Goal: Task Accomplishment & Management: Manage account settings

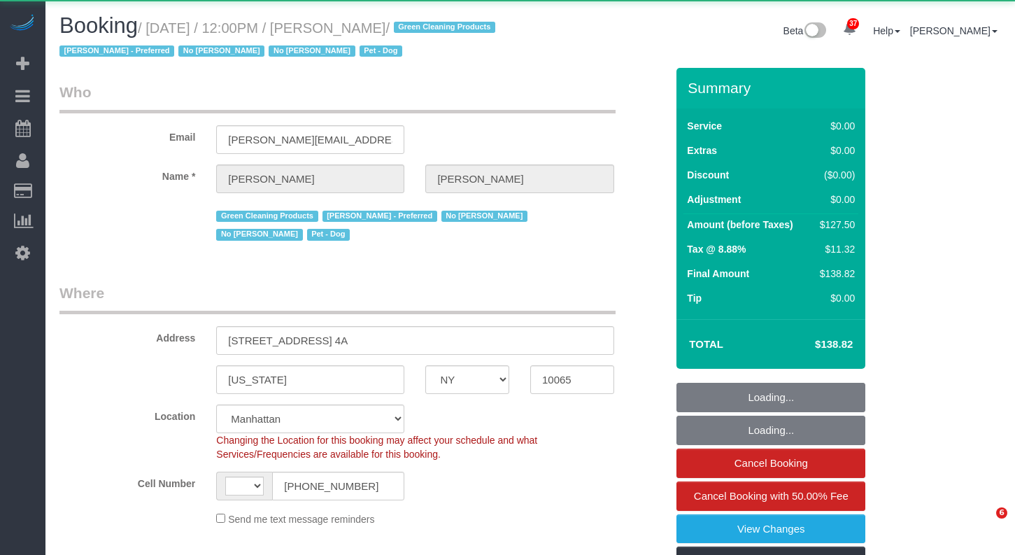
select select "NY"
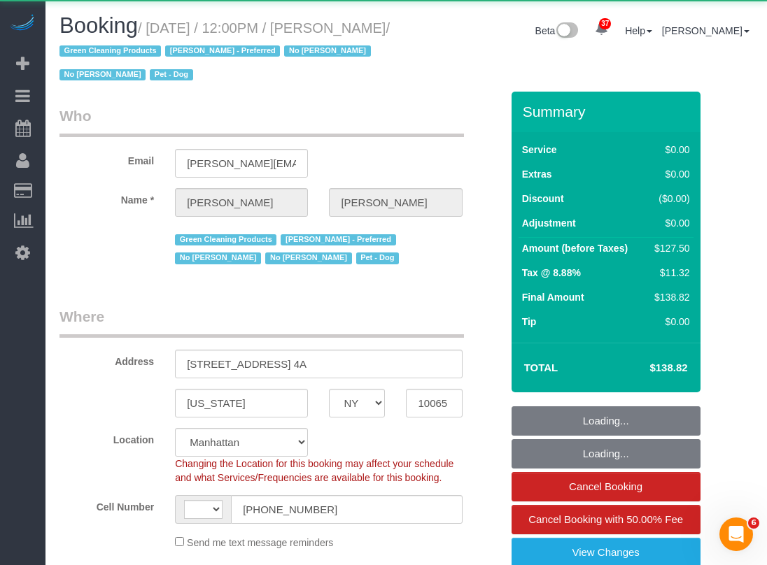
select select "string:[GEOGRAPHIC_DATA]"
select select "object:1090"
select select "number:89"
select select "number:90"
select select "number:13"
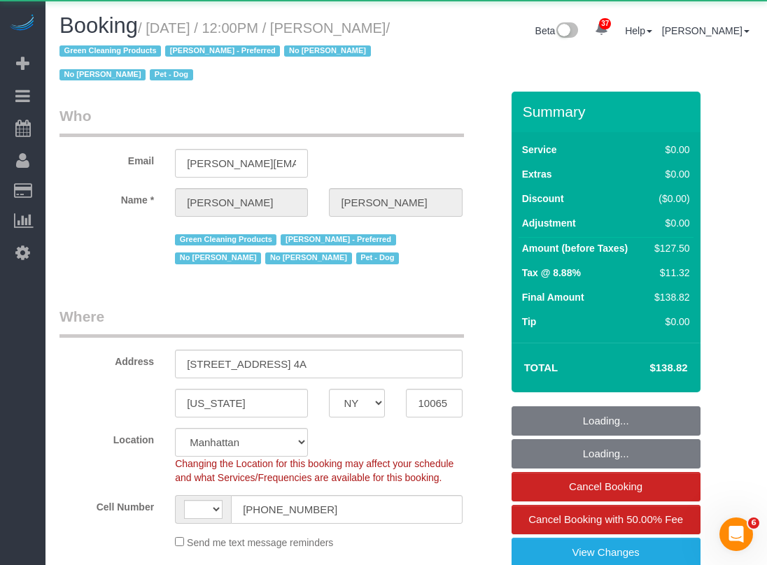
select select "number:7"
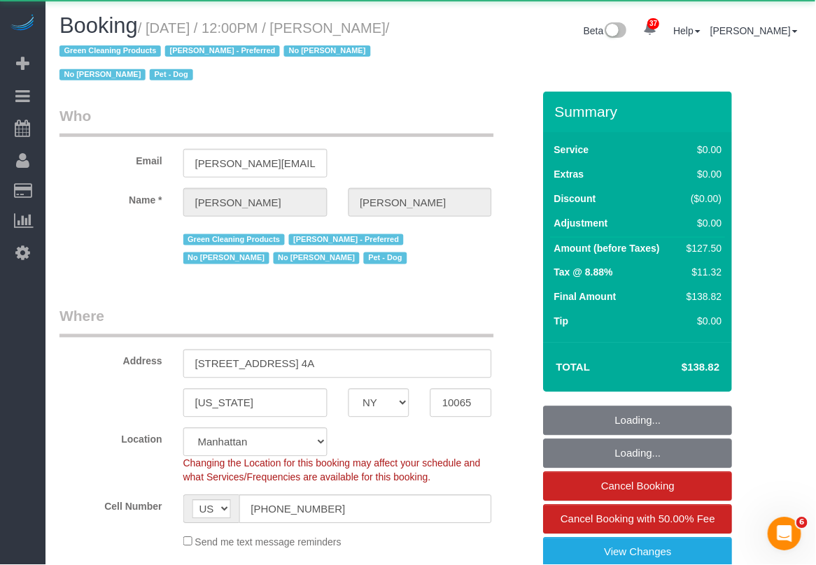
select select "object:1094"
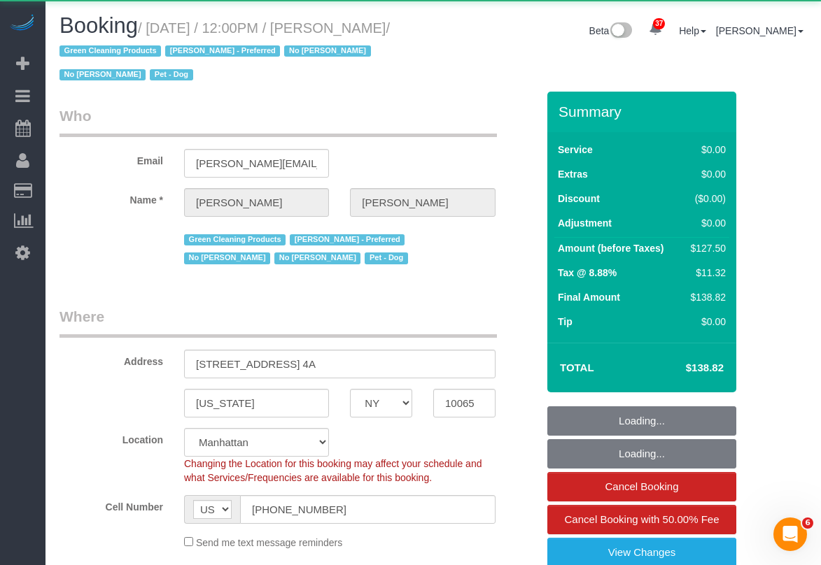
select select "string:stripe-pm_1PtxTQ4VGloSiKo7ZFHK5Uwh"
select select "spot1"
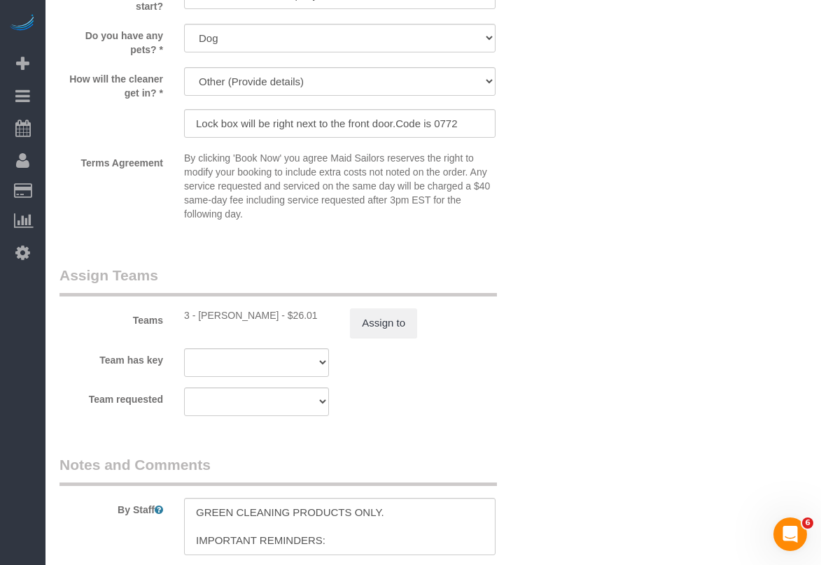
scroll to position [1830, 0]
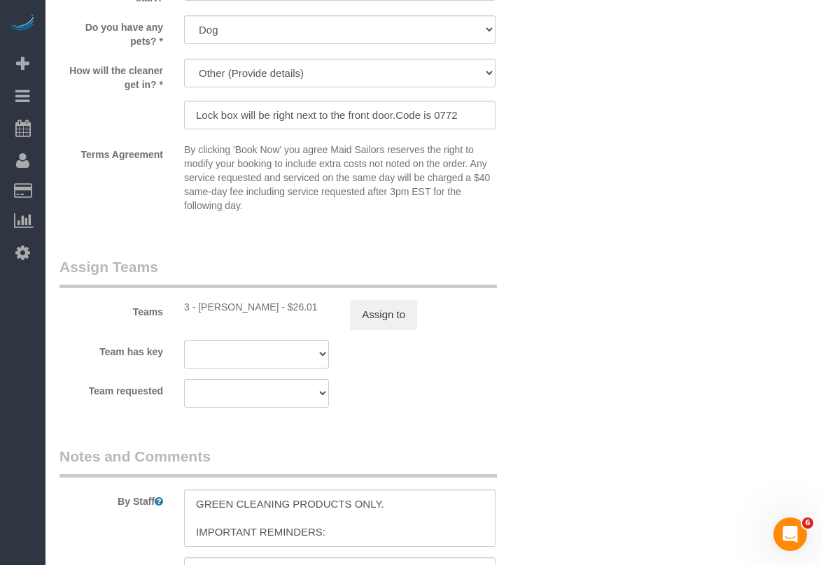
drag, startPoint x: 263, startPoint y: 308, endPoint x: 199, endPoint y: 308, distance: 64.4
click at [199, 308] on div "3 - Mariama Diallo - $26.01" at bounding box center [256, 307] width 145 height 14
copy div "Mariama Diallo"
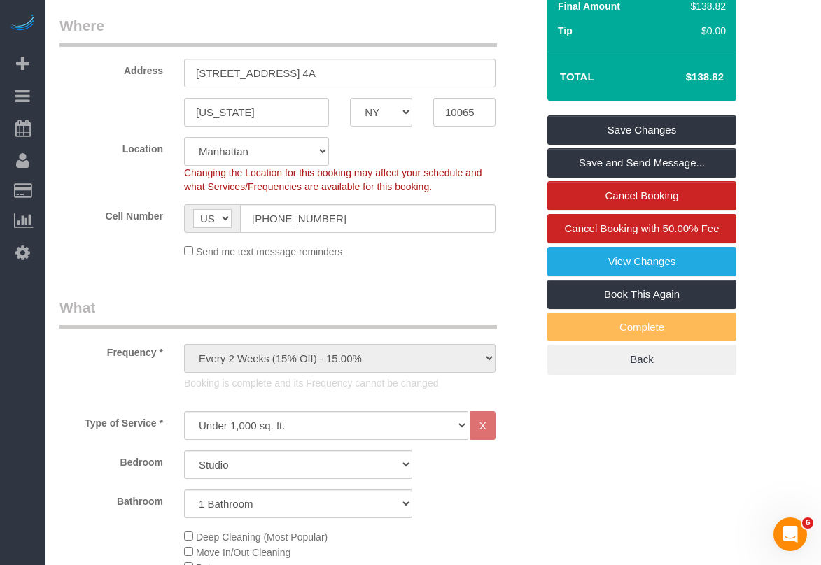
scroll to position [0, 0]
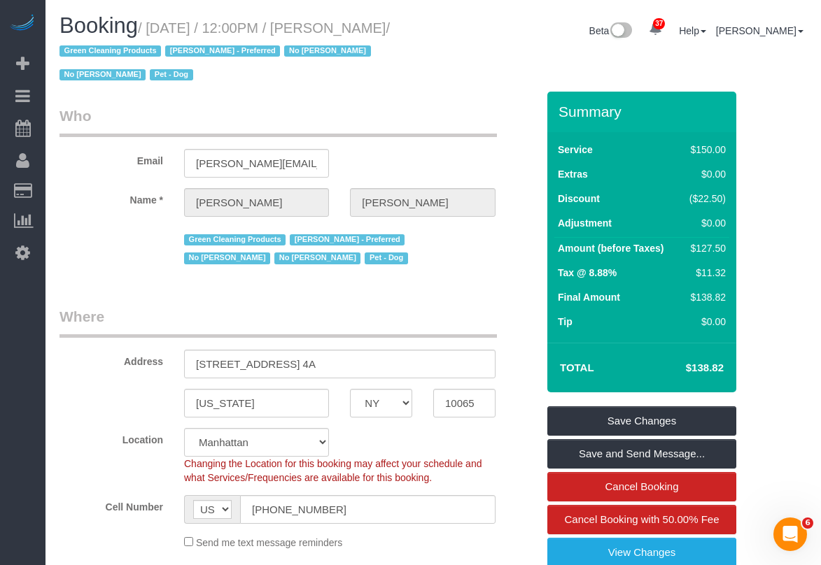
drag, startPoint x: 105, startPoint y: 50, endPoint x: 158, endPoint y: 33, distance: 56.0
click at [158, 33] on small "/ September 24, 2025 / 12:00PM / Zack Cooper / Green Cleaning Products Marlenyn…" at bounding box center [224, 51] width 330 height 63
copy small "September 24, 2025 / 12:00PM / Zack Cooper"
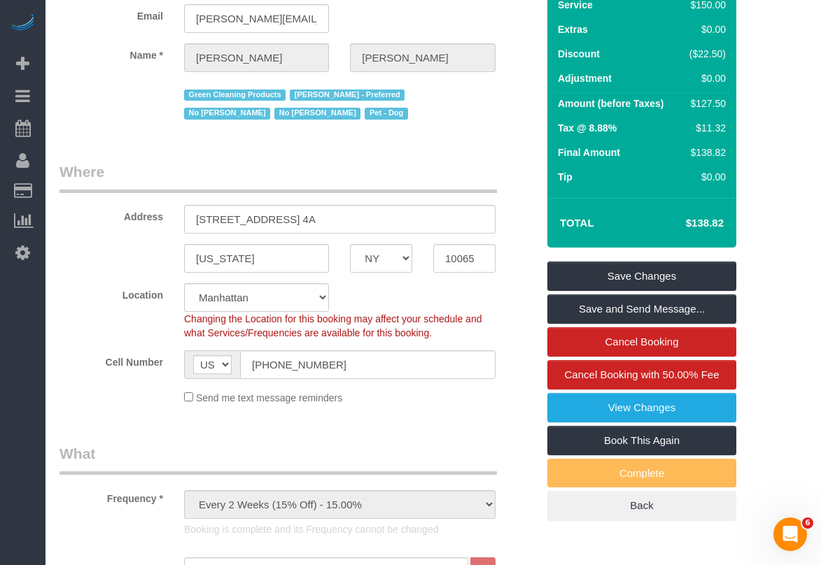
scroll to position [182, 0]
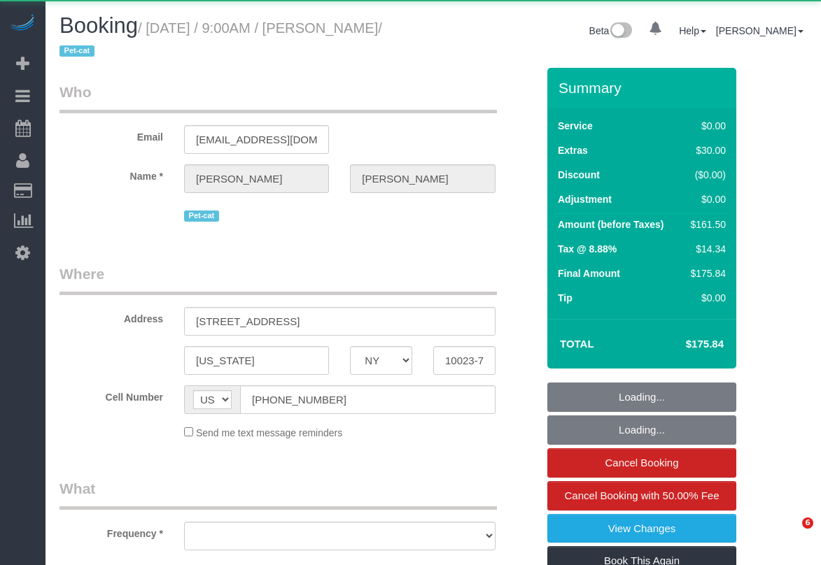
select select "NY"
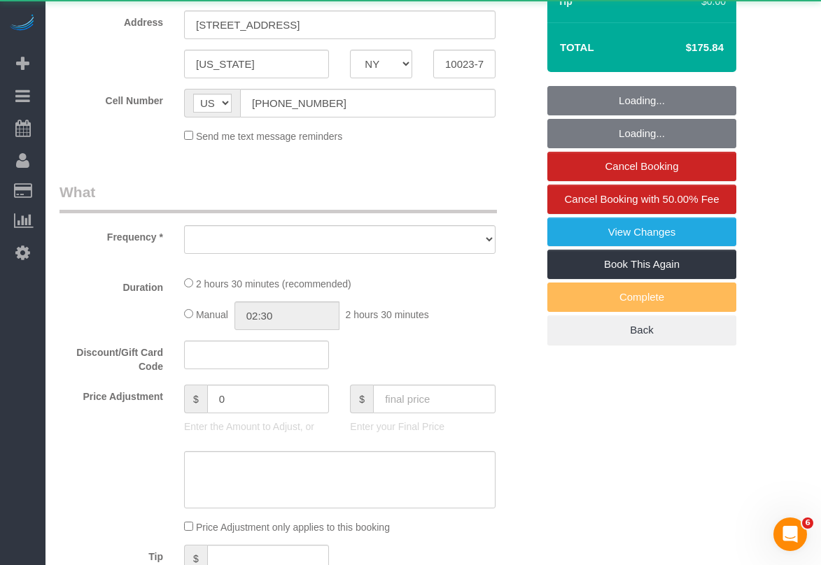
select select "spot1"
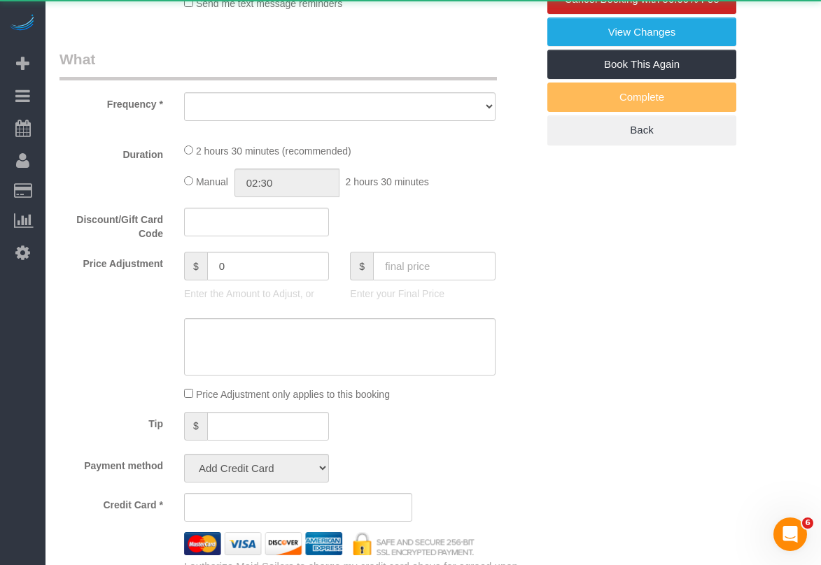
select select "object:826"
select select "string:stripe-pm_1Rqw2V4VGloSiKo71PD9Zofk"
select select "1"
select select "number:57"
select select "number:71"
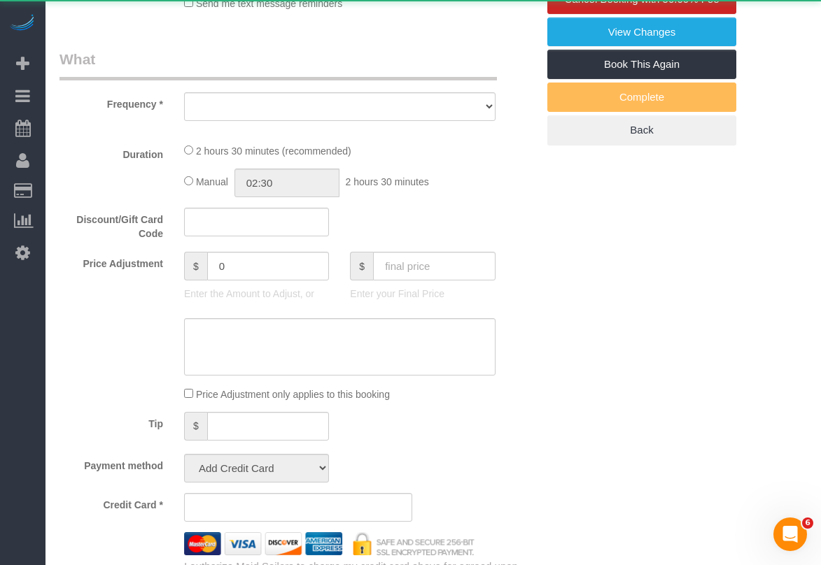
select select "number:14"
select select "number:6"
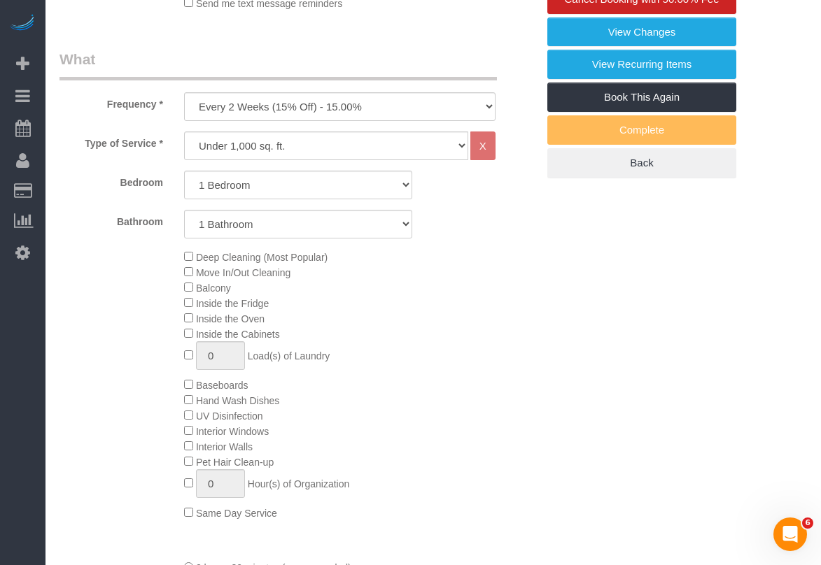
select select "object:1521"
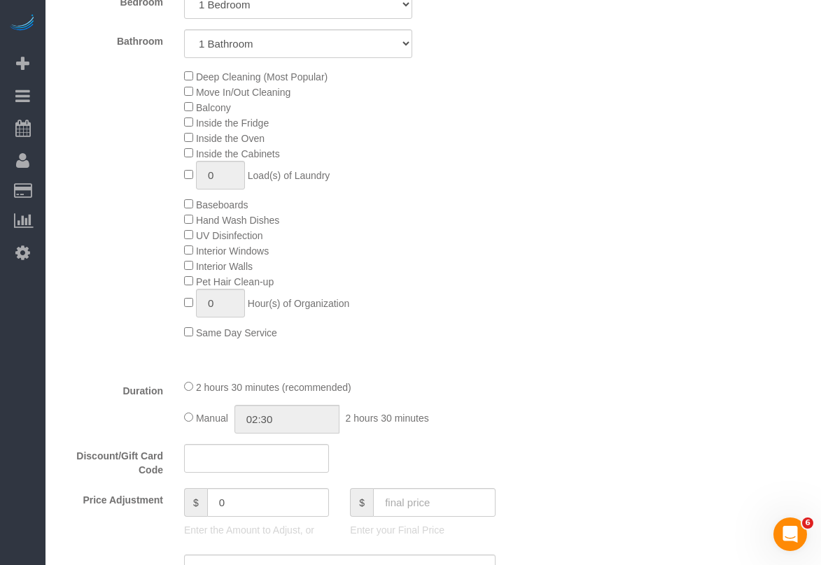
select select "1"
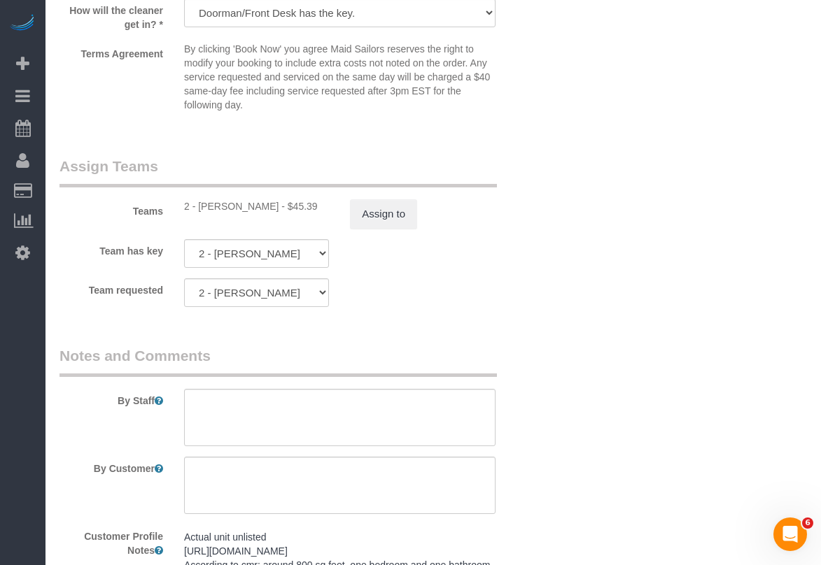
scroll to position [1786, 0]
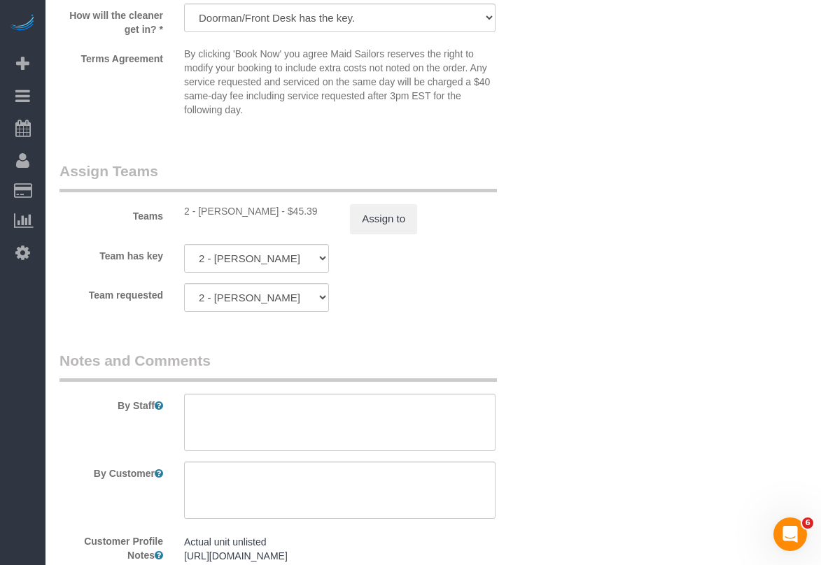
drag, startPoint x: 261, startPoint y: 211, endPoint x: 271, endPoint y: 232, distance: 23.5
click at [197, 211] on div "2 - Portia Edwards - $45.39" at bounding box center [256, 211] width 145 height 14
copy div "Portia Edwards"
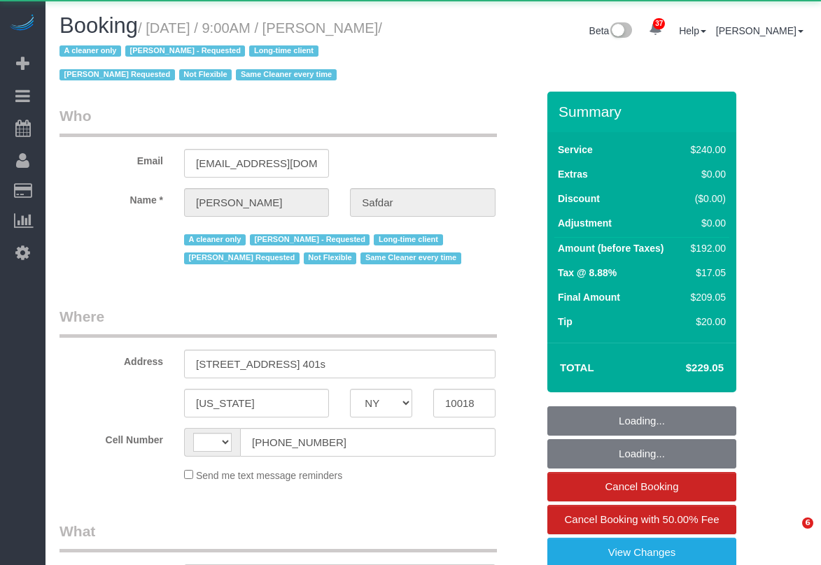
select select "NY"
select select "string:US"
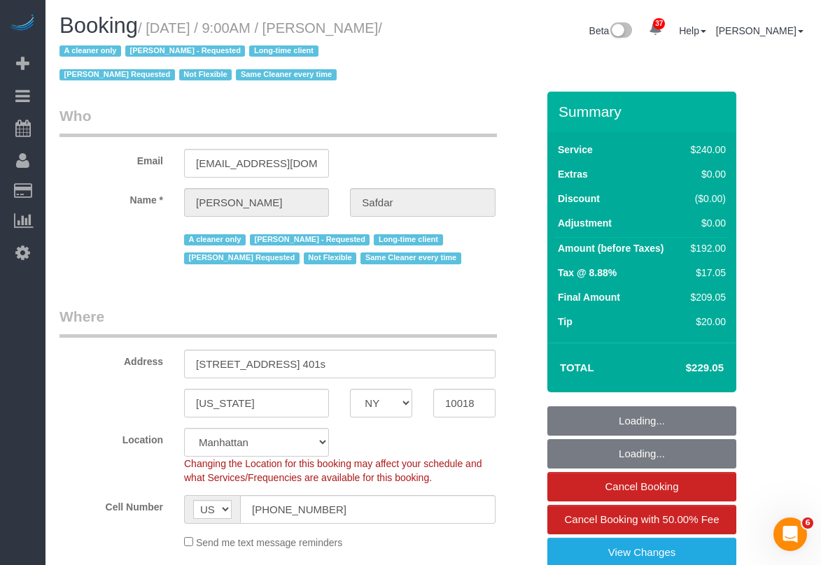
select select "object:1078"
select select "180"
select select "spot1"
select select "number:89"
select select "number:90"
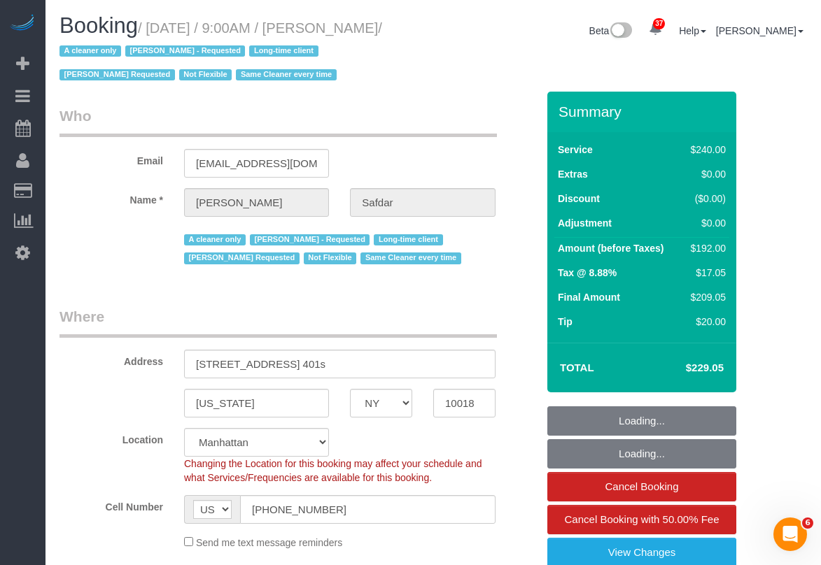
select select "number:15"
select select "number:5"
select select "string:stripe-pm_1RWHZs4VGloSiKo7Wqx9KSVj"
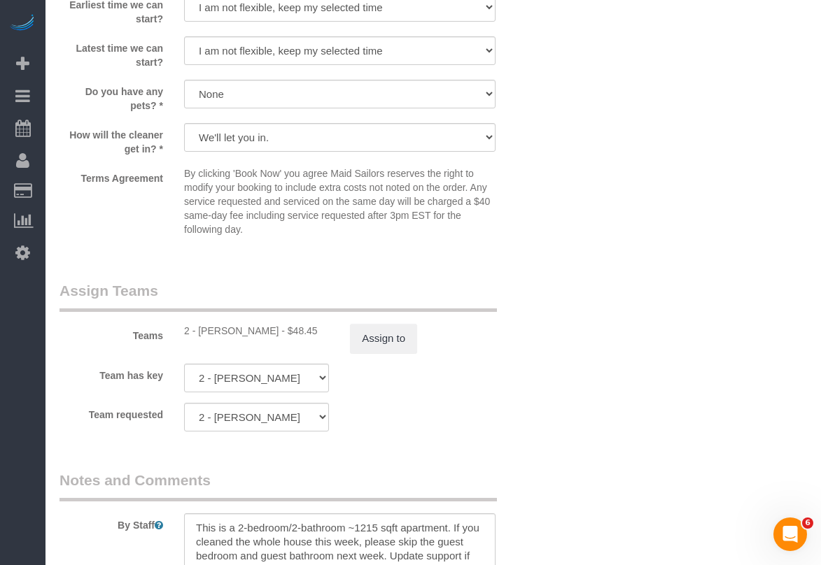
scroll to position [1393, 0]
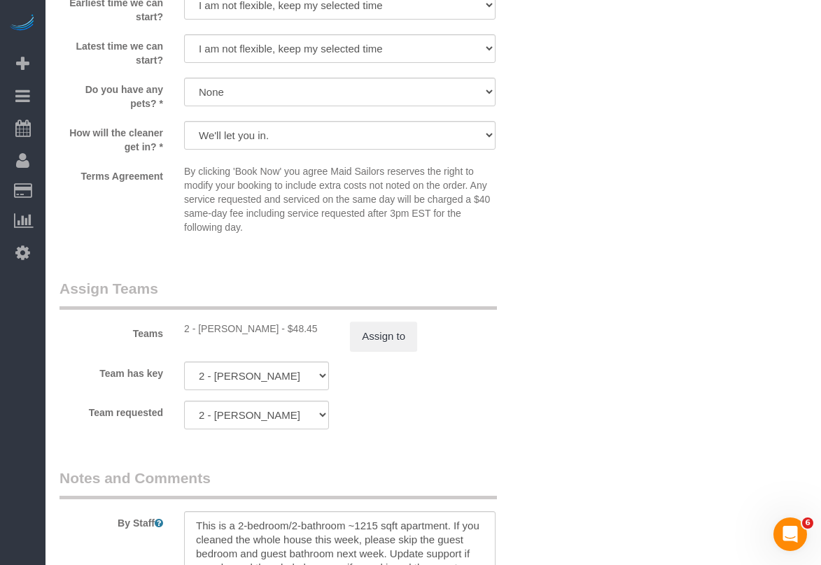
drag, startPoint x: 258, startPoint y: 330, endPoint x: 198, endPoint y: 330, distance: 60.2
click at [198, 330] on div "2 - Eveling Mercado - $48.45" at bounding box center [256, 329] width 145 height 14
copy div "Eveling Mercado"
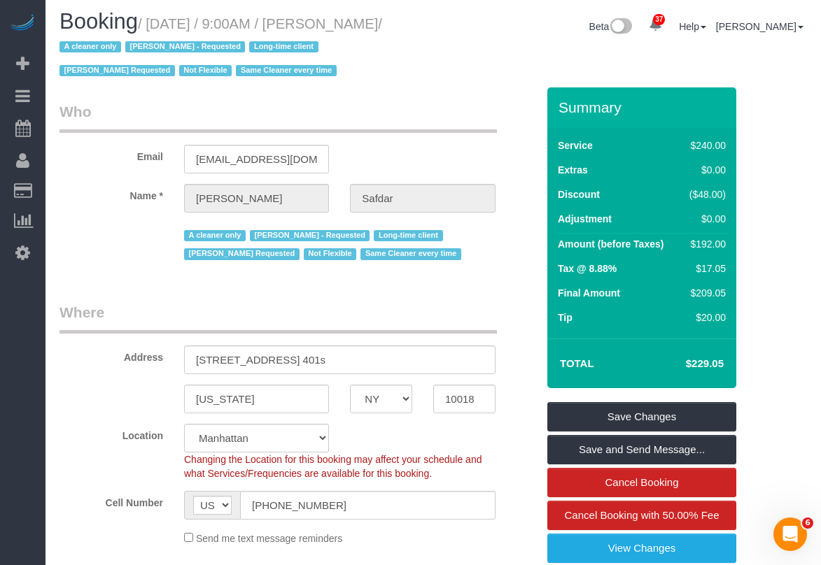
scroll to position [0, 0]
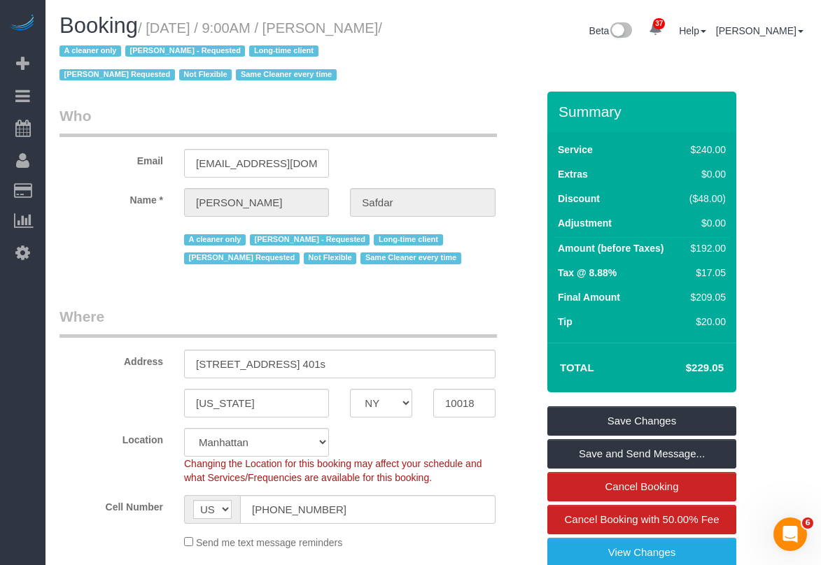
drag, startPoint x: 104, startPoint y: 50, endPoint x: 155, endPoint y: 27, distance: 55.8
click at [155, 27] on small "/ October 10, 2025 / 9:00AM / Mustafa Safdar / A cleaner only Eveling Mercado -…" at bounding box center [220, 51] width 323 height 63
copy small "October 10, 2025 / 9:00AM / Mustafa Safdar"
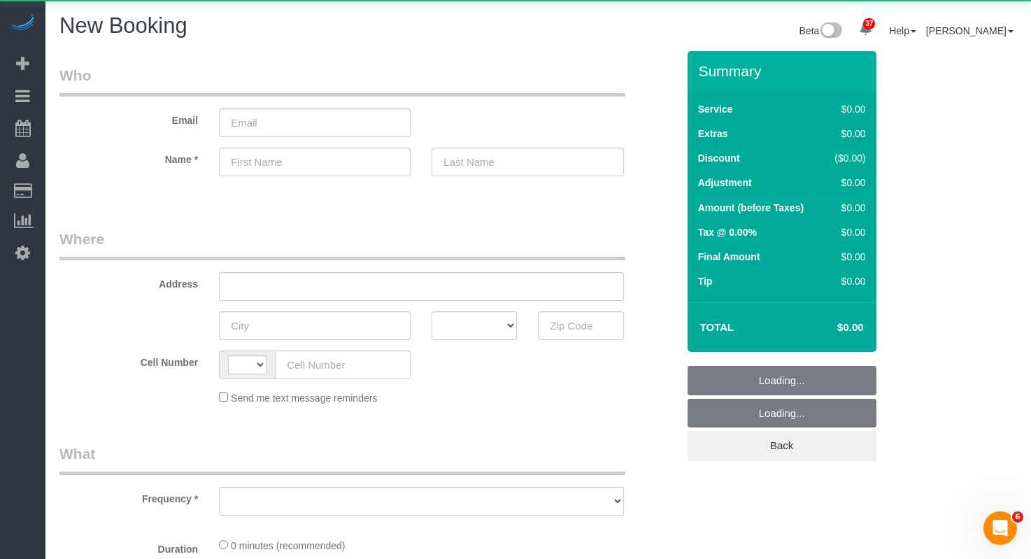
select select "string:[GEOGRAPHIC_DATA]"
select select "object:2267"
select select "number:89"
select select "number:90"
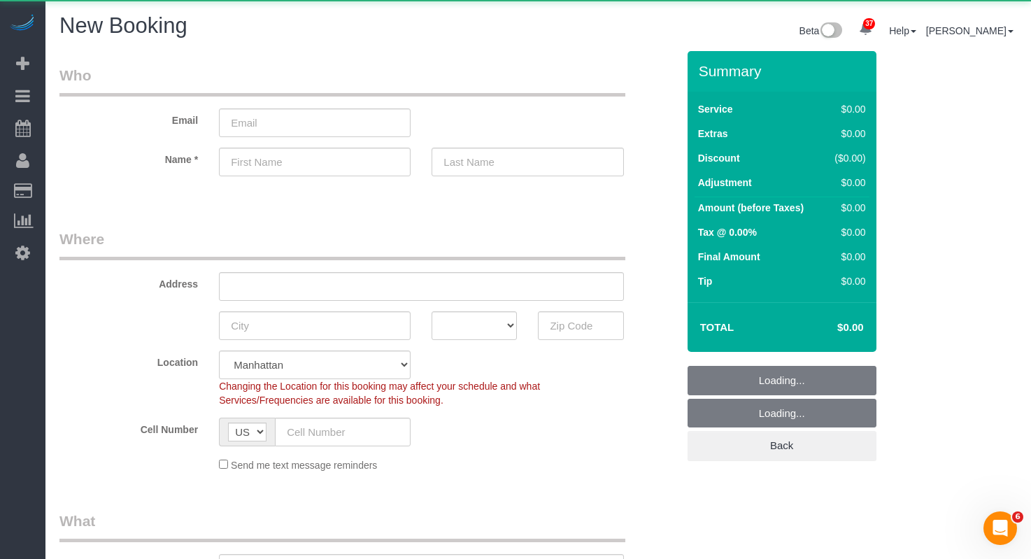
select select "object:2810"
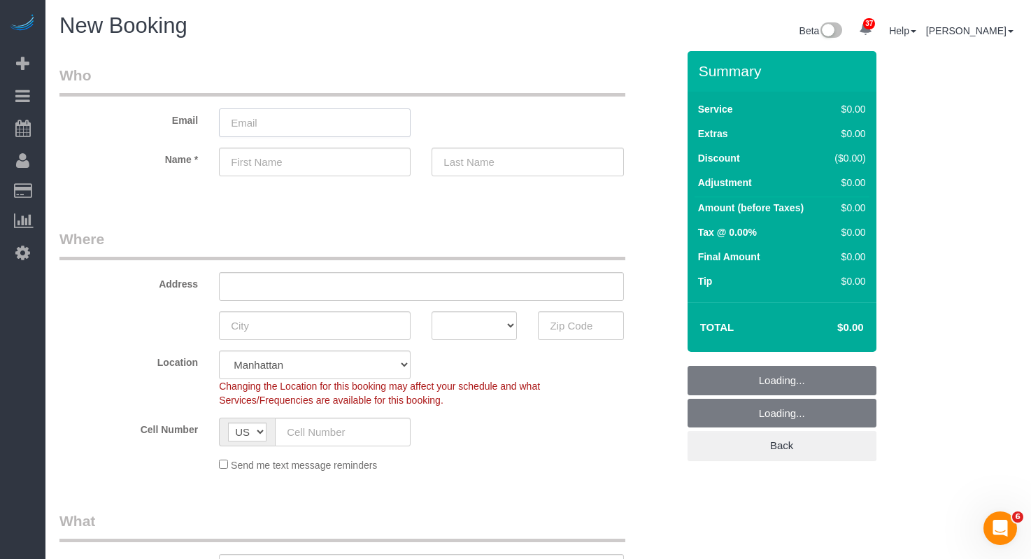
click at [295, 134] on input "email" at bounding box center [315, 122] width 192 height 29
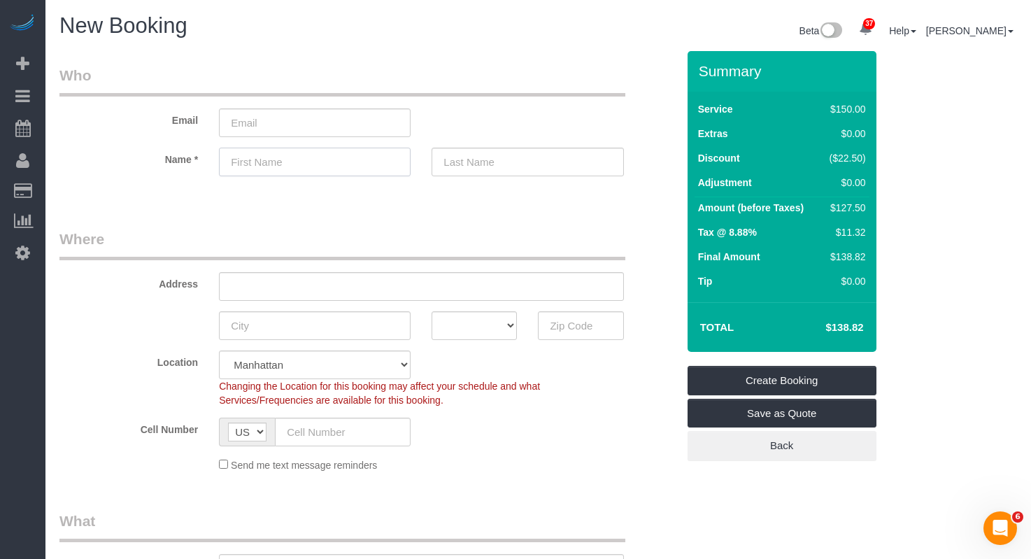
click at [268, 160] on input "text" at bounding box center [315, 162] width 192 height 29
paste input "Annelie"
type input "Annelie"
drag, startPoint x: 346, startPoint y: 205, endPoint x: 302, endPoint y: 184, distance: 49.5
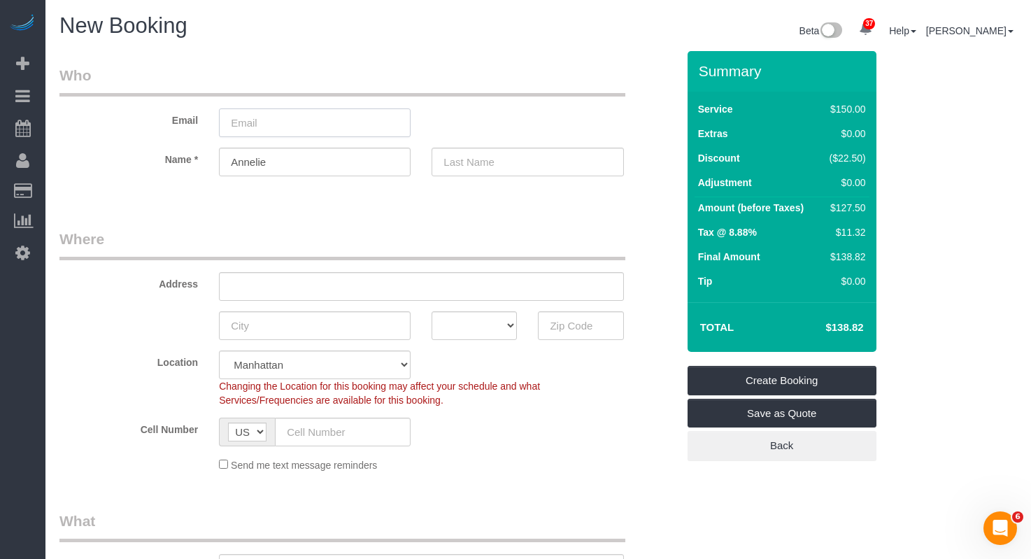
click at [280, 122] on input "email" at bounding box center [315, 122] width 192 height 29
paste input "ab@devajewels.de"
type input "ab@devajewels.de"
click at [270, 199] on fieldset "Who Email ab@devajewels.de Name * Annelie" at bounding box center [368, 133] width 618 height 136
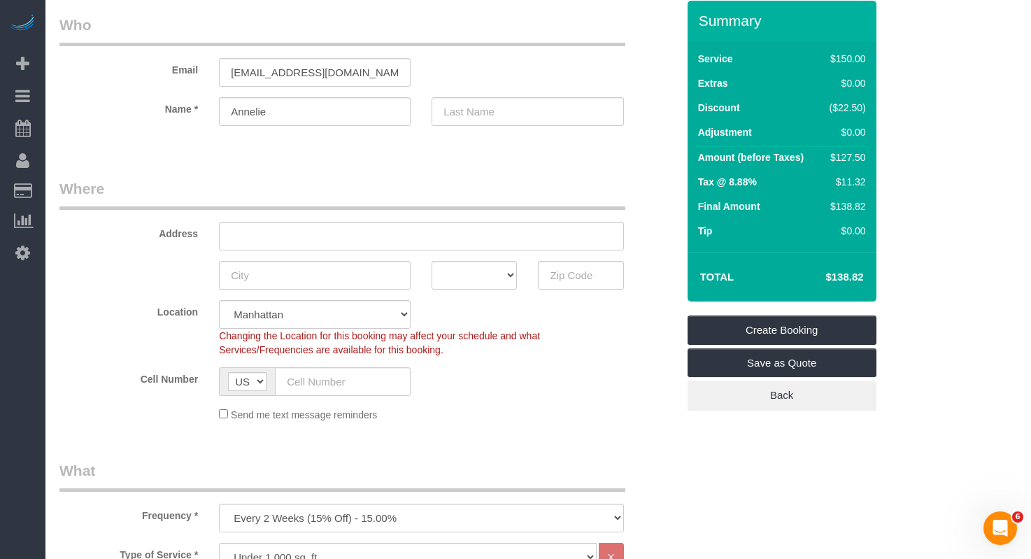
scroll to position [53, 0]
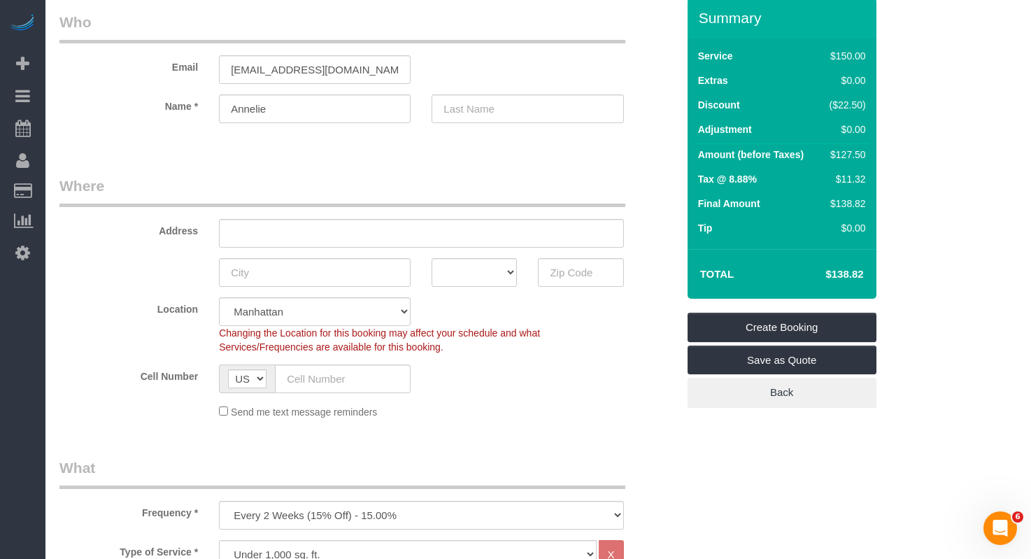
click at [266, 208] on div "Address" at bounding box center [368, 212] width 639 height 72
drag, startPoint x: 239, startPoint y: 231, endPoint x: 204, endPoint y: 64, distance: 171.0
click at [239, 230] on input "text" at bounding box center [421, 233] width 404 height 29
paste input "340 W 57th St, Apt 16F"
drag, startPoint x: 297, startPoint y: 232, endPoint x: 325, endPoint y: 229, distance: 28.1
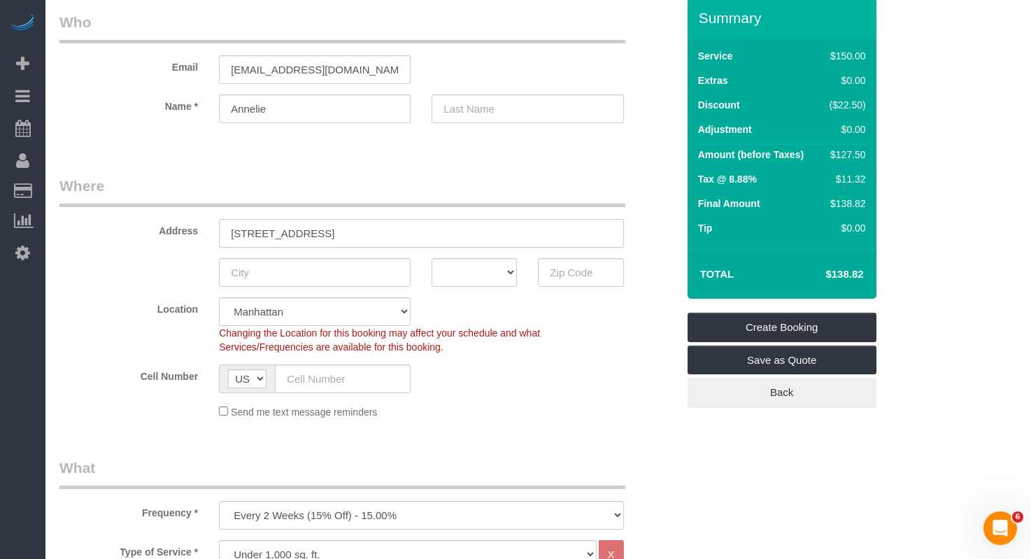
click at [297, 232] on input "340 W 57th St, Apt 16F" at bounding box center [421, 233] width 404 height 29
click at [262, 231] on input "340 W 57th Street, Apt 16F" at bounding box center [421, 233] width 404 height 29
click at [351, 231] on input "340 West 57th Street, Apt 16F" at bounding box center [421, 233] width 404 height 29
type input "340 West 57th Street, Apt. 16F"
click at [261, 276] on input "text" at bounding box center [315, 272] width 192 height 29
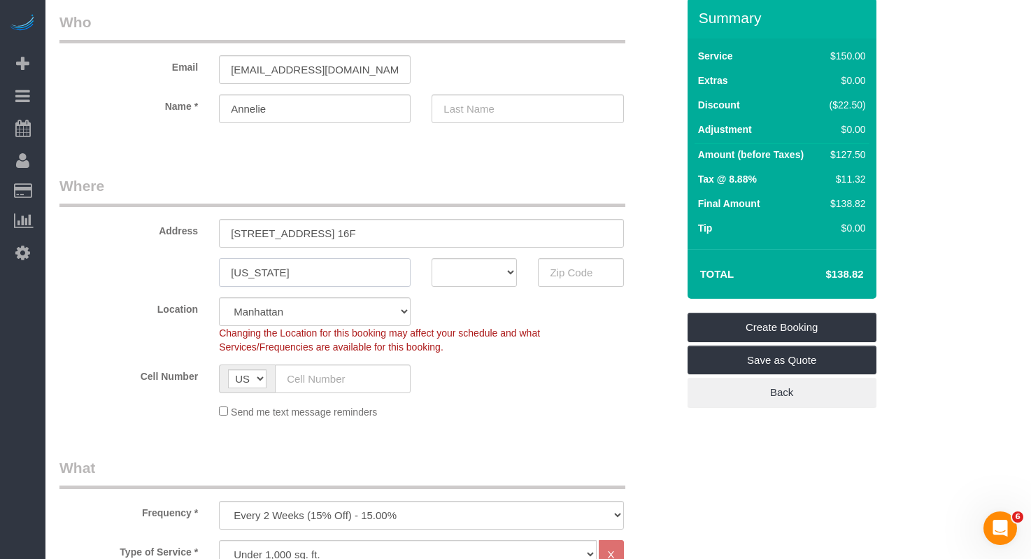
type input "[US_STATE]"
click at [478, 285] on select "AK AL AR AZ CA CO CT DC DE FL GA HI IA ID IL IN KS KY LA MA MD ME MI MN MO MS M…" at bounding box center [474, 272] width 85 height 29
select select "NY"
click at [432, 258] on select "AK AL AR AZ CA CO CT DC DE FL GA HI IA ID IL IN KS KY LA MA MD ME MI MN MO MS M…" at bounding box center [474, 272] width 85 height 29
click at [568, 281] on input "text" at bounding box center [580, 272] width 85 height 29
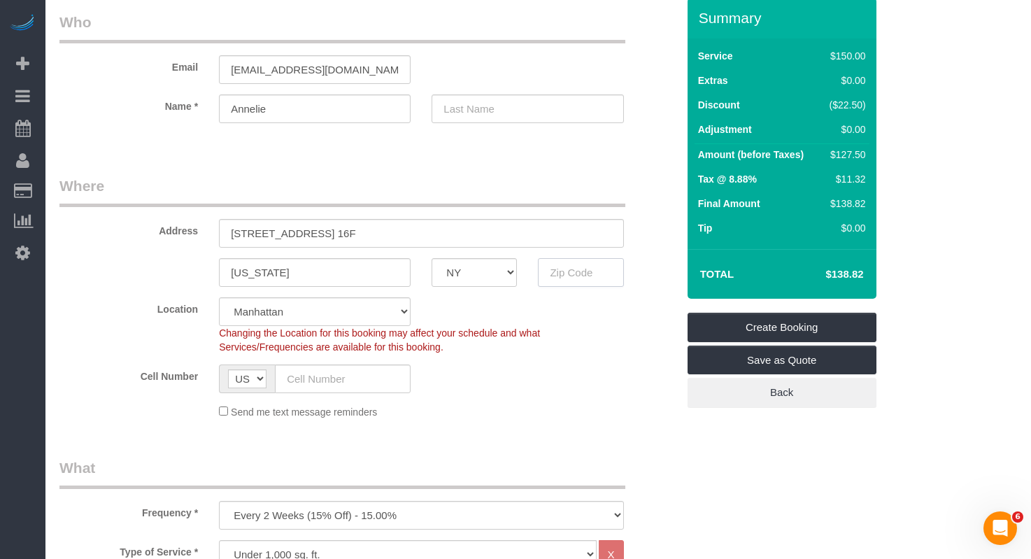
paste input "10019"
type input "10019"
click at [568, 354] on sui-booking-location "Location Manhattan Austin Boston Bronx Brooklyn Charlotte Denver New Jersey Por…" at bounding box center [368, 358] width 618 height 122
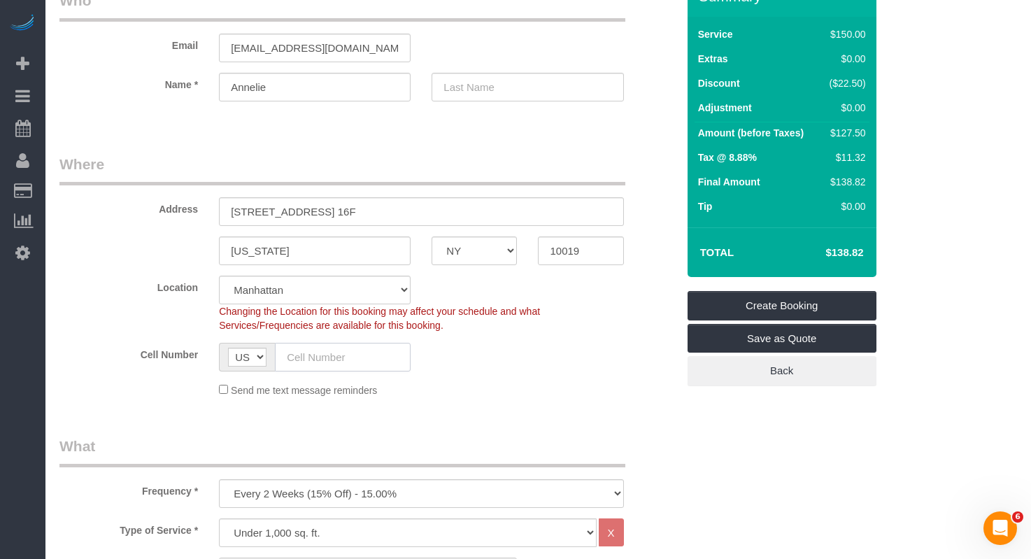
drag, startPoint x: 337, startPoint y: 360, endPoint x: 331, endPoint y: 355, distance: 7.9
click at [337, 360] on input "text" at bounding box center [343, 357] width 136 height 29
paste input "+1 332 293 0266"
type input "+1 332 293 0266"
click at [486, 377] on sui-booking-location "Location Manhattan Austin Boston Bronx Brooklyn Charlotte Denver New Jersey Por…" at bounding box center [368, 337] width 618 height 122
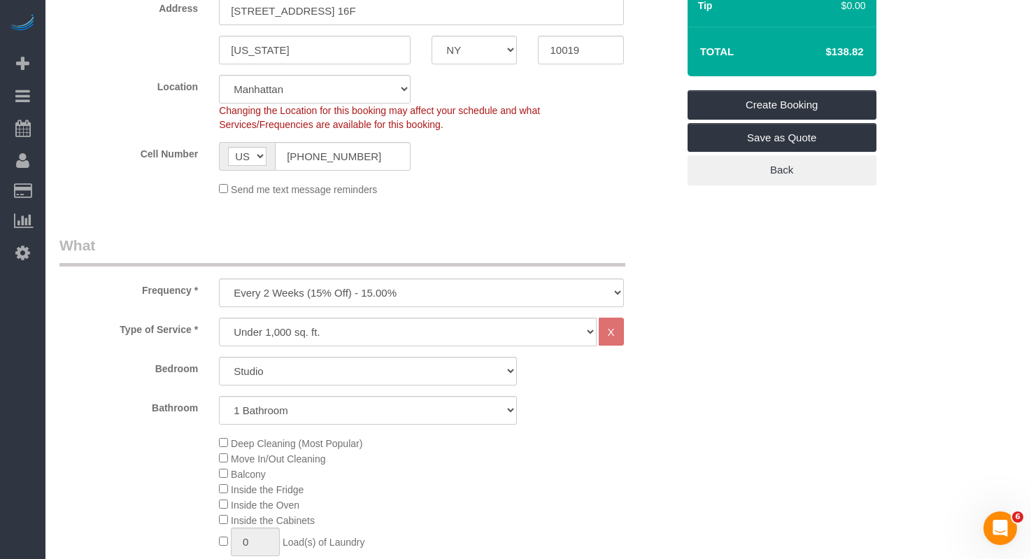
scroll to position [307, 0]
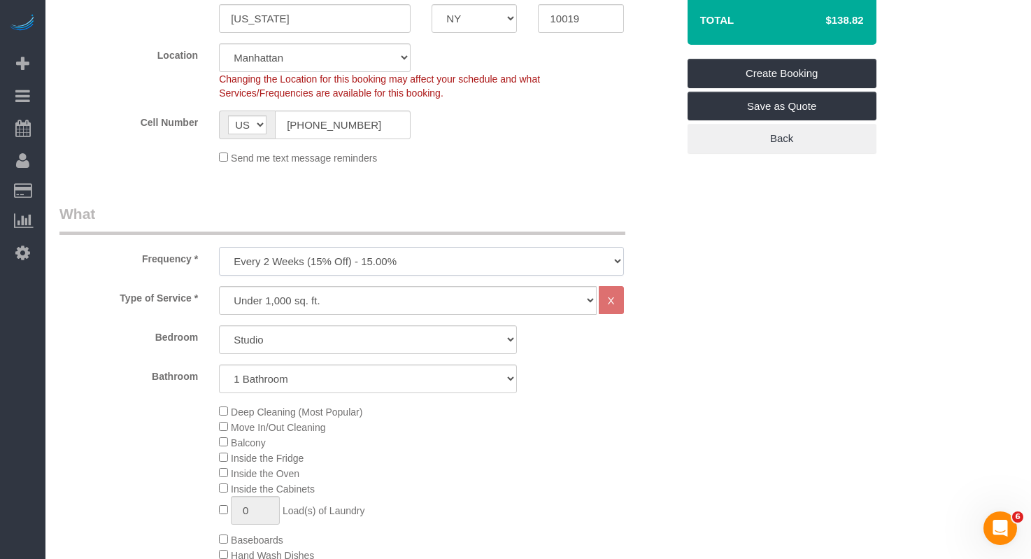
click at [267, 259] on select "One Time Weekly (20% Off) - 20.00% Every 2 Weeks (15% Off) - 15.00% Every 4 Wee…" at bounding box center [421, 261] width 404 height 29
select select "object:2811"
click at [219, 247] on select "One Time Weekly (20% Off) - 20.00% Every 2 Weeks (15% Off) - 15.00% Every 4 Wee…" at bounding box center [421, 261] width 404 height 29
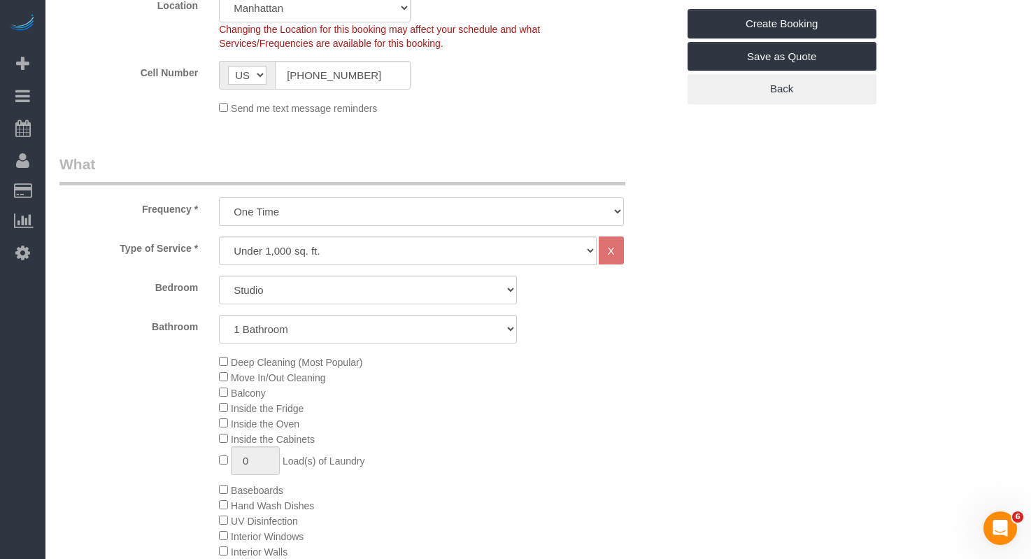
scroll to position [367, 0]
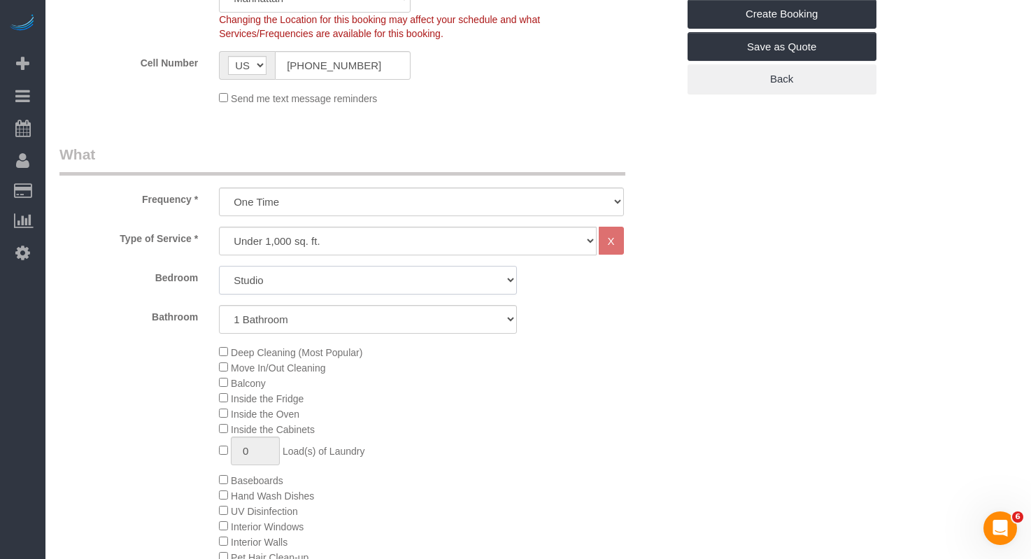
click at [283, 280] on select "Studio 1 Bedroom 2 Bedrooms 3 Bedrooms" at bounding box center [368, 280] width 298 height 29
select select "1"
click at [219, 266] on select "Studio 1 Bedroom 2 Bedrooms 3 Bedrooms" at bounding box center [368, 280] width 298 height 29
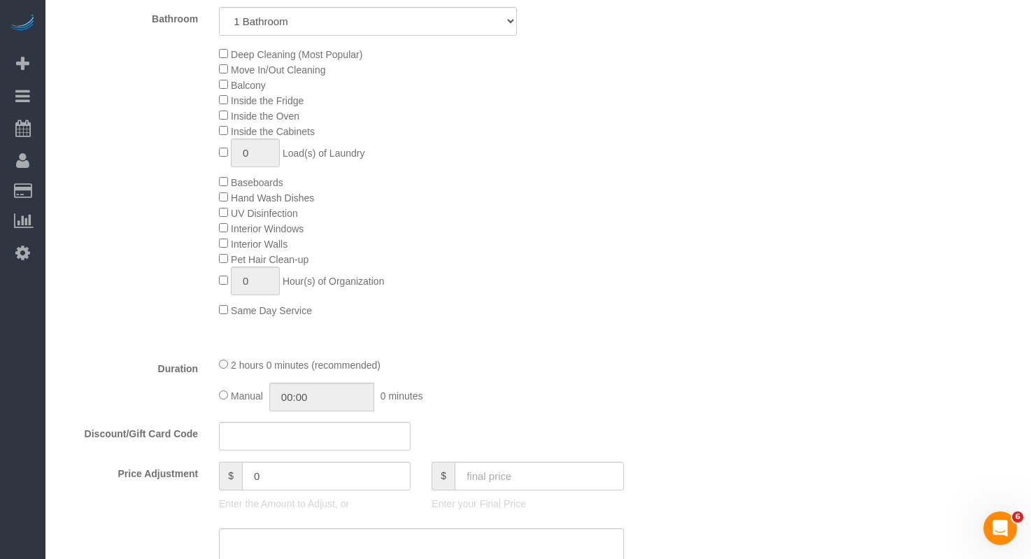
scroll to position [635, 0]
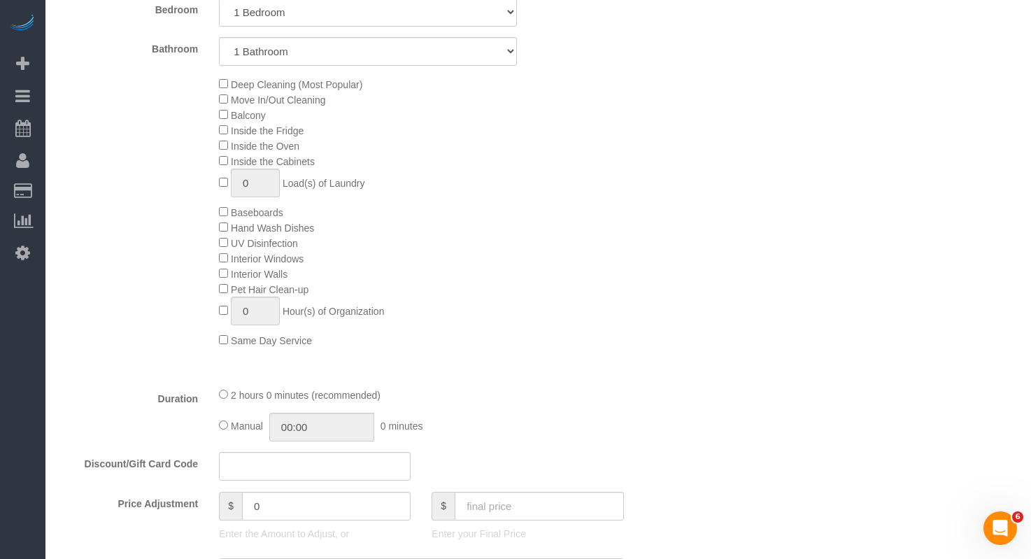
drag, startPoint x: 233, startPoint y: 274, endPoint x: 307, endPoint y: 272, distance: 74.2
click at [307, 272] on div "Deep Cleaning (Most Popular) Move In/Out Cleaning Balcony Inside the Fridge Ins…" at bounding box center [447, 211] width 479 height 271
click at [302, 274] on div "Deep Cleaning (Most Popular) Move In/Out Cleaning Balcony Inside the Fridge Ins…" at bounding box center [447, 211] width 479 height 271
drag, startPoint x: 300, startPoint y: 274, endPoint x: 236, endPoint y: 273, distance: 63.7
click at [236, 273] on div "Deep Cleaning (Most Popular) Move In/Out Cleaning Balcony Inside the Fridge Ins…" at bounding box center [447, 211] width 479 height 271
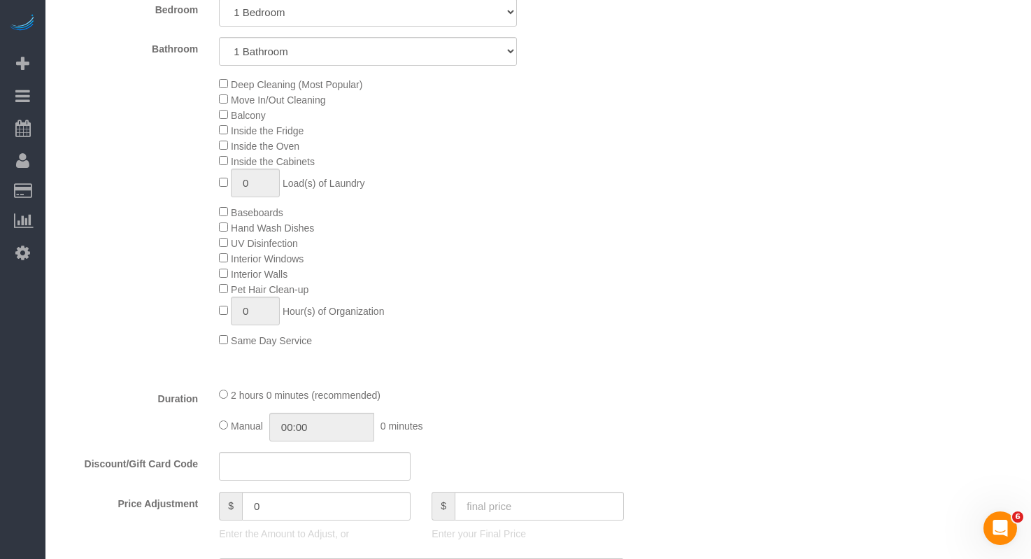
click at [236, 260] on span "Interior Windows" at bounding box center [267, 258] width 73 height 11
drag, startPoint x: 234, startPoint y: 262, endPoint x: 297, endPoint y: 266, distance: 63.1
click at [297, 266] on div "Deep Cleaning (Most Popular) Move In/Out Cleaning Balcony Inside the Fridge Ins…" at bounding box center [447, 211] width 479 height 271
click at [122, 248] on div "Deep Cleaning (Most Popular) Move In/Out Cleaning Balcony Inside the Fridge Ins…" at bounding box center [368, 211] width 639 height 271
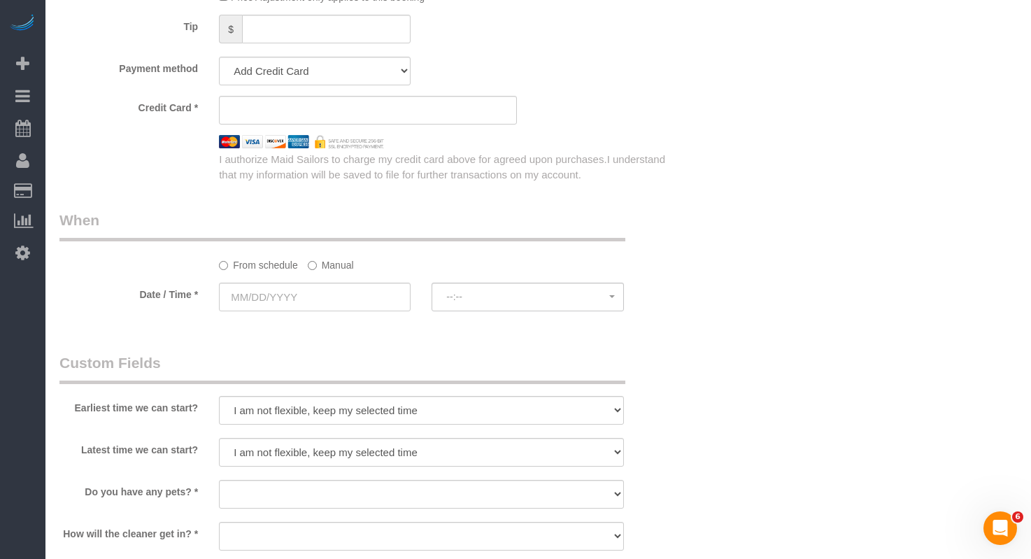
scroll to position [1282, 0]
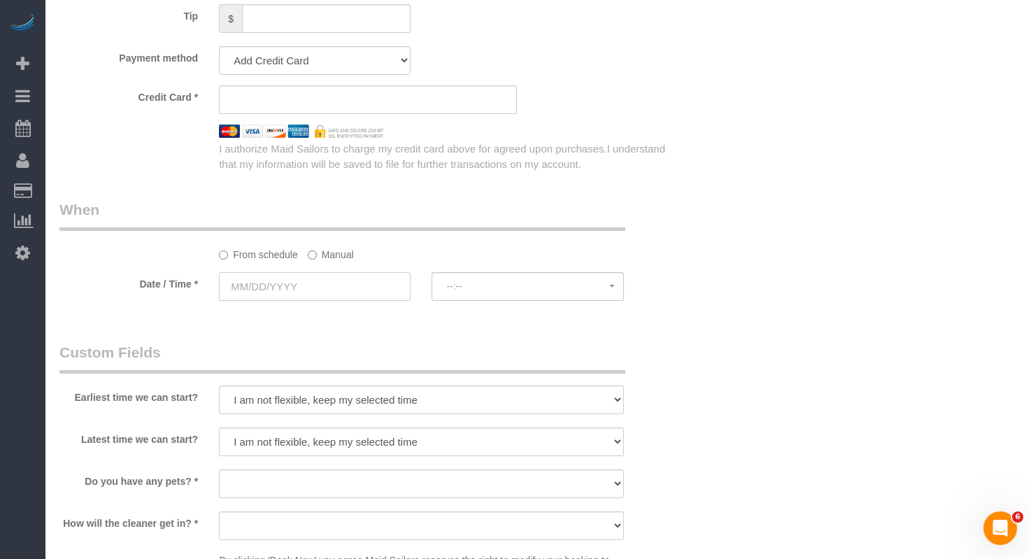
click at [269, 290] on input "text" at bounding box center [315, 286] width 192 height 29
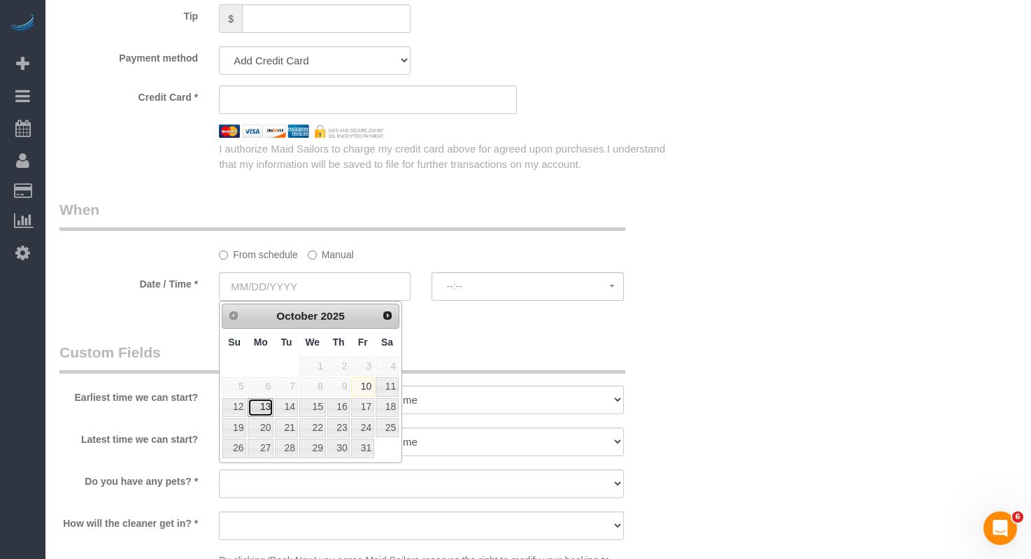
click at [256, 406] on link "13" at bounding box center [261, 407] width 26 height 19
type input "10/13/2025"
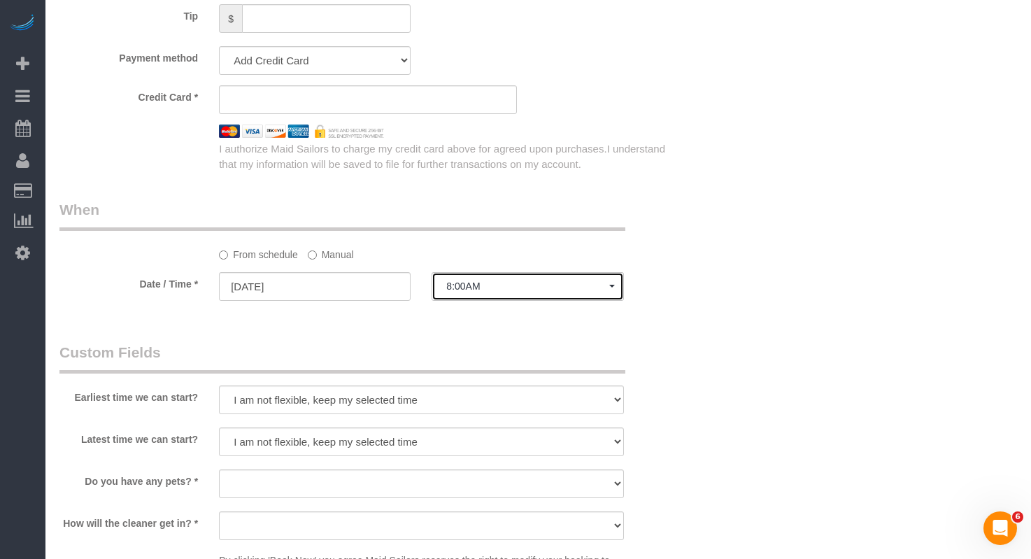
click at [478, 284] on span "8:00AM" at bounding box center [527, 286] width 162 height 11
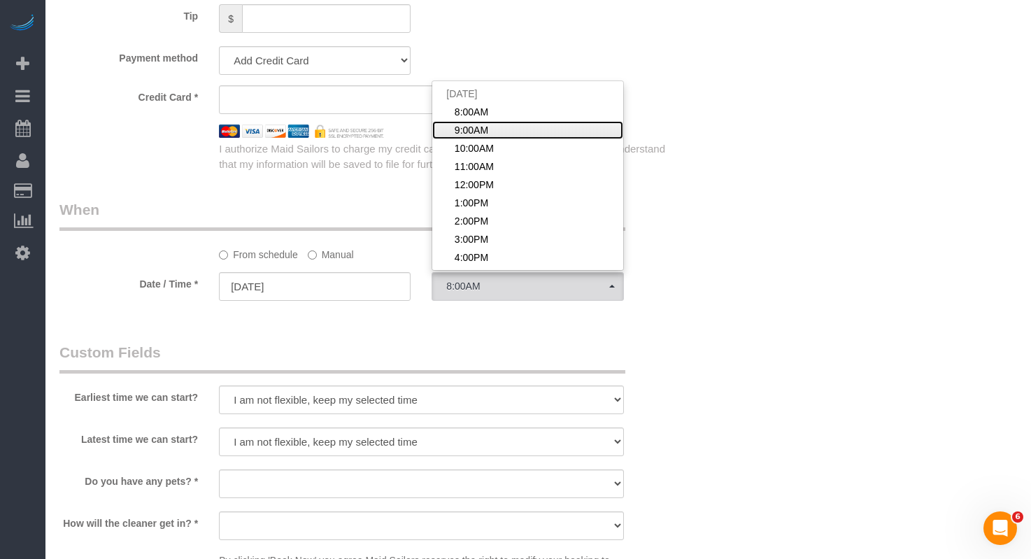
click at [486, 134] on span "9:00AM" at bounding box center [472, 130] width 34 height 14
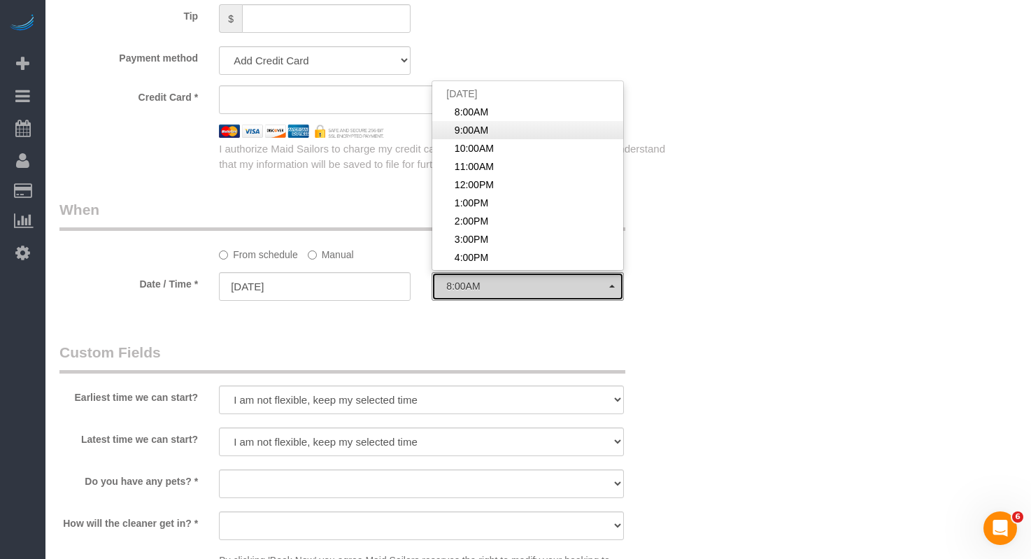
select select "spot2"
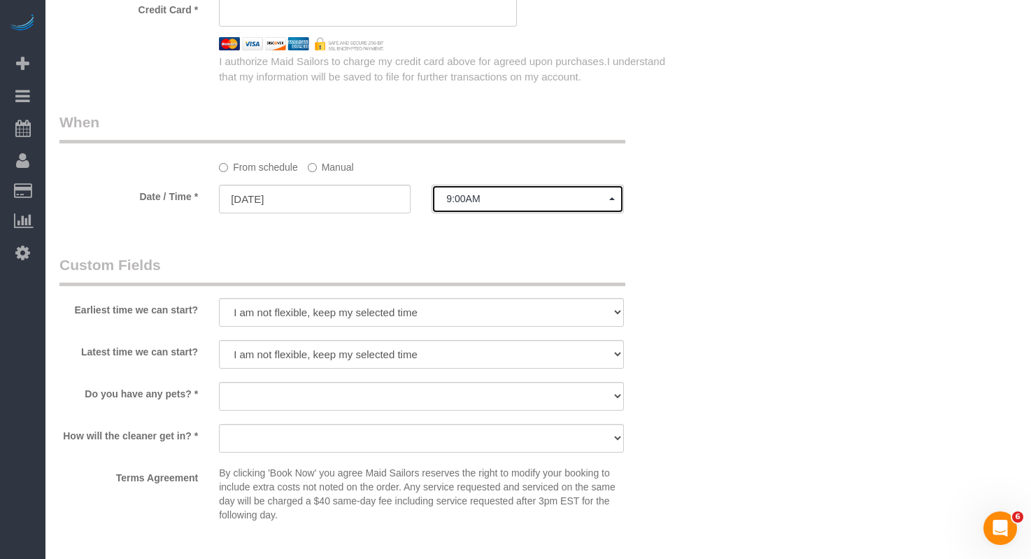
scroll to position [1374, 0]
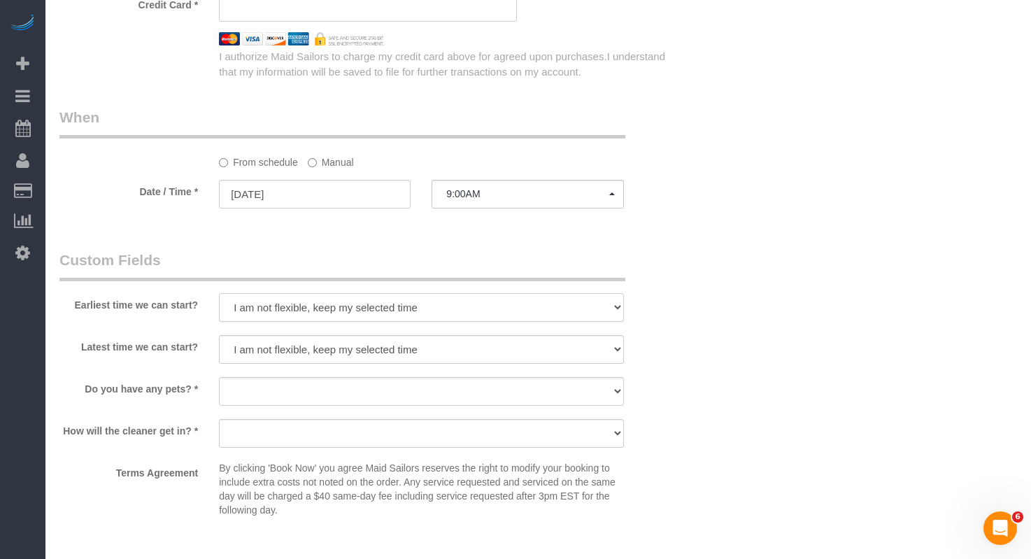
click at [268, 301] on select "I am not flexible, keep my selected time 8:00 AM 9:00 AM 10:00 AM 11:00 AM 12:0…" at bounding box center [421, 307] width 404 height 29
select select "number:57"
click at [219, 293] on select "I am not flexible, keep my selected time 8:00 AM 9:00 AM 10:00 AM 11:00 AM 12:0…" at bounding box center [421, 307] width 404 height 29
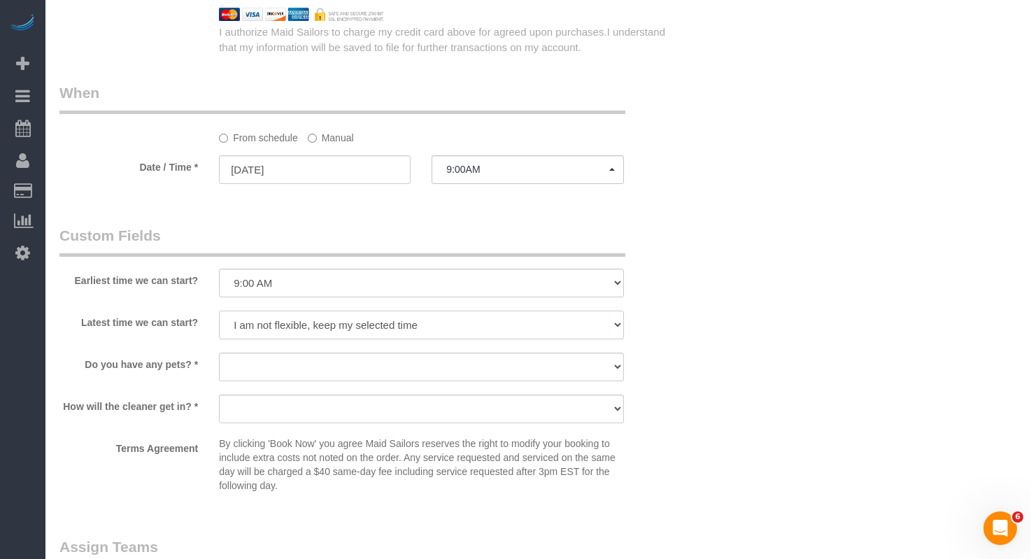
click at [254, 312] on select "I am not flexible, keep my selected time 8:00 AM 9:00 AM 10:00 AM 11:00 AM 12:0…" at bounding box center [421, 325] width 404 height 29
select select "number:72"
click at [219, 311] on select "I am not flexible, keep my selected time 8:00 AM 9:00 AM 10:00 AM 11:00 AM 12:0…" at bounding box center [421, 325] width 404 height 29
click at [243, 372] on select "Dog Cat None" at bounding box center [421, 367] width 404 height 29
select select "number:15"
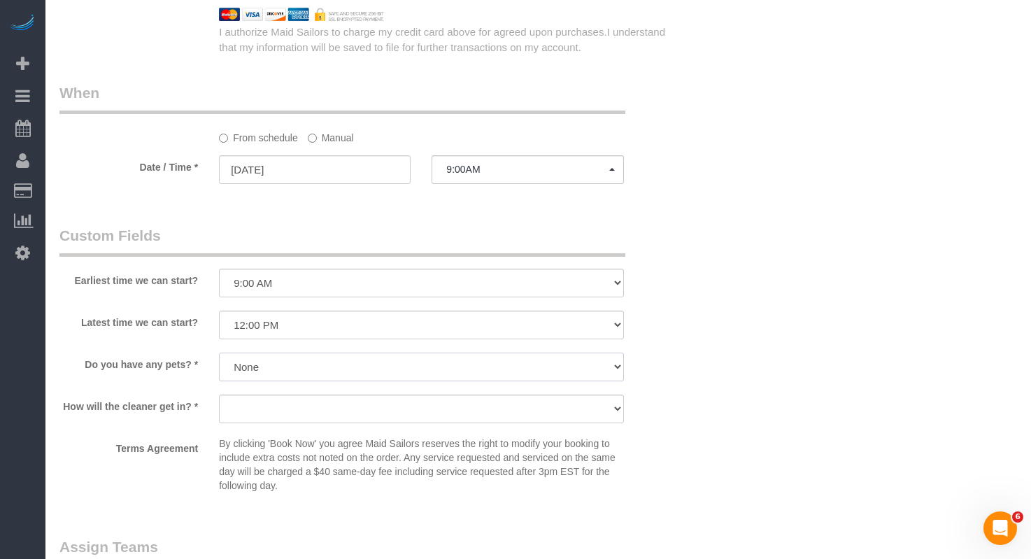
click at [219, 353] on select "Dog Cat None" at bounding box center [421, 367] width 404 height 29
click at [255, 405] on select "We'll let you in. Doorman/Front Desk has the key. Other (Provide details)" at bounding box center [421, 409] width 404 height 29
select select "number:6"
click at [219, 395] on select "We'll let you in. Doorman/Front Desk has the key. Other (Provide details)" at bounding box center [421, 409] width 404 height 29
click at [106, 389] on sui-booking-custom-fields "Earliest time we can start? I am not flexible, keep my selected time 8:00 AM 9:…" at bounding box center [368, 362] width 618 height 274
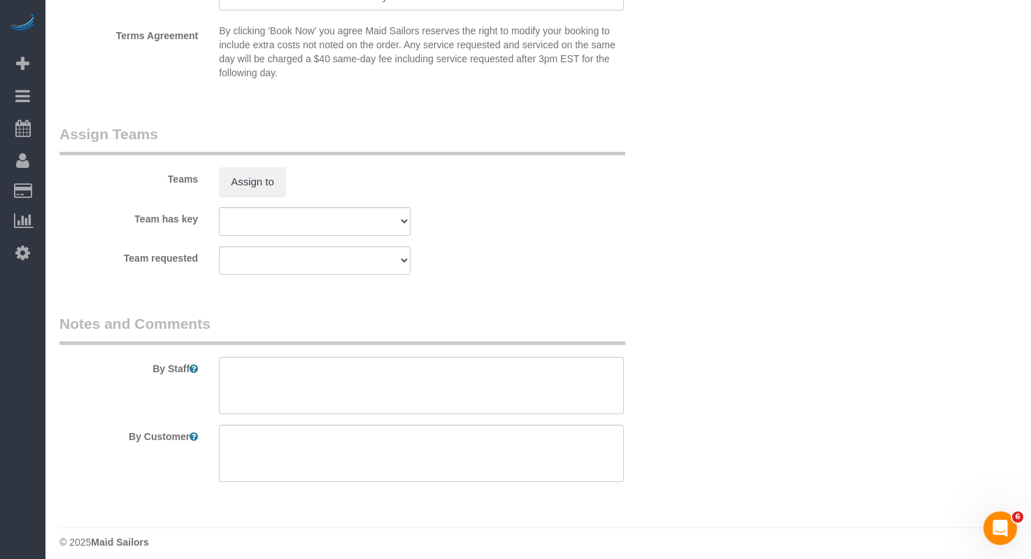
scroll to position [1822, 0]
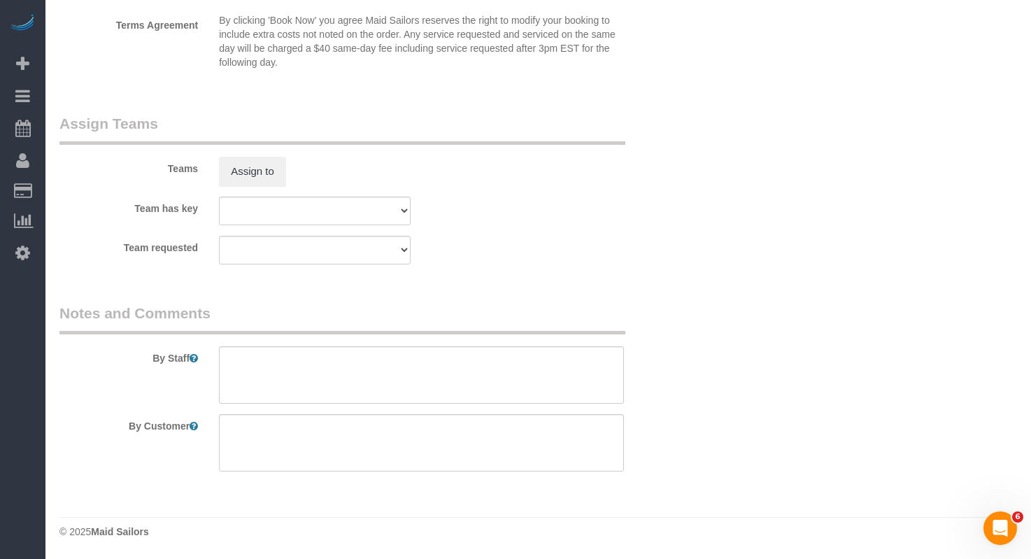
click at [146, 171] on label "Teams" at bounding box center [129, 166] width 160 height 19
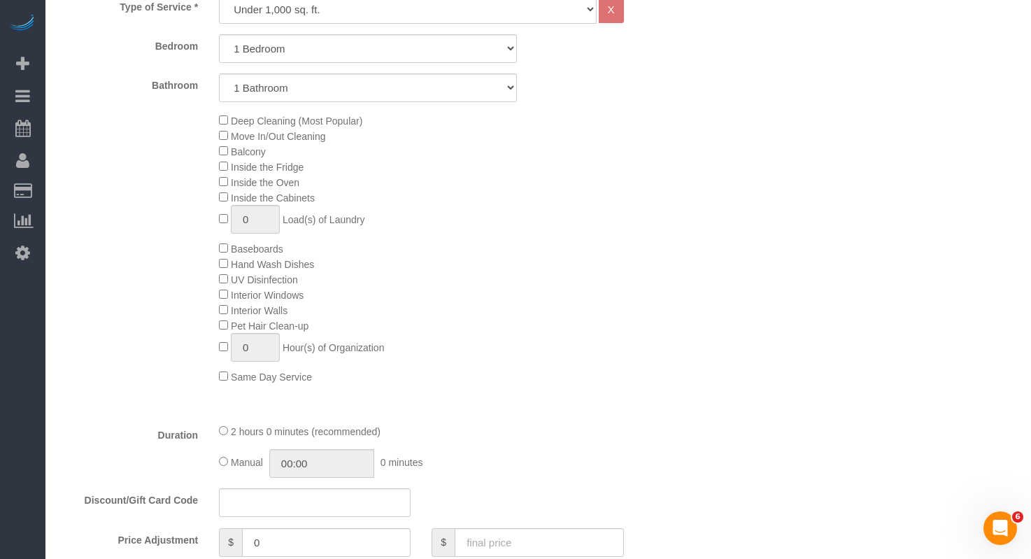
scroll to position [593, 0]
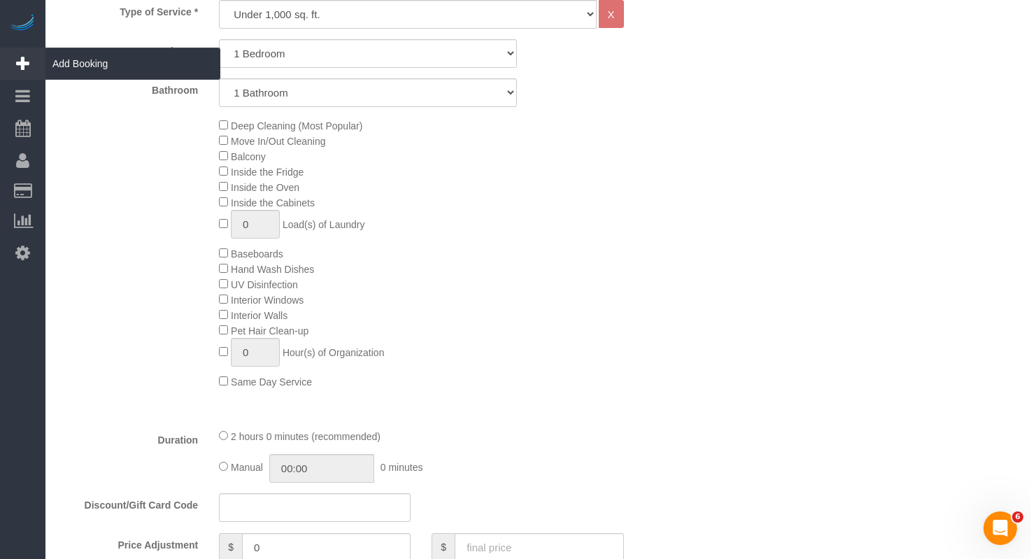
click at [22, 62] on icon at bounding box center [22, 63] width 13 height 17
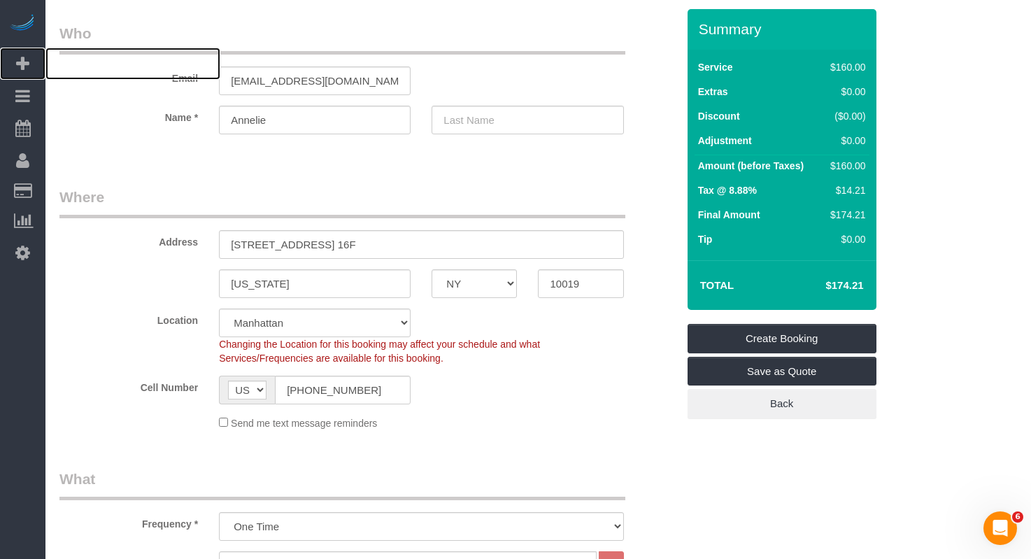
scroll to position [43, 0]
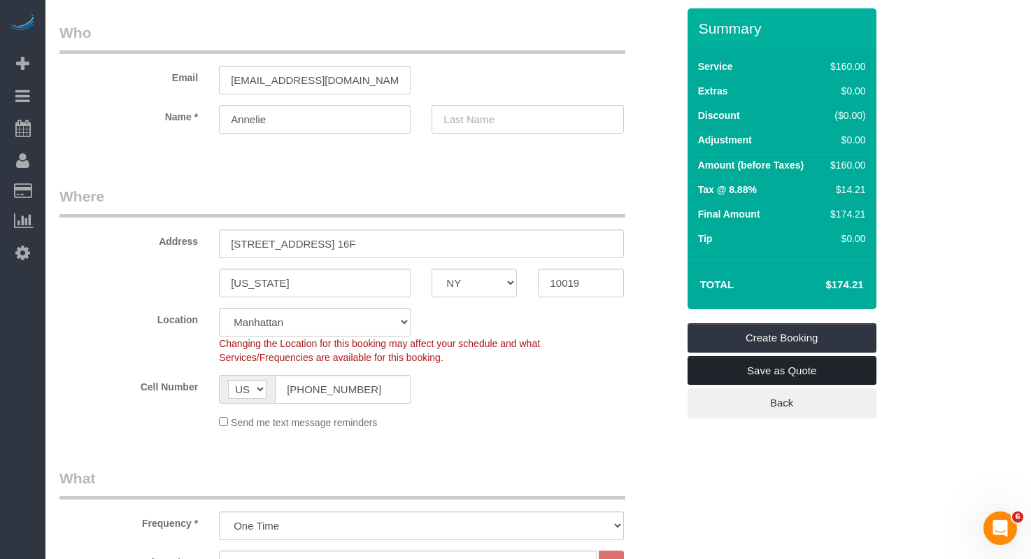
click at [720, 366] on link "Save as Quote" at bounding box center [782, 370] width 189 height 29
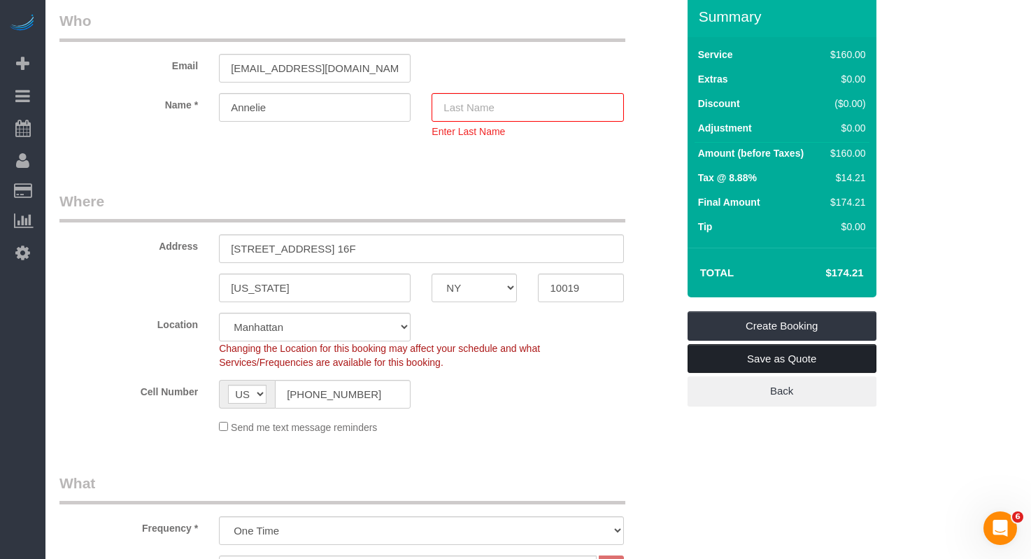
scroll to position [76, 0]
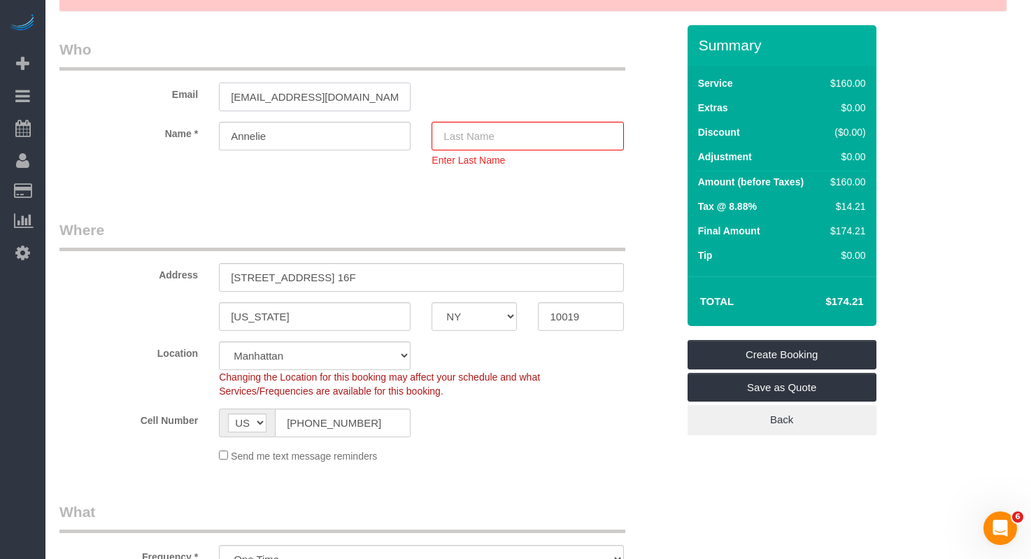
click at [304, 93] on input "ab@devajewels.de" at bounding box center [315, 97] width 192 height 29
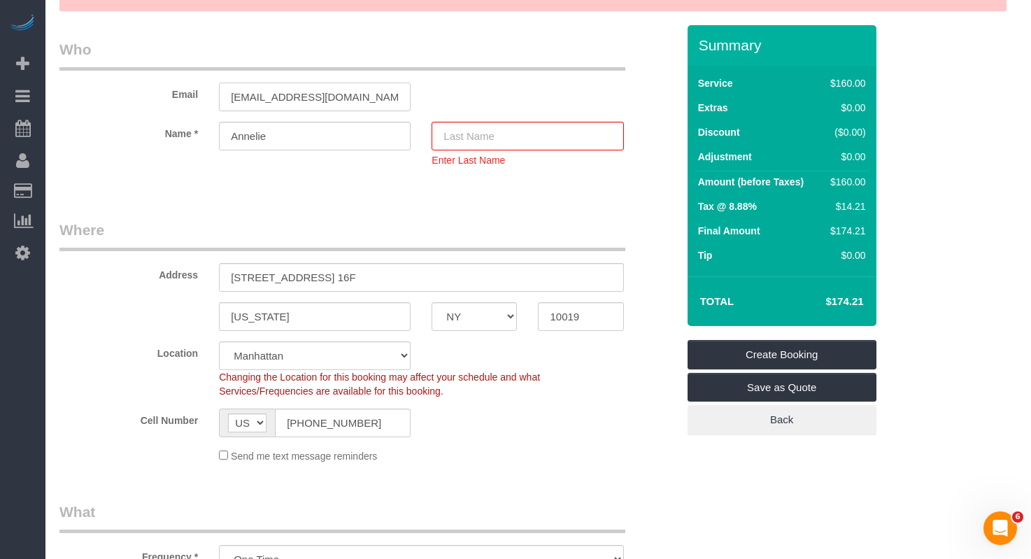
click at [302, 93] on input "ab@devajewels.de" at bounding box center [315, 97] width 192 height 29
click at [488, 141] on input "text" at bounding box center [528, 136] width 192 height 29
type input "Luck"
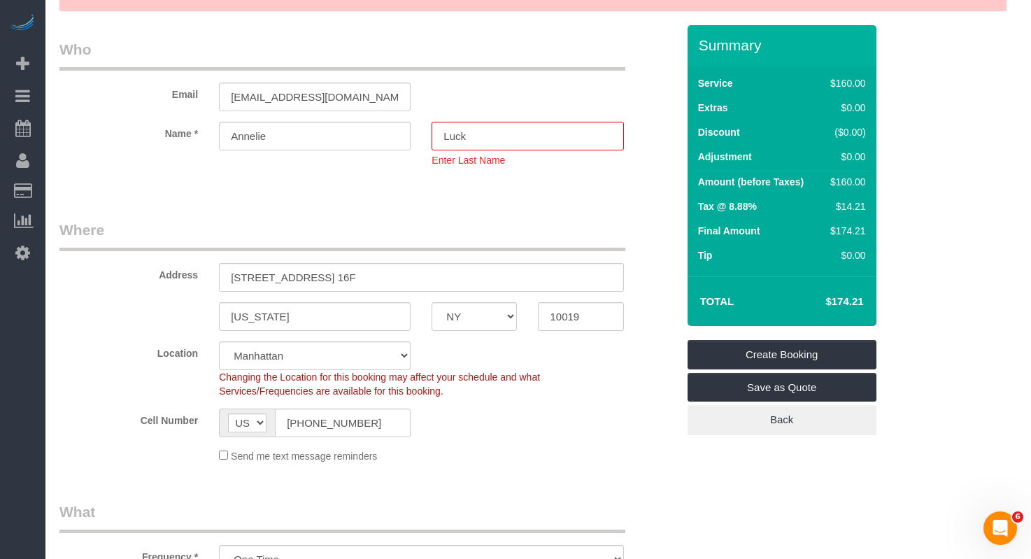
click at [150, 255] on div "Address 340 West 57th Street, Apt. 16F" at bounding box center [368, 256] width 639 height 72
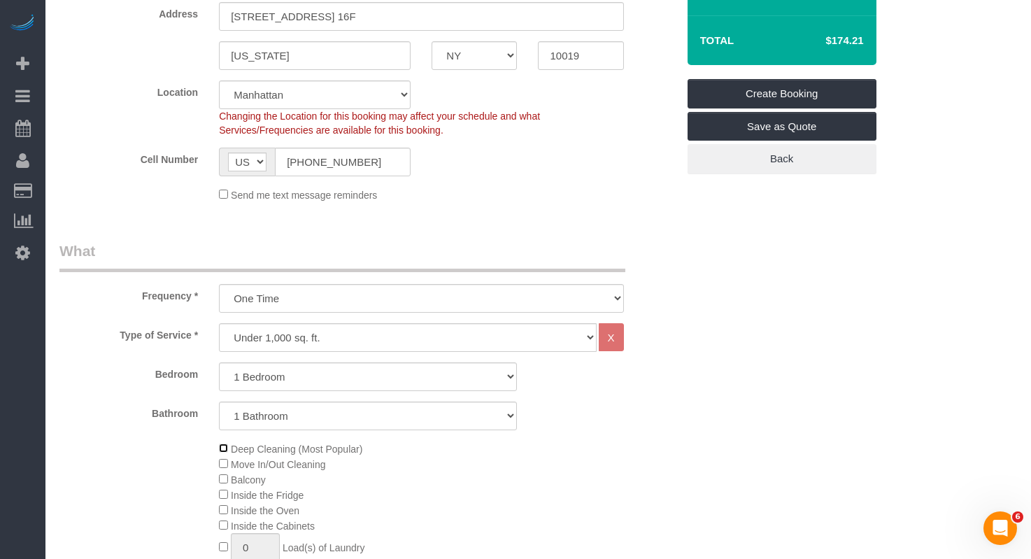
scroll to position [283, 0]
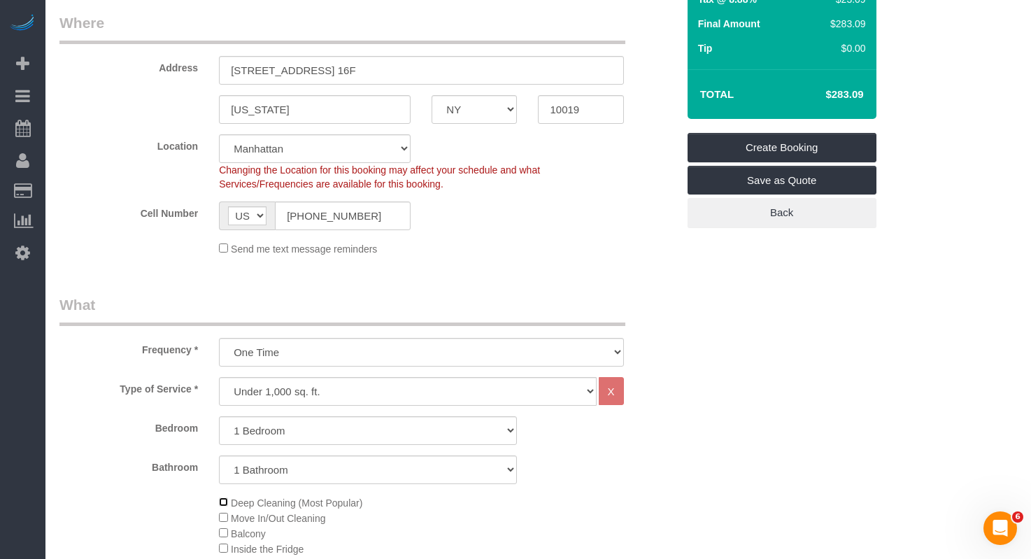
select select "spot61"
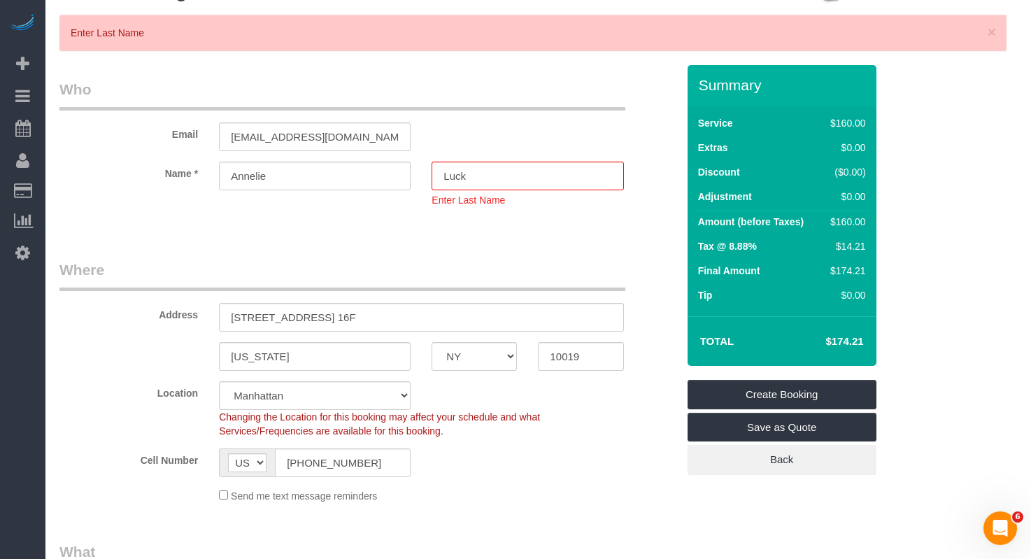
scroll to position [46, 0]
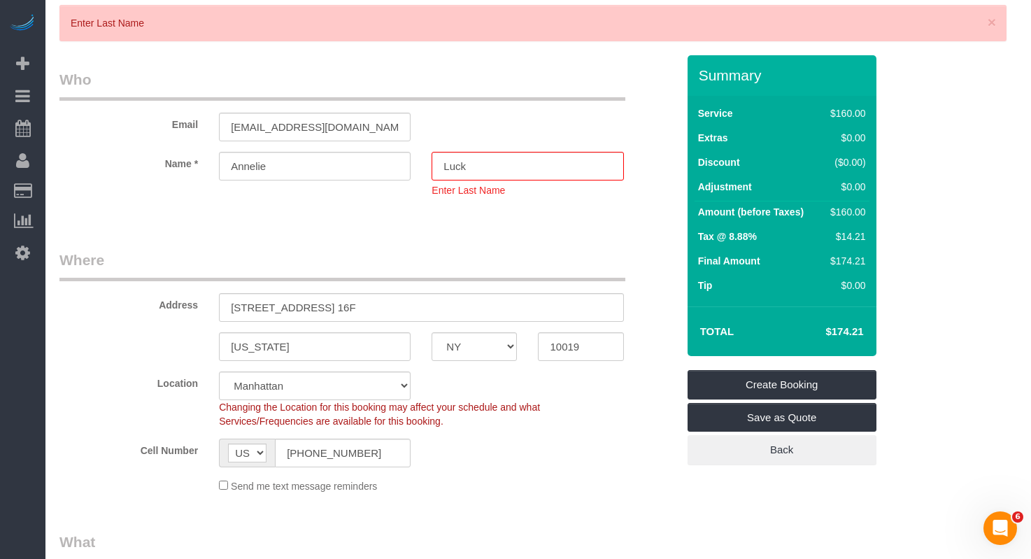
select select "spot120"
click at [572, 418] on div "Changing the Location for this booking may affect your schedule and what Servic…" at bounding box center [420, 414] width 425 height 28
click at [726, 414] on link "Save as Quote" at bounding box center [782, 417] width 189 height 29
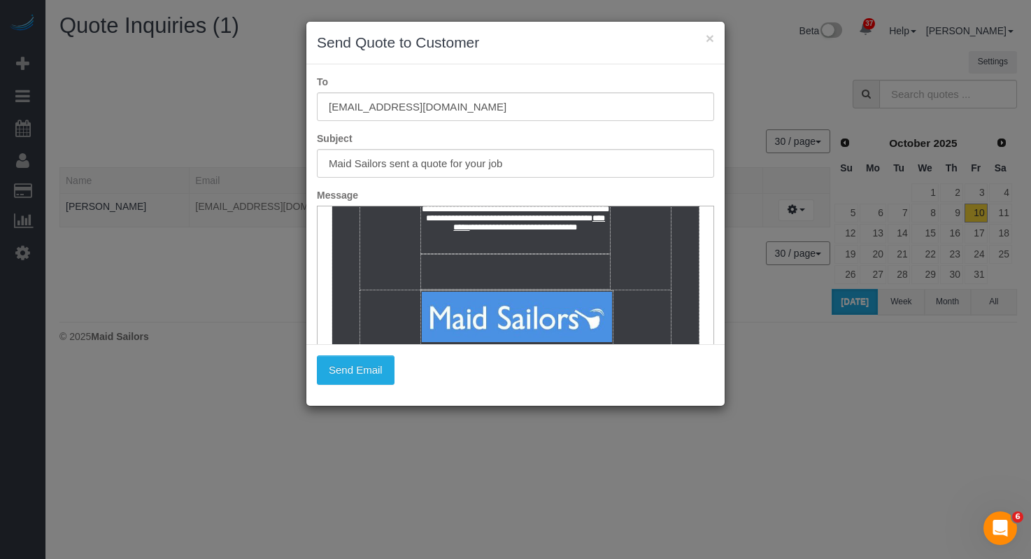
scroll to position [1008, 0]
click at [356, 369] on button "Send Email" at bounding box center [356, 369] width 78 height 29
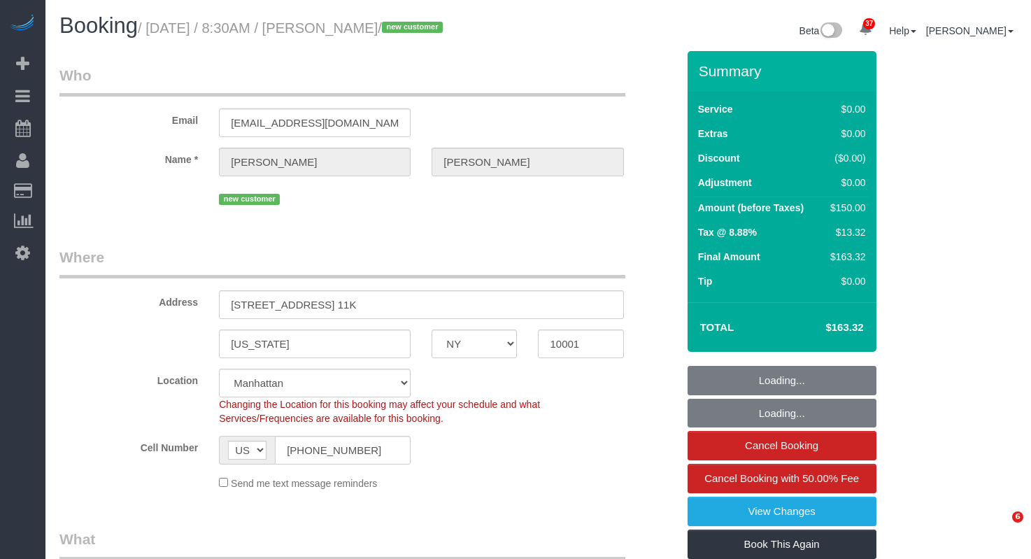
select select "NY"
select select "number:89"
select select "number:90"
select select "number:15"
select select "number:5"
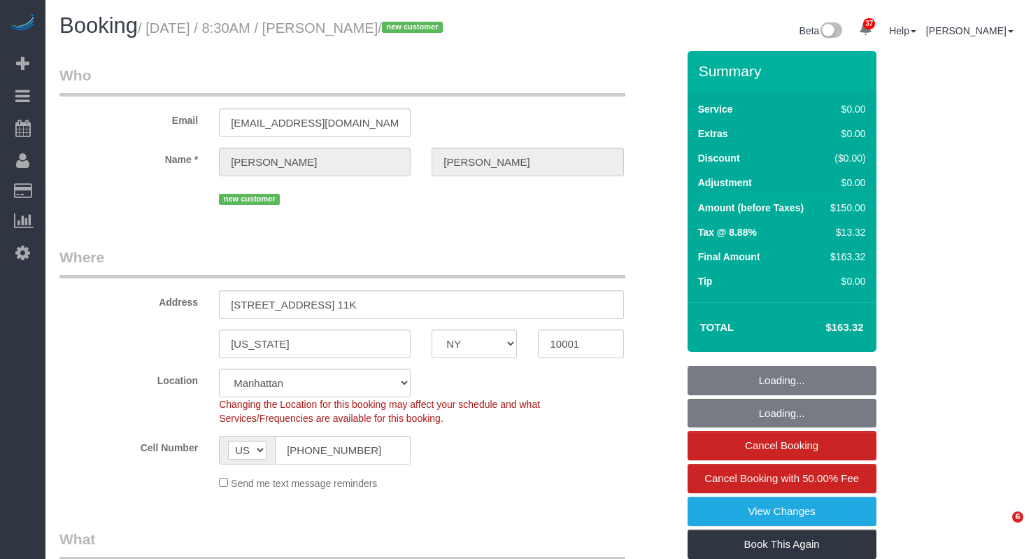
select select "object:1525"
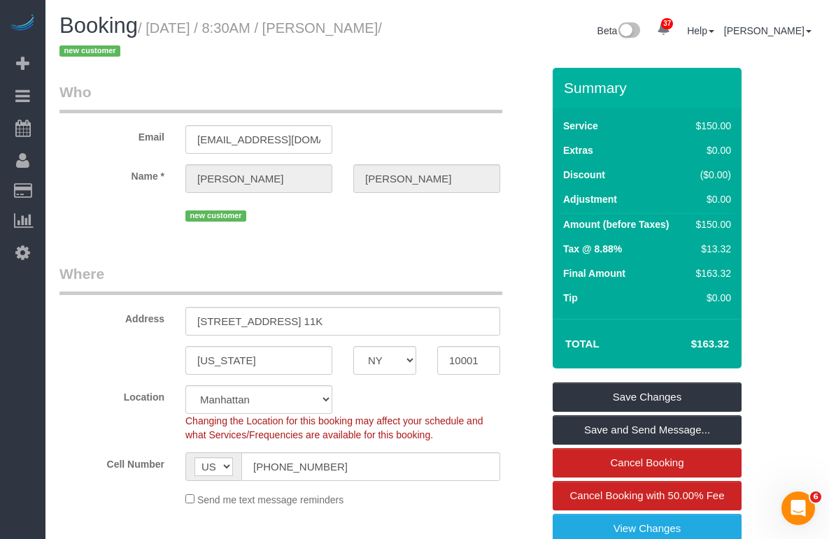
drag, startPoint x: 113, startPoint y: 48, endPoint x: 154, endPoint y: 31, distance: 44.6
click at [154, 31] on small "/ October 10, 2025 / 8:30AM / George Abraham / new customer" at bounding box center [220, 39] width 323 height 39
copy small "October 10, 2025 / 8:30AM / George Abraham"
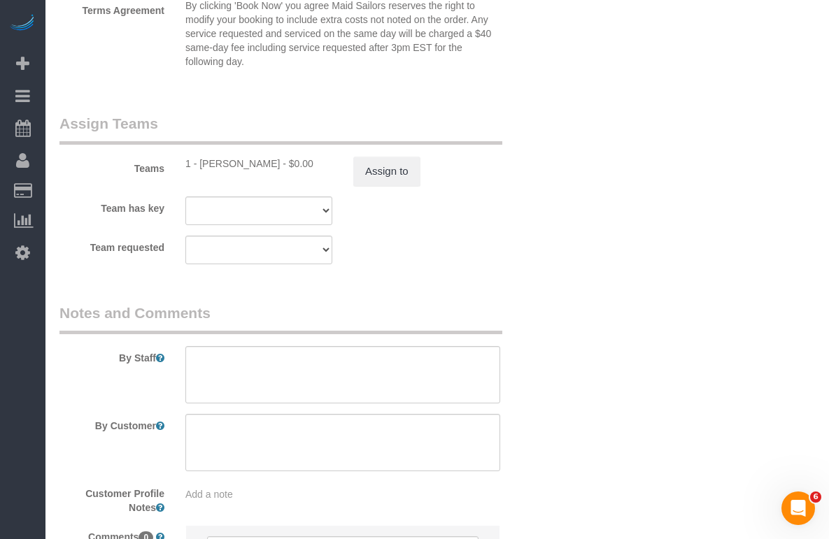
scroll to position [1944, 0]
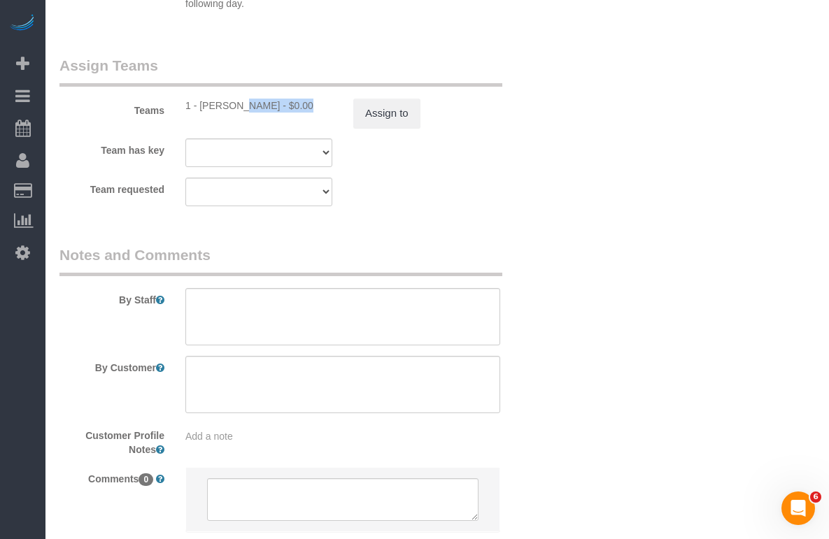
drag, startPoint x: 258, startPoint y: 106, endPoint x: 199, endPoint y: 108, distance: 59.5
click at [199, 108] on div "1 - Xiomara Inga - $0.00" at bounding box center [258, 106] width 147 height 14
copy div "Xiomara Inga"
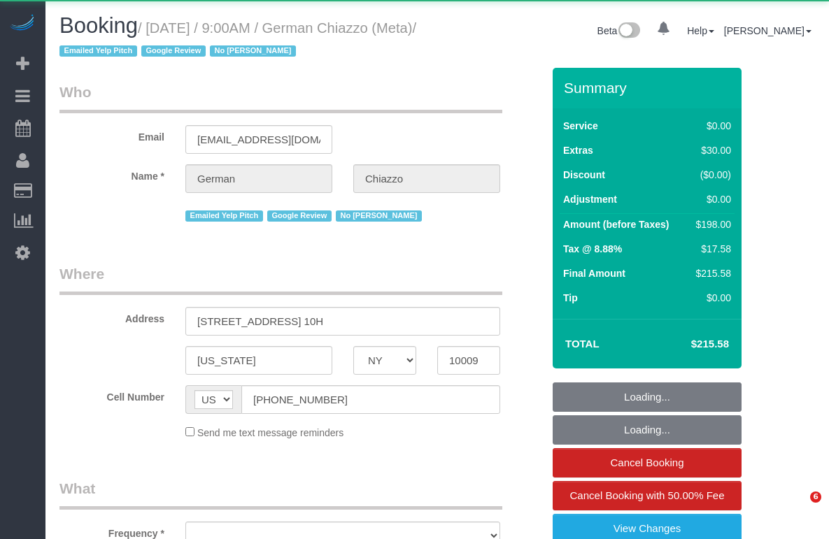
select select "NY"
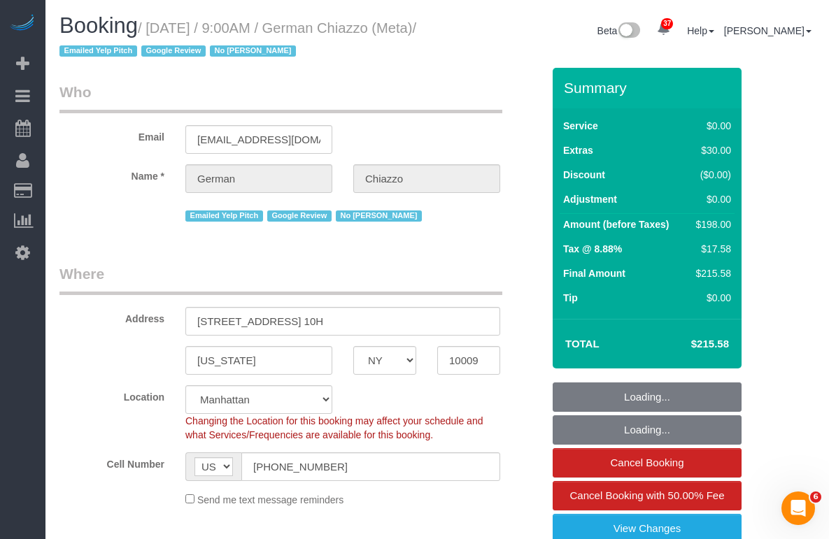
select select "object:978"
select select "spot1"
select select "number:89"
select select "number:90"
select select "number:15"
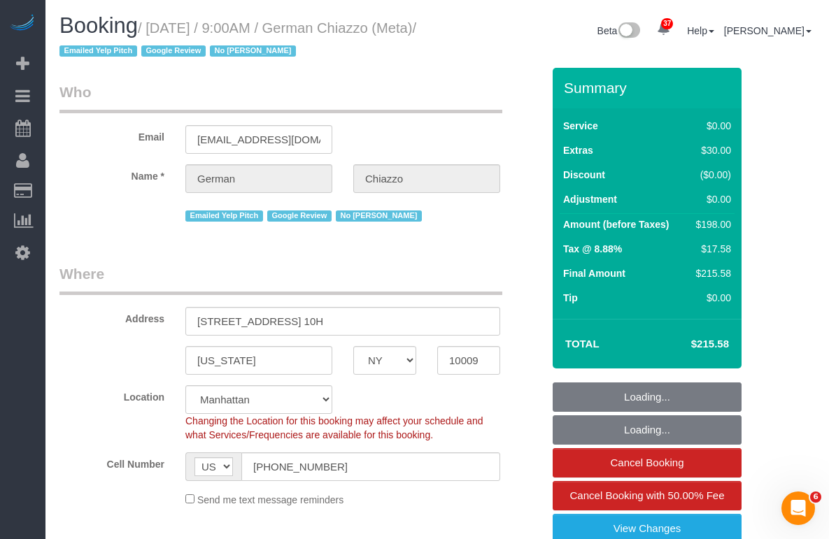
select select "number:5"
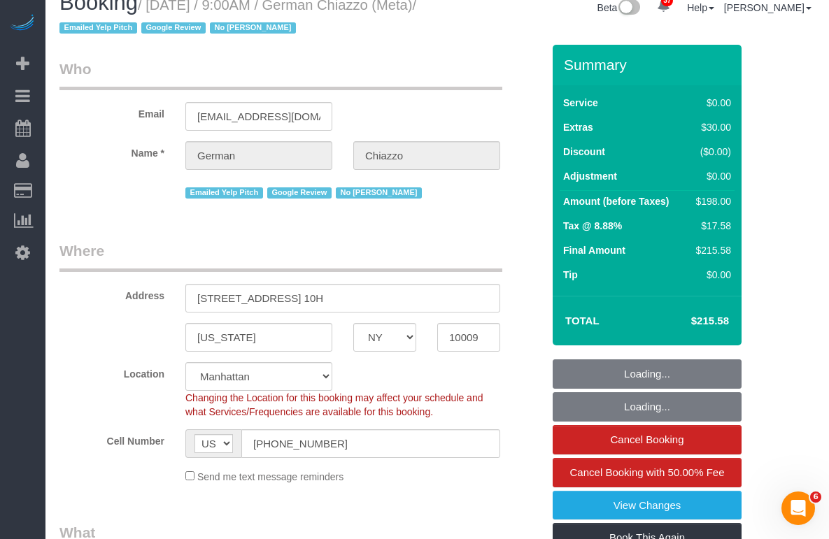
select select "string:stripe-pm_1QEG7i4VGloSiKo7n9NBFfXQ"
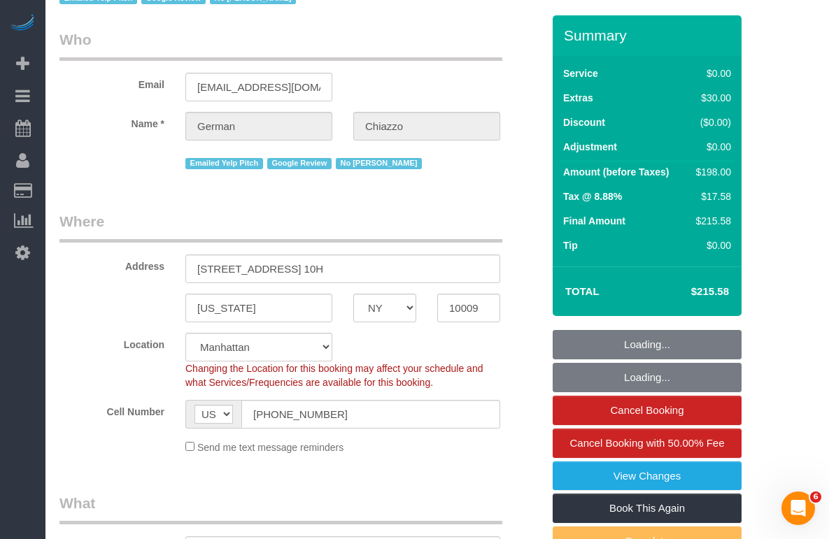
select select "2"
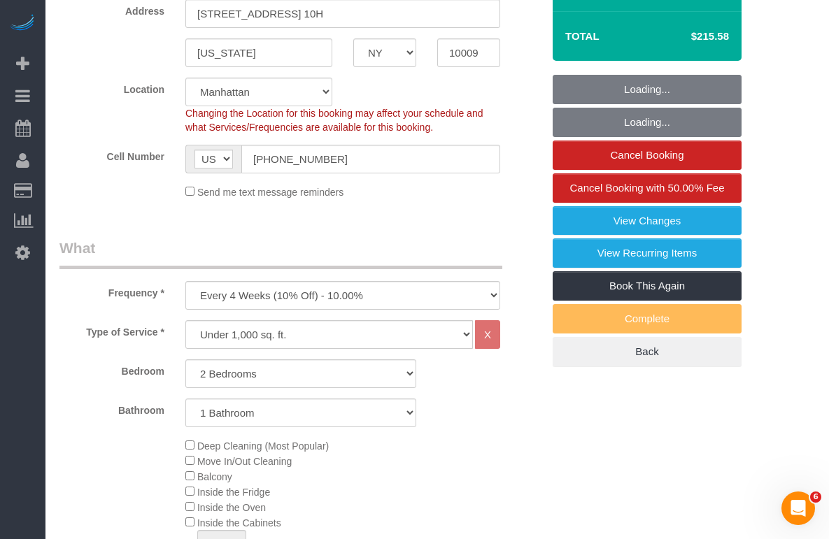
scroll to position [327, 0]
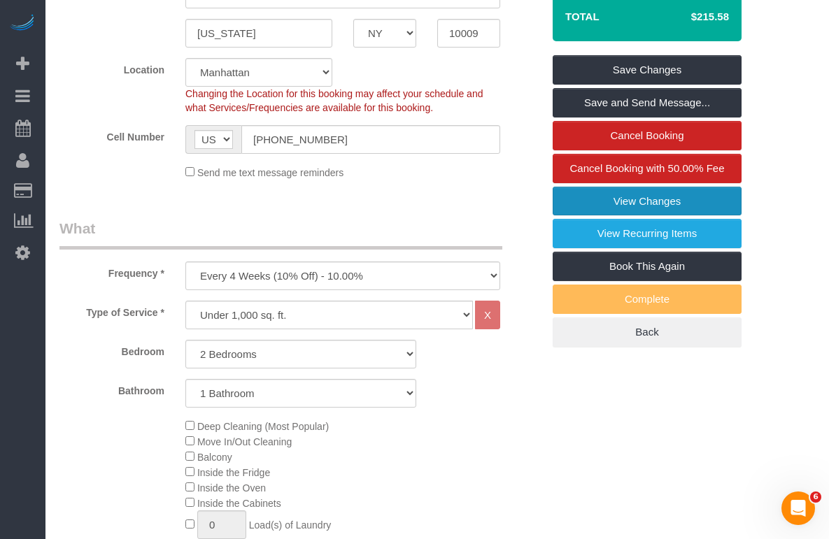
click at [575, 196] on link "View Changes" at bounding box center [647, 201] width 189 height 29
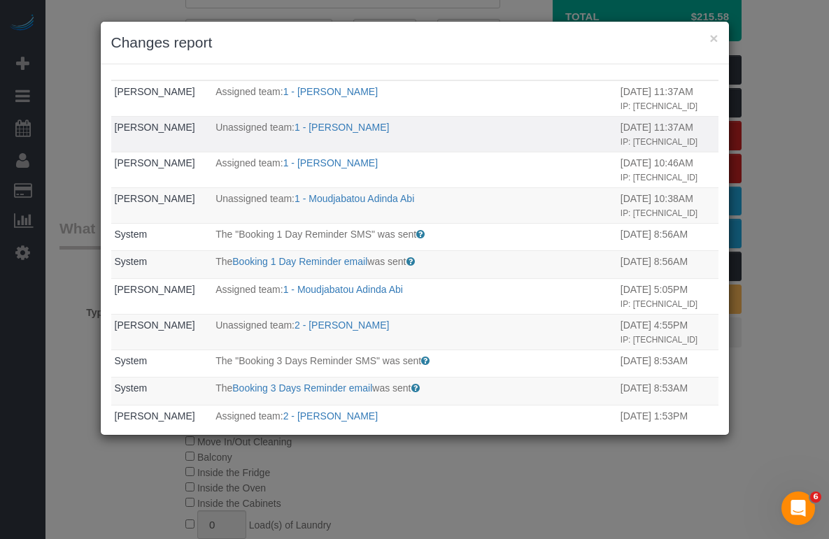
scroll to position [0, 0]
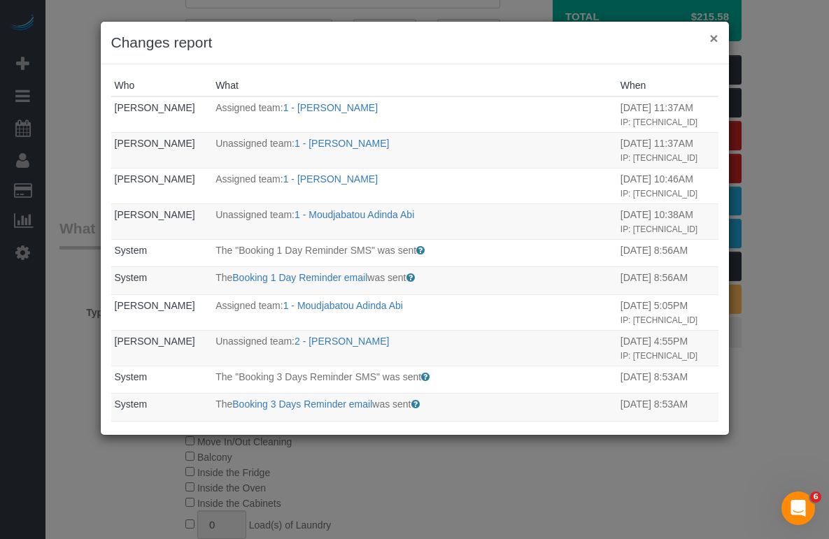
drag, startPoint x: 714, startPoint y: 40, endPoint x: 540, endPoint y: 41, distance: 173.5
click at [714, 40] on button "×" at bounding box center [713, 38] width 8 height 15
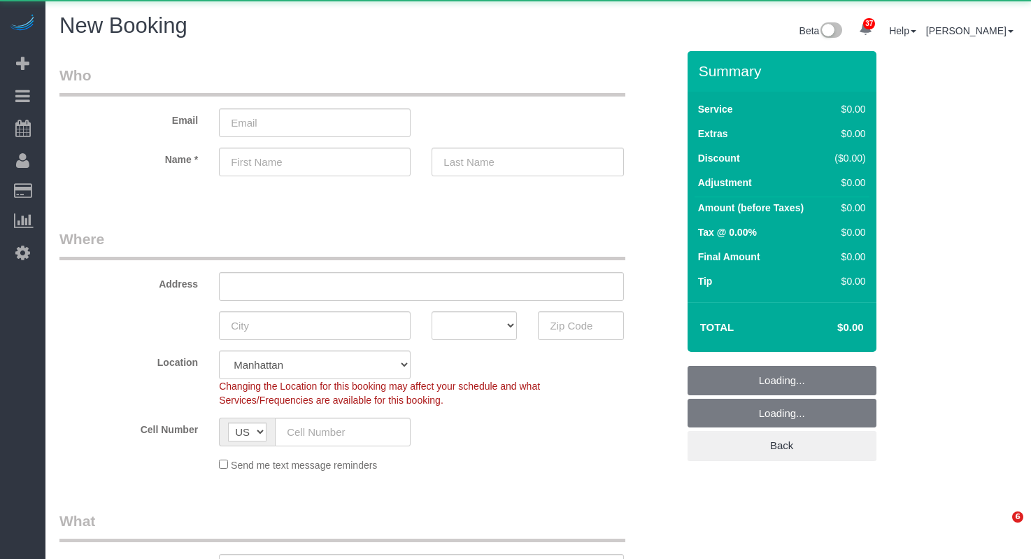
select select "number:89"
select select "number:90"
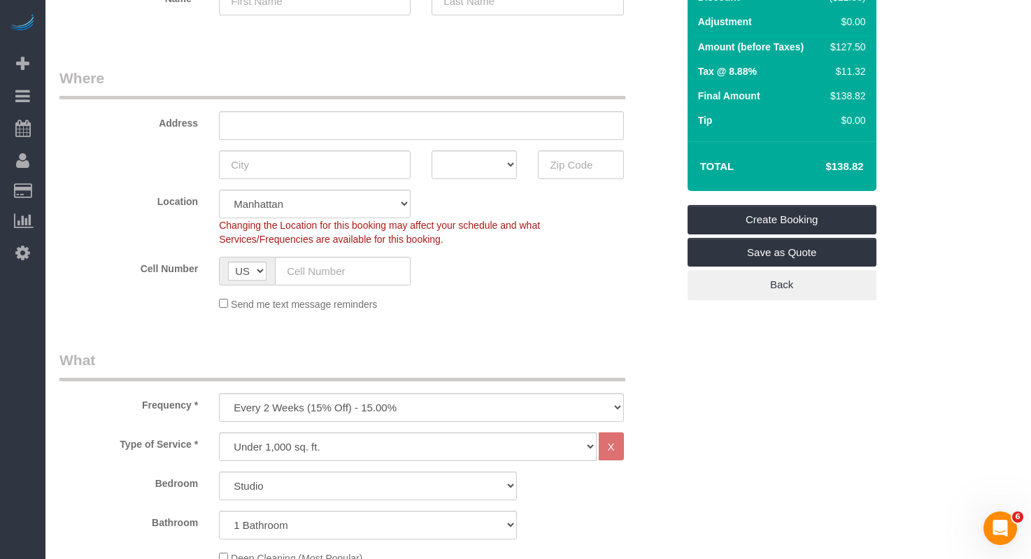
scroll to position [227, 0]
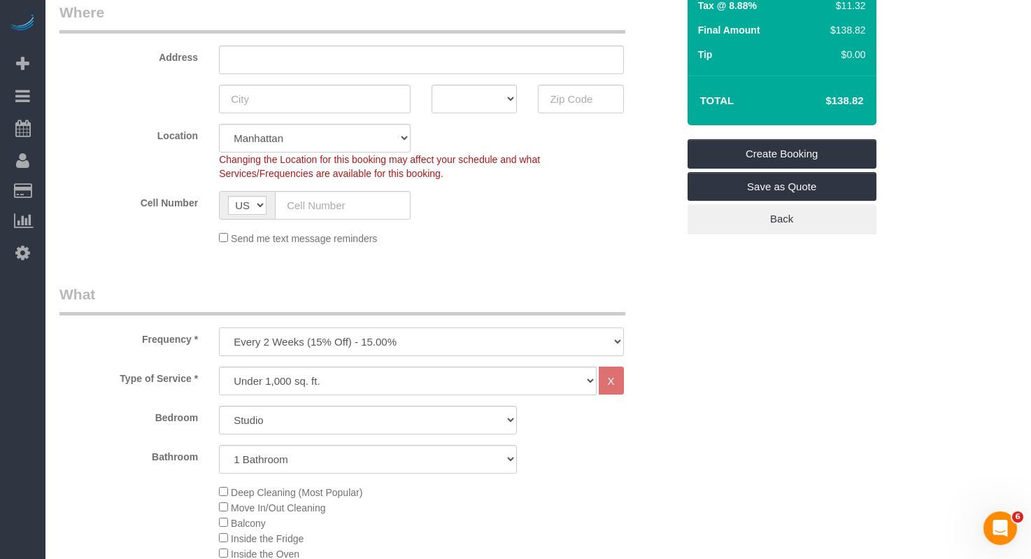
click at [312, 344] on select "One Time Weekly (20% Off) - 20.00% Every 2 Weeks (15% Off) - 15.00% Every 4 Wee…" at bounding box center [421, 341] width 404 height 29
select select "object:1501"
click at [219, 327] on select "One Time Weekly (20% Off) - 20.00% Every 2 Weeks (15% Off) - 15.00% Every 4 Wee…" at bounding box center [421, 341] width 404 height 29
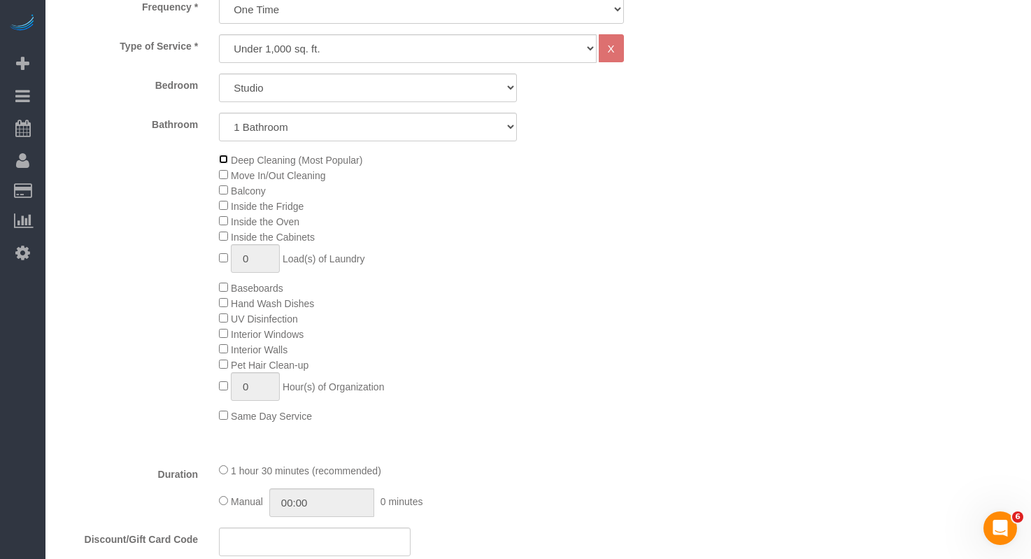
scroll to position [576, 0]
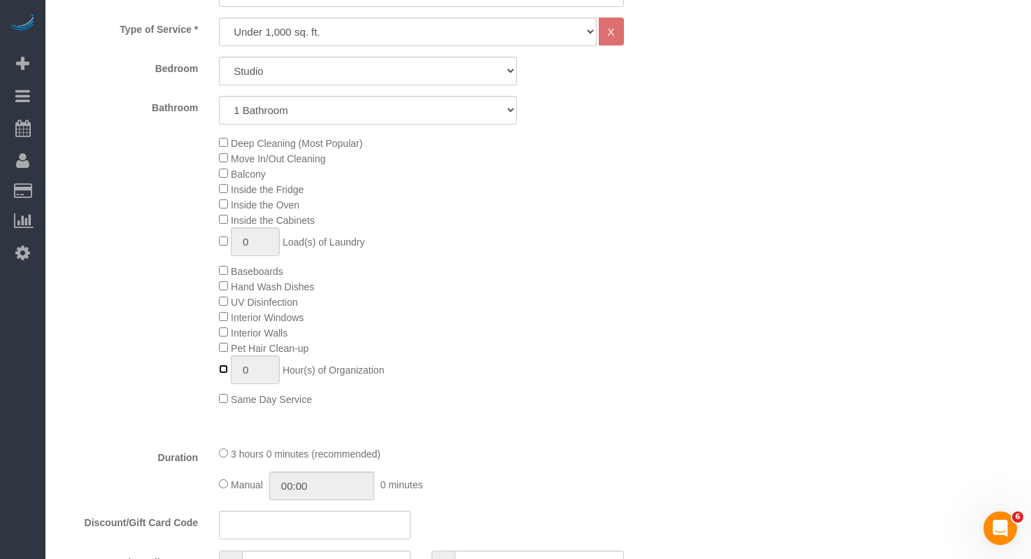
type input "1"
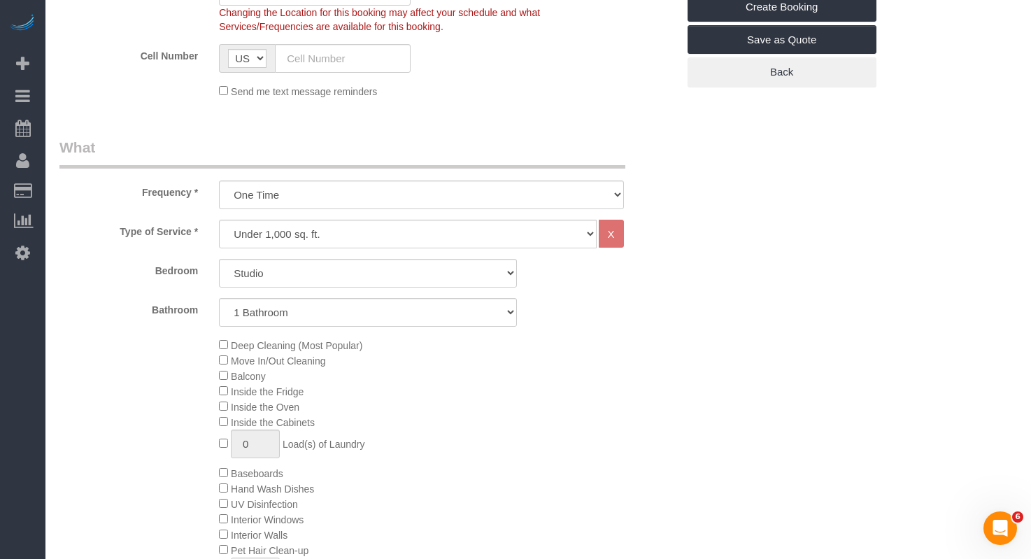
scroll to position [372, 0]
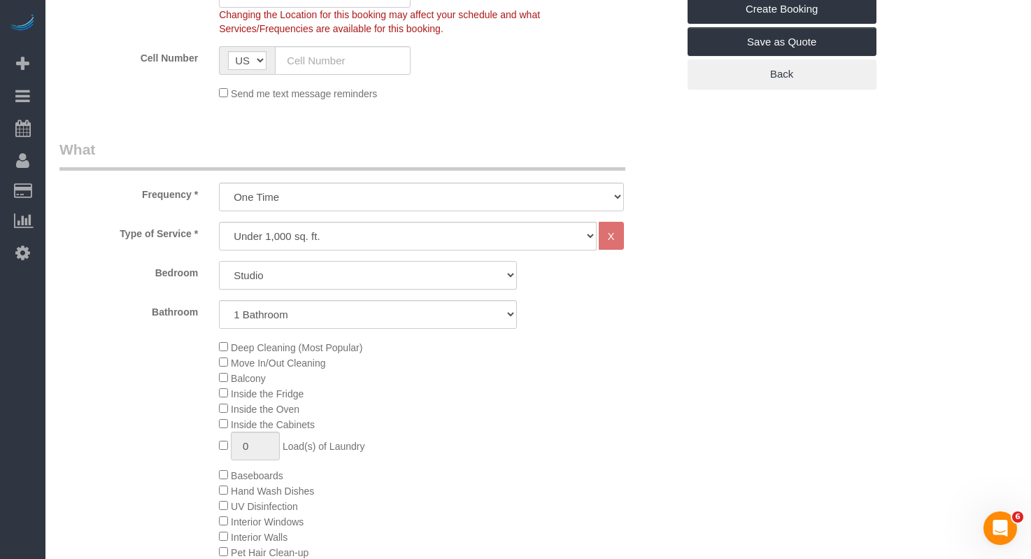
click at [317, 276] on select "Studio 1 Bedroom 2 Bedrooms 3 Bedrooms" at bounding box center [368, 275] width 298 height 29
select select "2"
click at [219, 261] on select "Studio 1 Bedroom 2 Bedrooms 3 Bedrooms" at bounding box center [368, 275] width 298 height 29
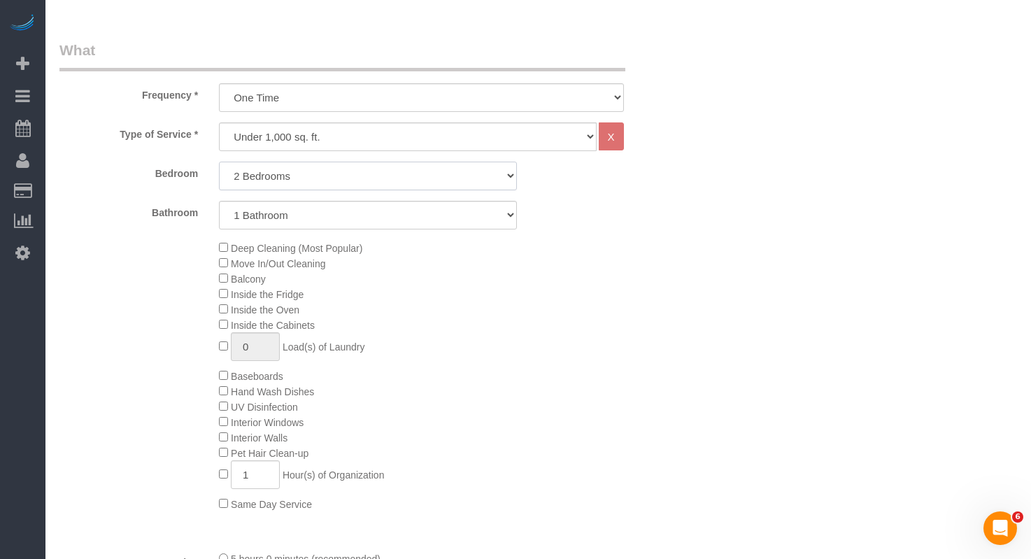
scroll to position [465, 0]
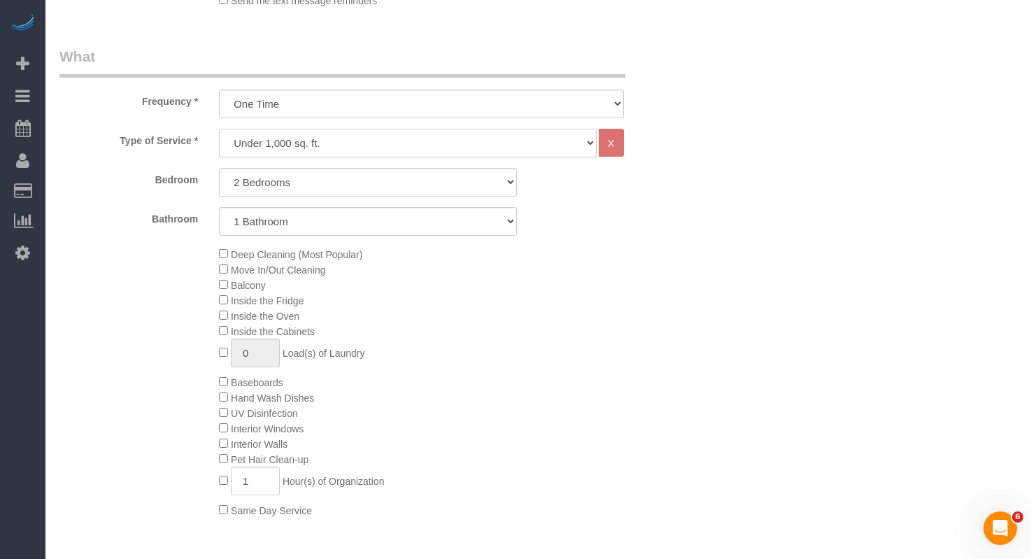
click at [297, 138] on select "Under 1,000 sq. ft. 1,001 - 1,500 sq. ft. 1,500+ sq. ft. Custom Cleaning Office…" at bounding box center [407, 143] width 377 height 29
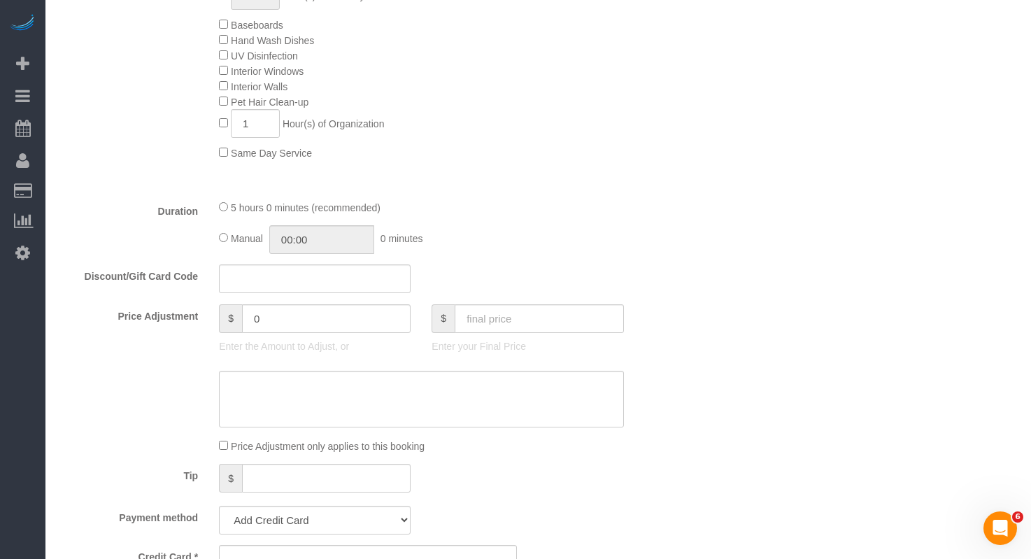
scroll to position [833, 0]
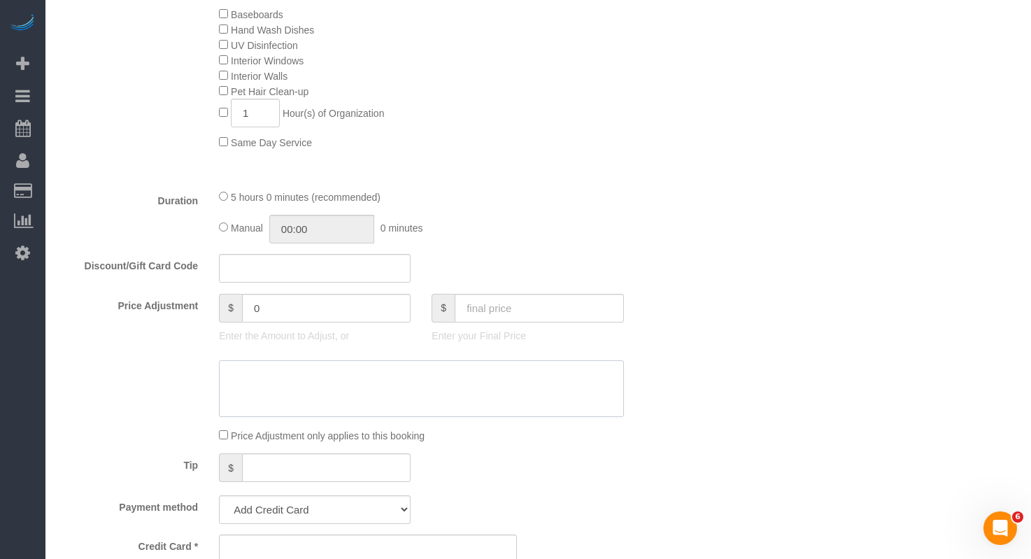
click at [254, 372] on textarea at bounding box center [421, 388] width 404 height 57
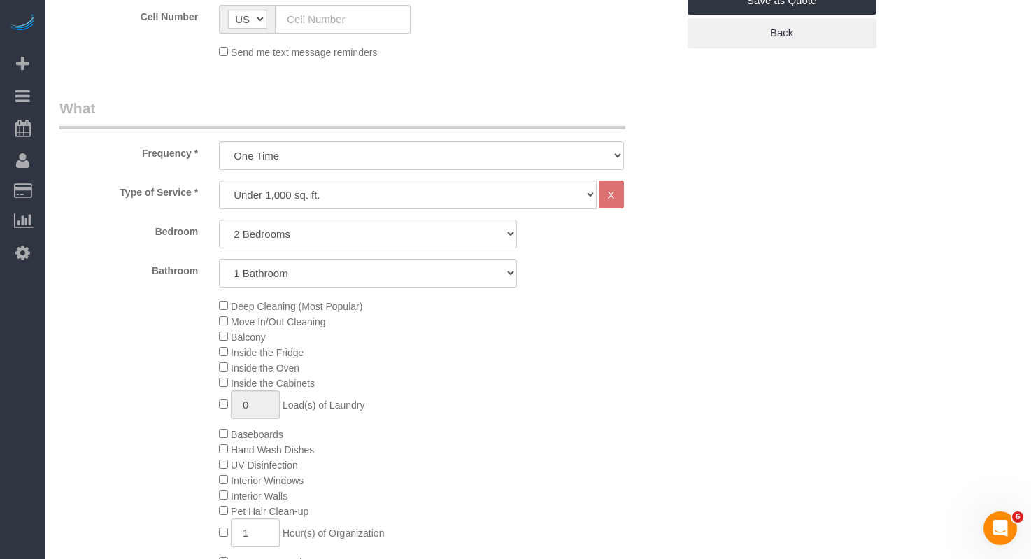
scroll to position [415, 0]
click at [316, 159] on select "One Time Weekly (20% Off) - 20.00% Every 2 Weeks (15% Off) - 15.00% Every 4 Wee…" at bounding box center [421, 153] width 404 height 29
select select "object:1502"
click at [219, 139] on select "One Time Weekly (20% Off) - 20.00% Every 2 Weeks (15% Off) - 15.00% Every 4 Wee…" at bounding box center [421, 153] width 404 height 29
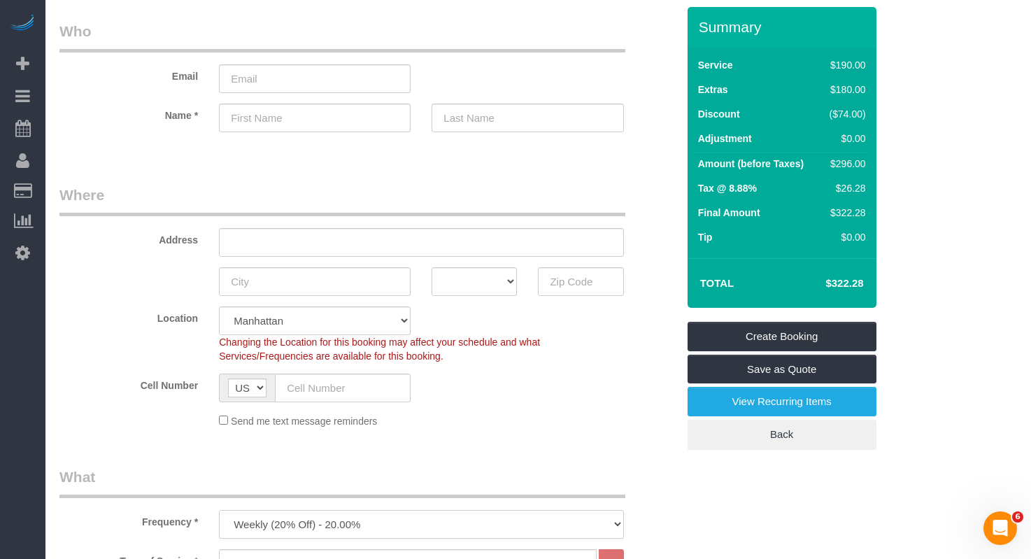
scroll to position [45, 0]
click at [240, 241] on input "text" at bounding box center [421, 241] width 404 height 29
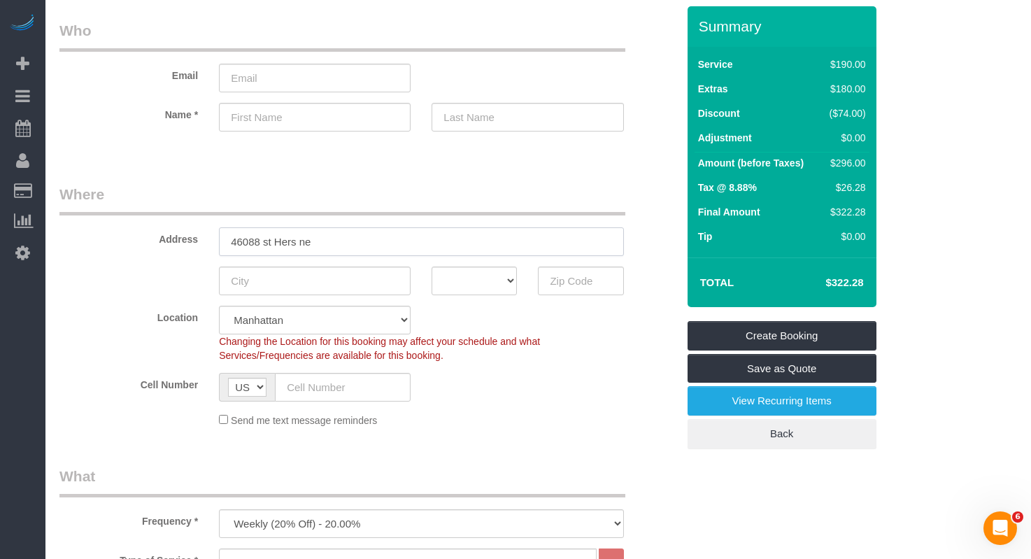
type input "46088 st Hers ne"
click at [602, 285] on input "text" at bounding box center [580, 281] width 85 height 29
type input "11373"
click at [363, 243] on input "46088 st Hers ne" at bounding box center [421, 241] width 404 height 29
type input "46088 st Hers newe"
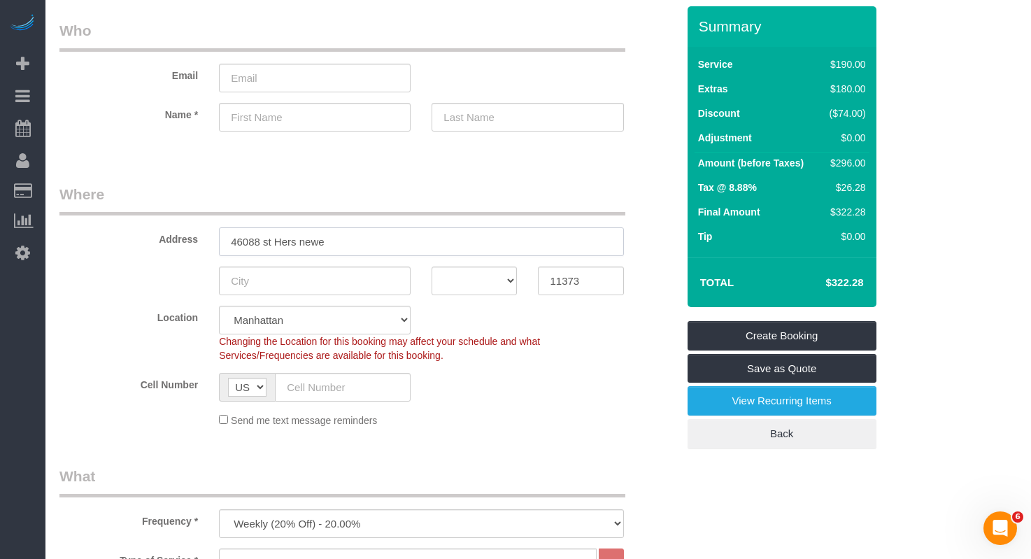
select select "7"
type input "46088 st Hers new"
select select "object:1522"
select select "2"
drag, startPoint x: 379, startPoint y: 242, endPoint x: 188, endPoint y: 242, distance: 191.7
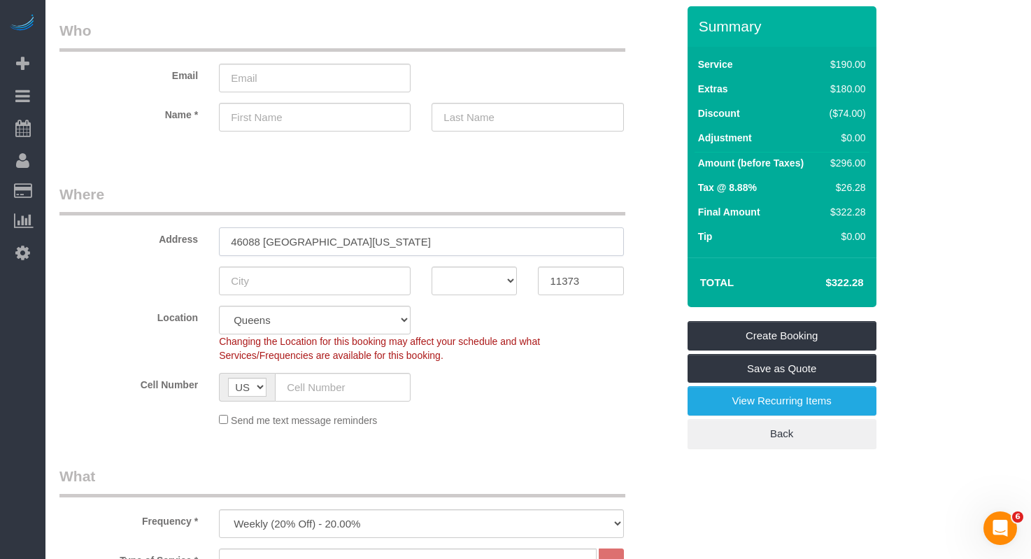
click at [188, 242] on div "Address 46088 st Hers new york" at bounding box center [368, 220] width 639 height 72
type input "46088 st Hers new york"
click at [319, 241] on input "46088 st Hers new york" at bounding box center [421, 241] width 404 height 29
click at [269, 244] on input "46088 st Hers new york" at bounding box center [421, 241] width 404 height 29
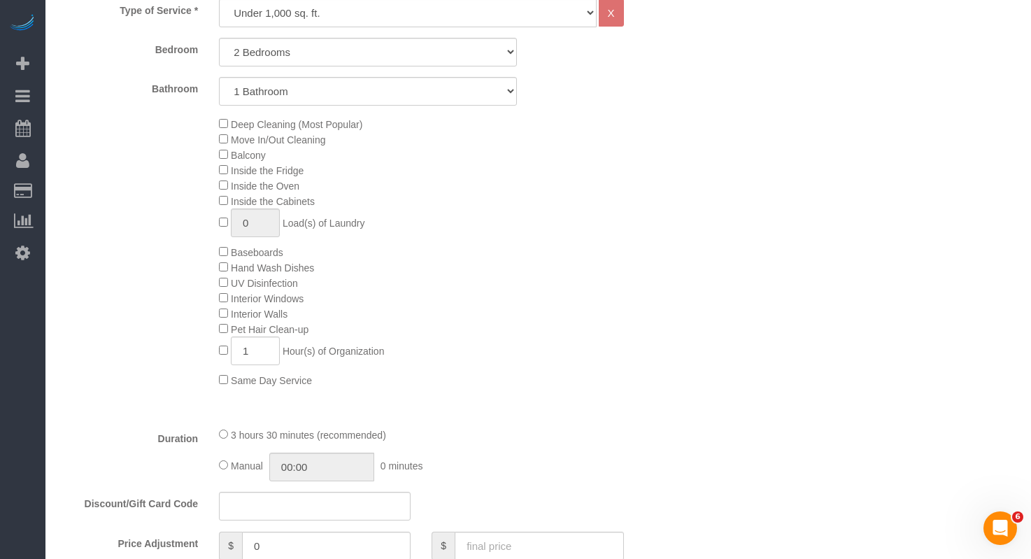
scroll to position [643, 0]
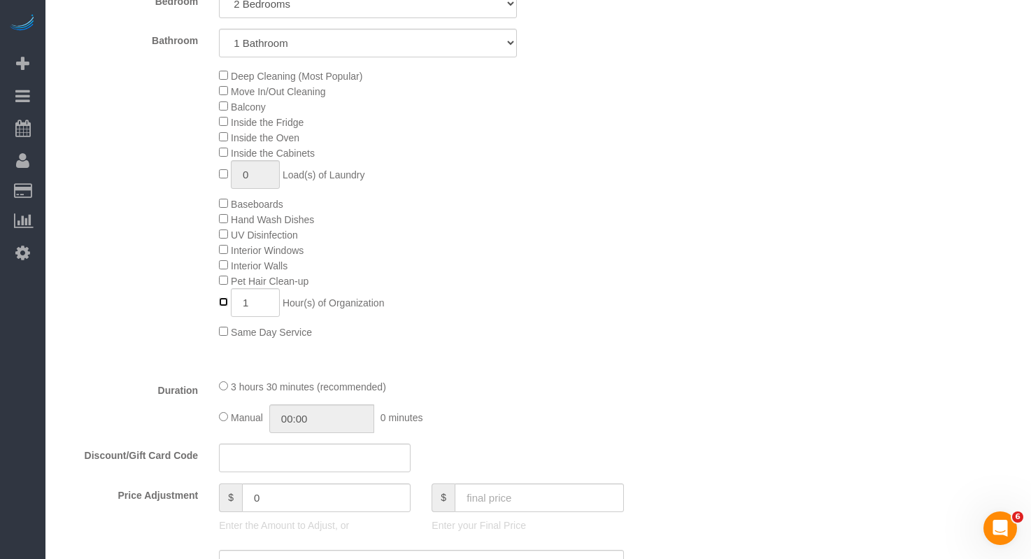
type input "0"
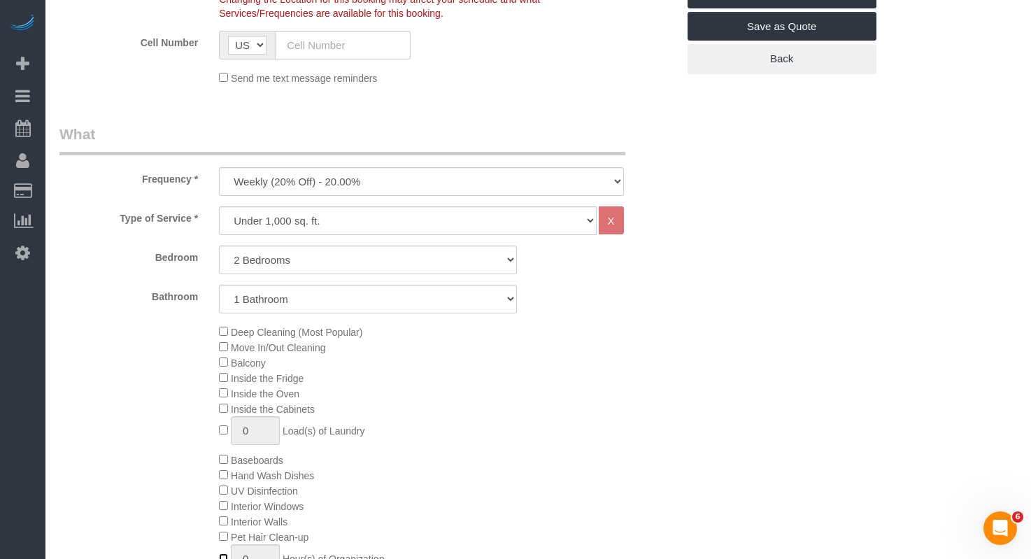
scroll to position [390, 0]
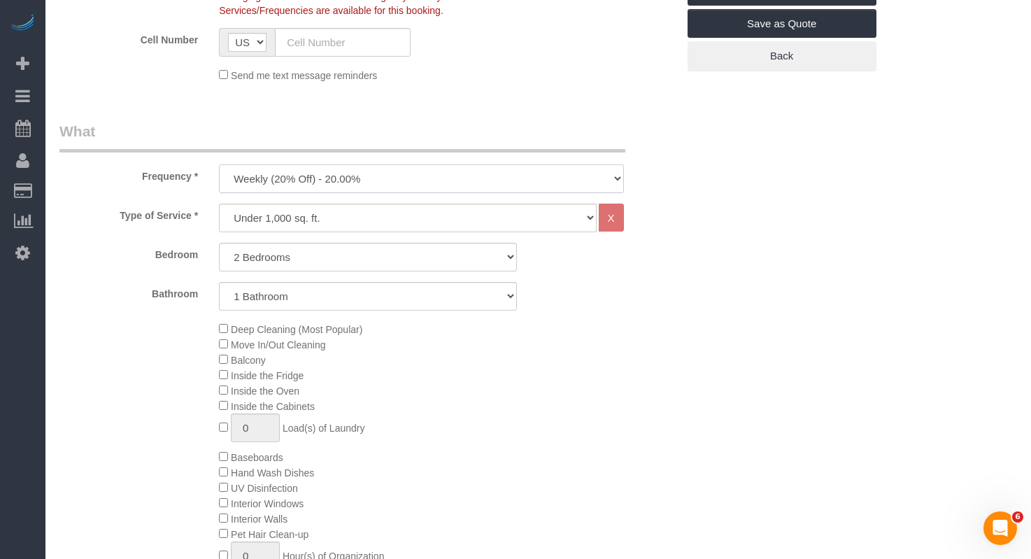
click at [356, 185] on select "One Time Weekly (20% Off) - 20.00% Every 2 Weeks (15% Off) - 15.00% Every 4 Wee…" at bounding box center [421, 178] width 404 height 29
select select "object:1523"
click at [219, 164] on select "One Time Weekly (20% Off) - 20.00% Every 2 Weeks (15% Off) - 15.00% Every 4 Wee…" at bounding box center [421, 178] width 404 height 29
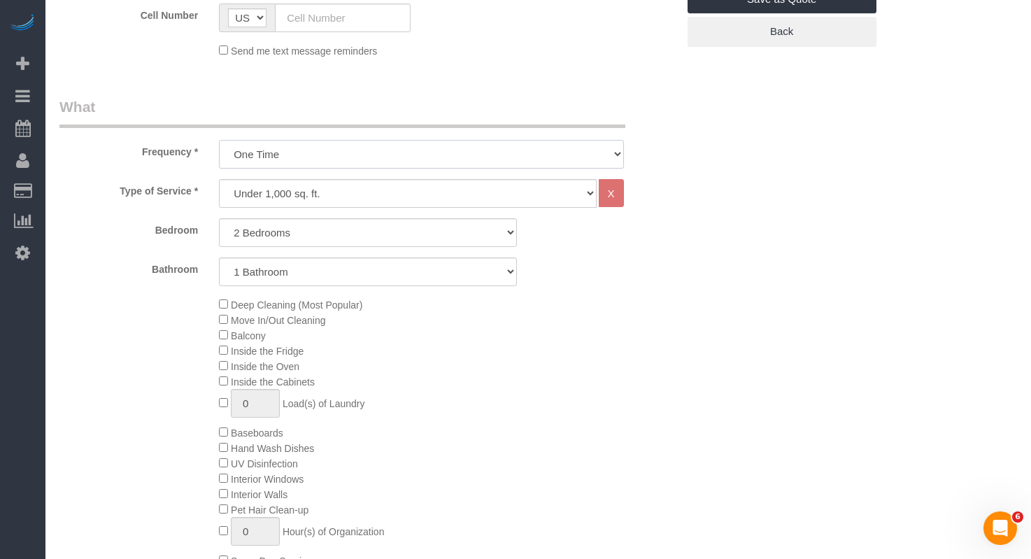
scroll to position [443, 0]
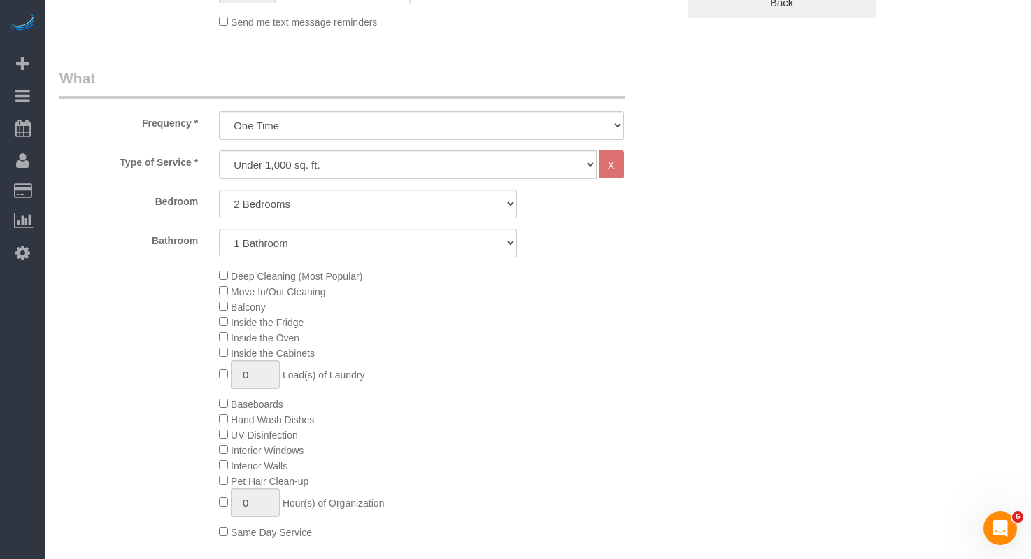
click at [221, 276] on div "Deep Cleaning (Most Popular) Move In/Out Cleaning Balcony Inside the Fridge Ins…" at bounding box center [447, 403] width 479 height 271
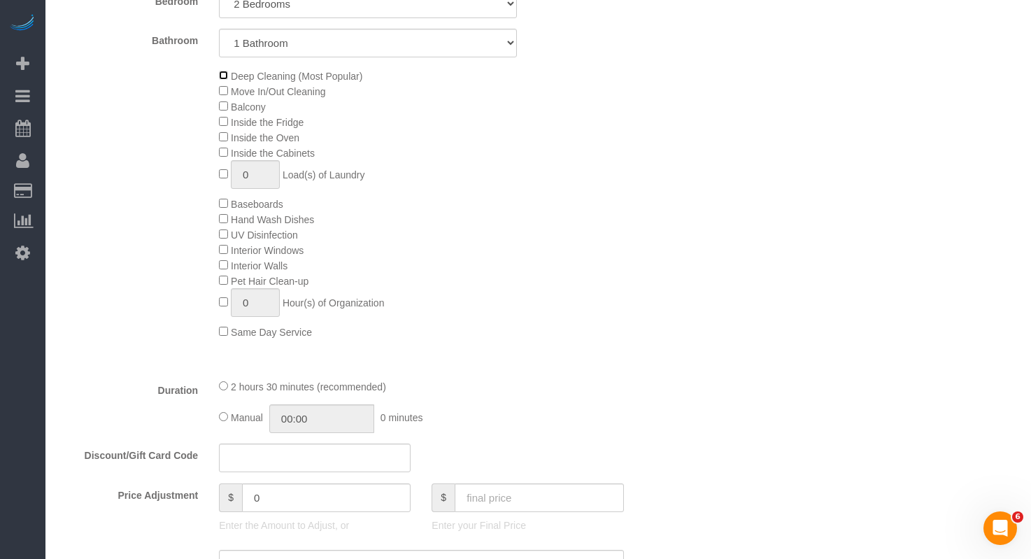
scroll to position [653, 0]
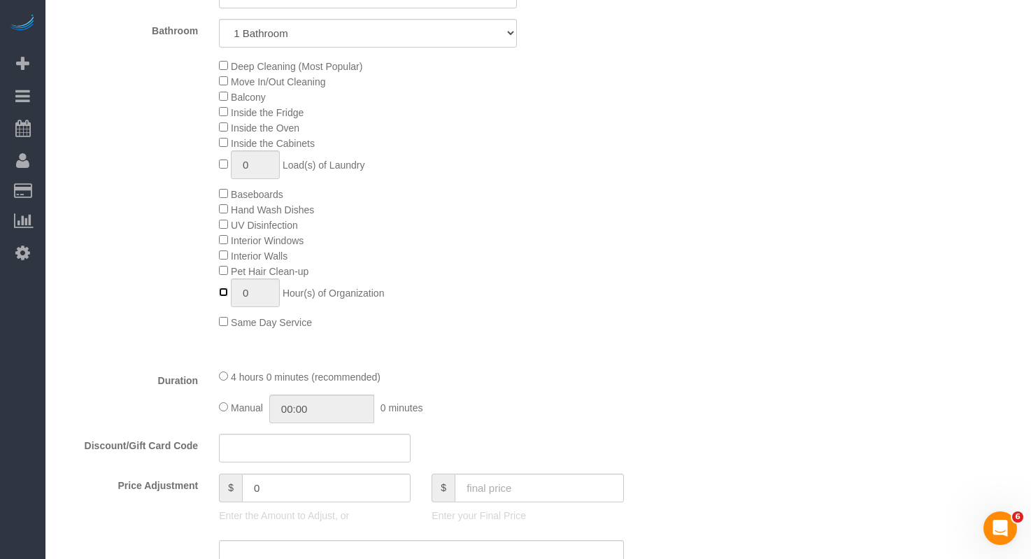
type input "1"
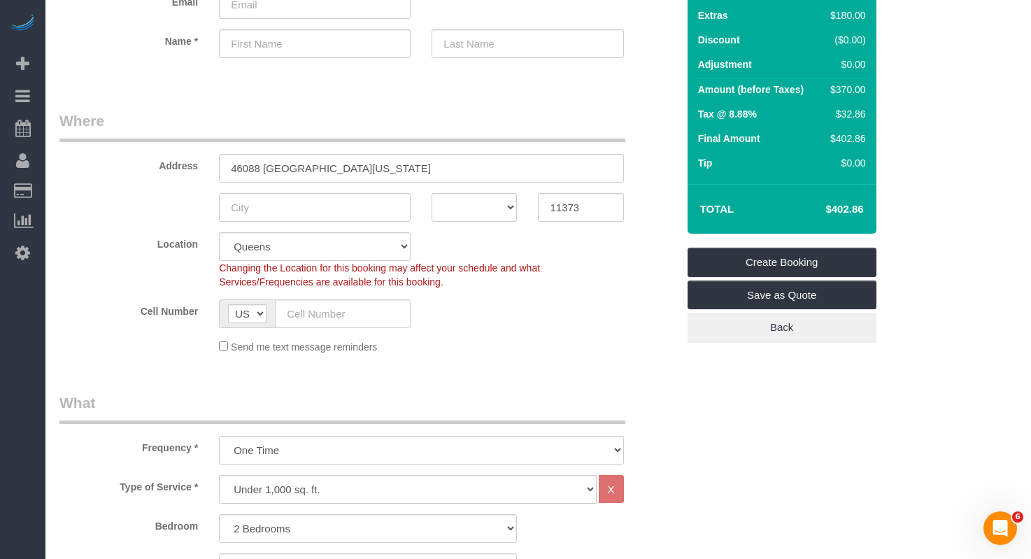
scroll to position [0, 0]
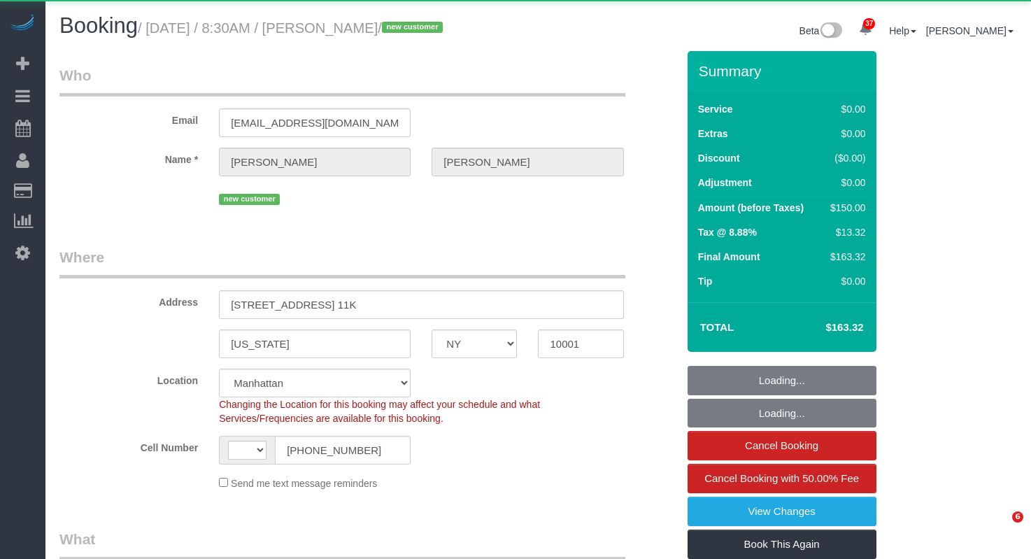
select select "NY"
select select "object:825"
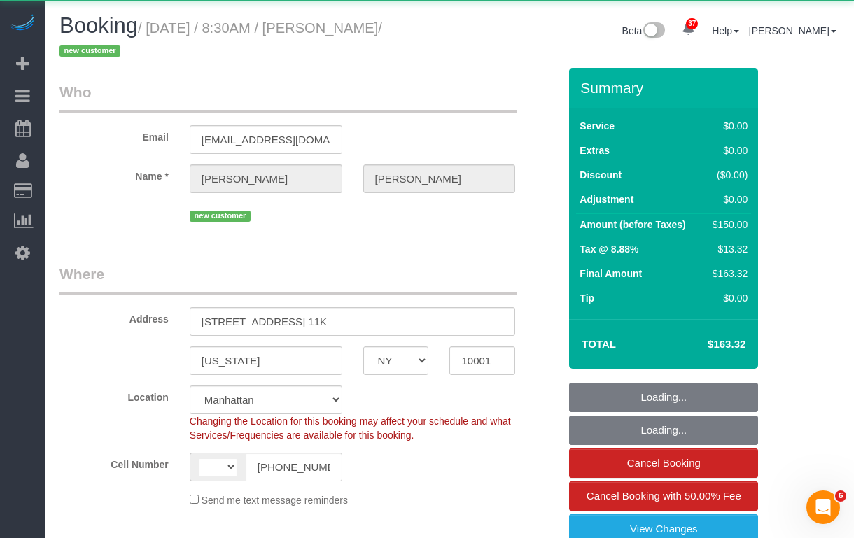
select select "string:[GEOGRAPHIC_DATA]"
select select "string:stripe-pm_1SFes54VGloSiKo7c7ov8XN6"
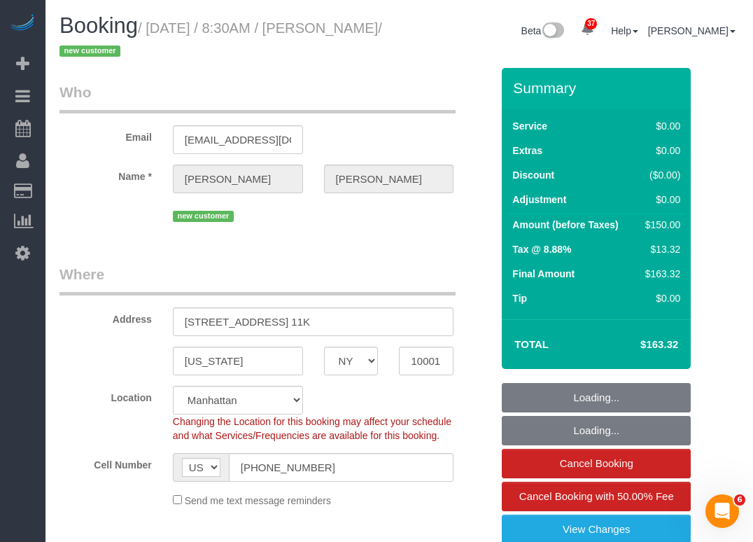
select select "number:89"
select select "number:90"
select select "number:15"
select select "number:5"
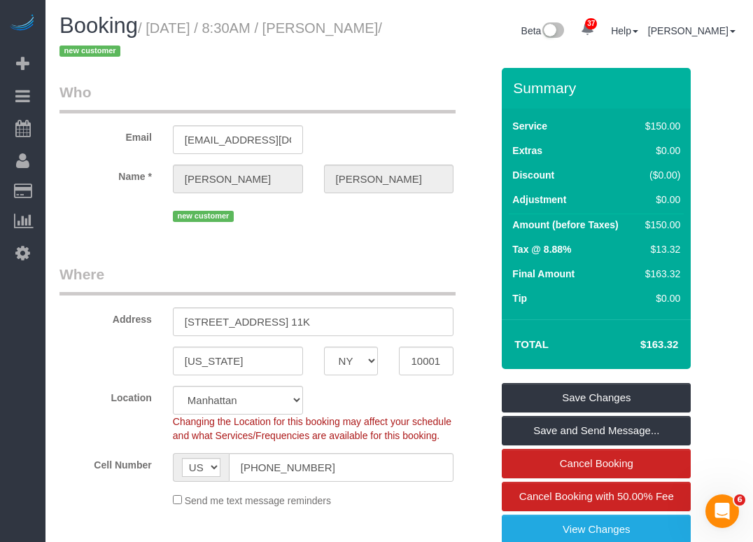
scroll to position [38, 0]
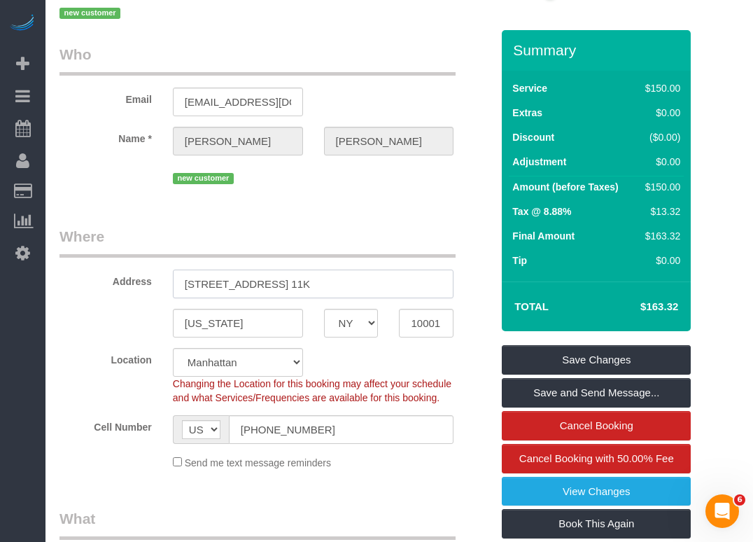
drag, startPoint x: 354, startPoint y: 285, endPoint x: 169, endPoint y: 284, distance: 185.4
click at [174, 284] on input "315 West 33rd Street Apt. 11K" at bounding box center [313, 283] width 281 height 29
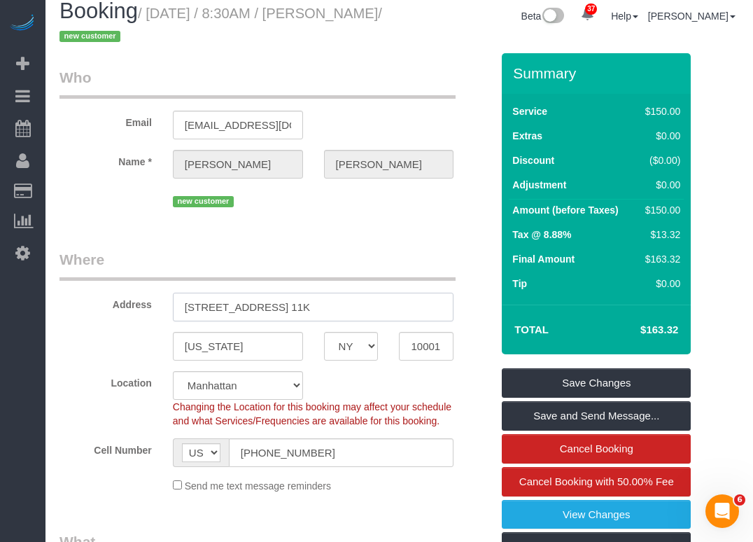
scroll to position [0, 0]
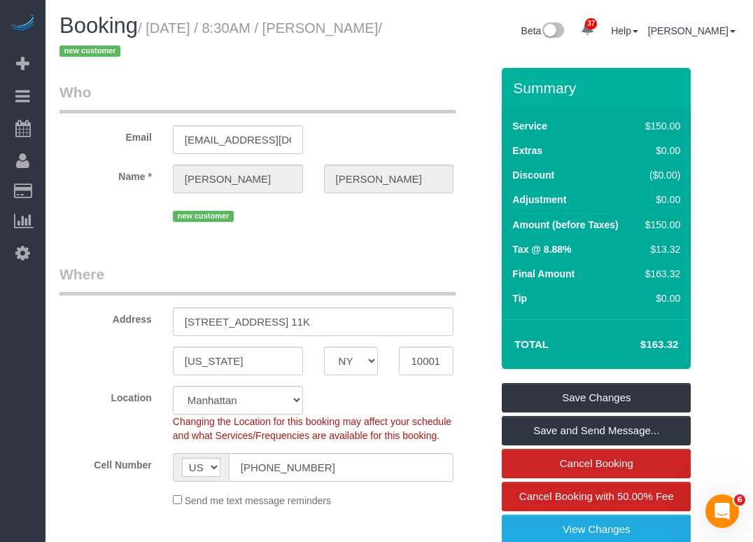
click at [347, 29] on small "/ October 10, 2025 / 8:30AM / George Abraham / new customer" at bounding box center [220, 39] width 323 height 39
drag, startPoint x: 344, startPoint y: 29, endPoint x: 353, endPoint y: 39, distance: 13.4
click at [353, 39] on h1 "Booking / October 10, 2025 / 8:30AM / George Abraham / new customer" at bounding box center [224, 38] width 330 height 48
copy small "George Abraham / new customer"
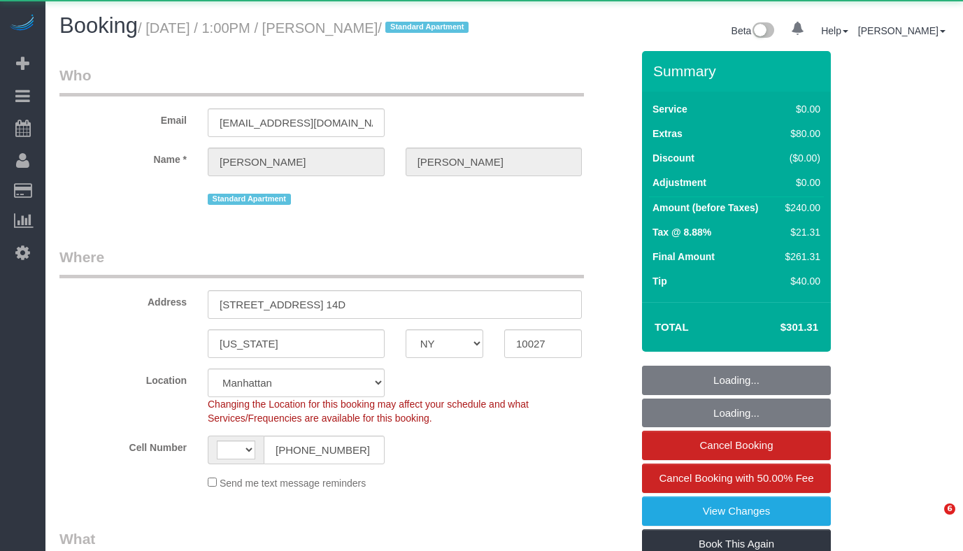
select select "NY"
select select "string:[GEOGRAPHIC_DATA]"
select select "object:975"
select select "1"
select select "spot1"
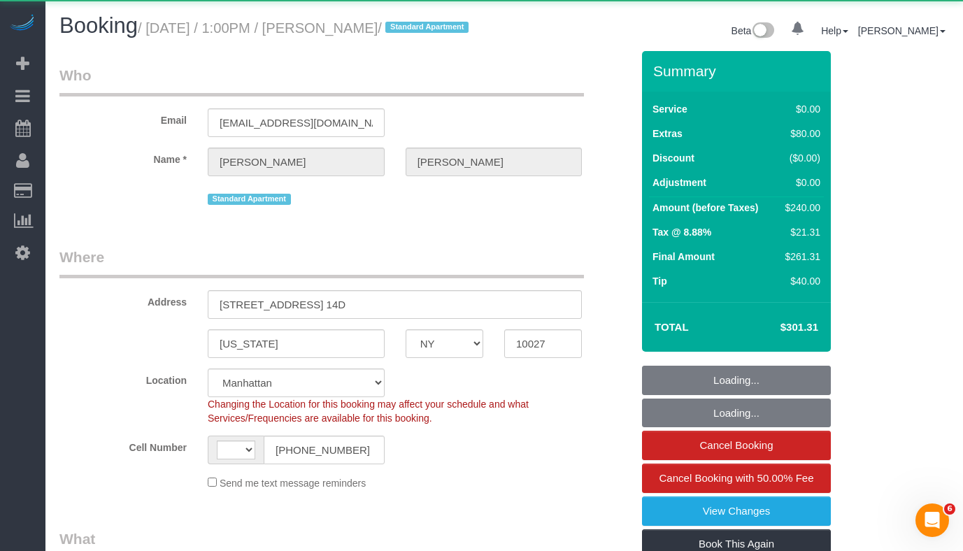
select select "number:61"
select select "number:74"
select select "number:15"
select select "number:7"
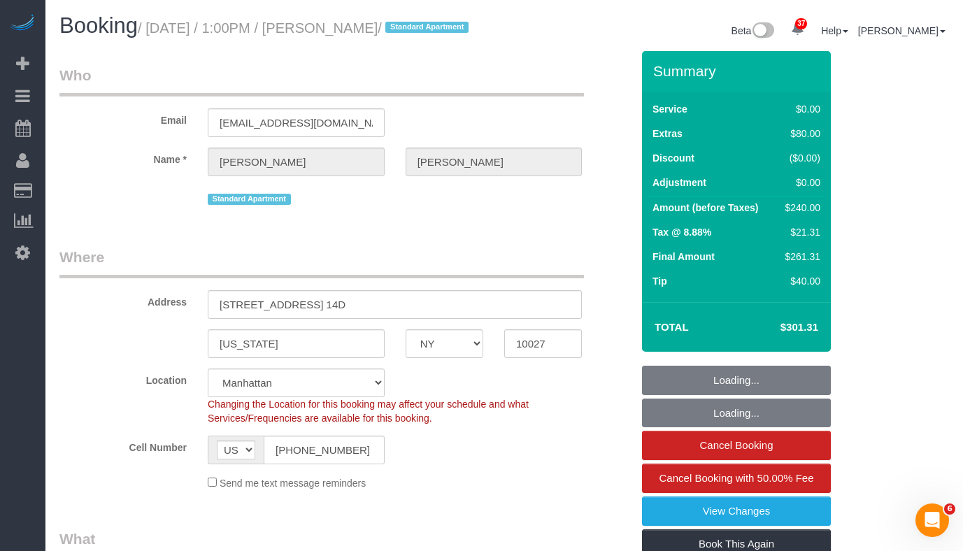
select select "string:stripe-pm_1RUp4q4VGloSiKo7QxR0EfZY"
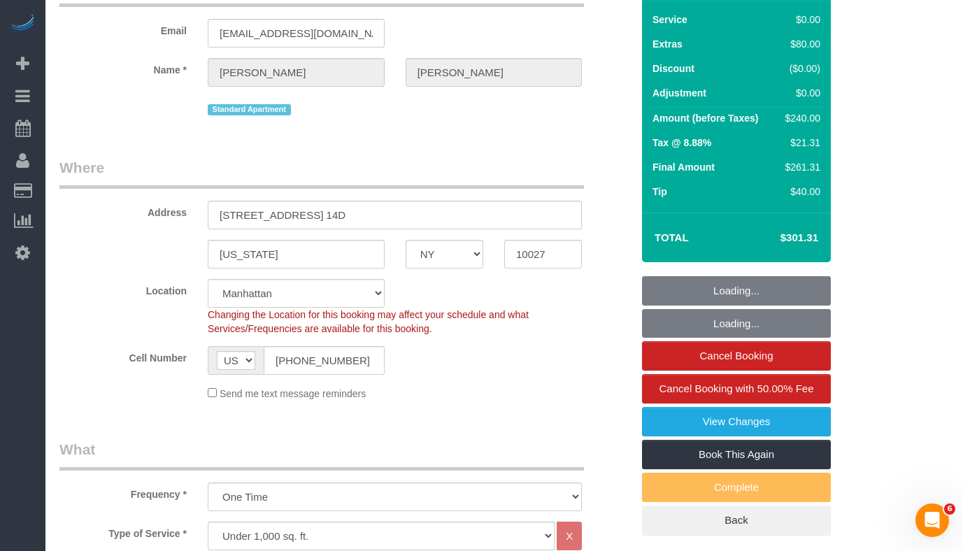
select select "1"
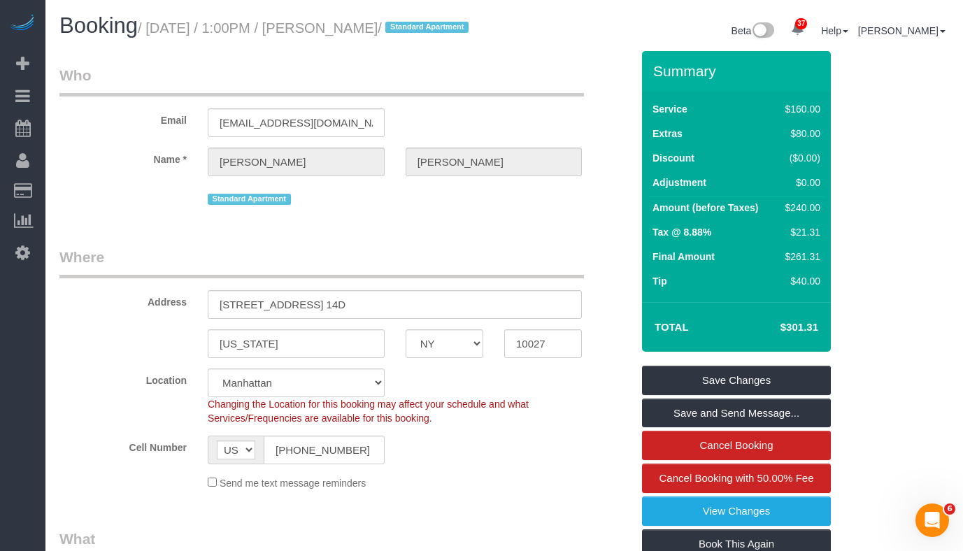
drag, startPoint x: 412, startPoint y: 29, endPoint x: 340, endPoint y: 34, distance: 72.3
click at [340, 34] on small "/ October 10, 2025 / 1:00PM / Tara Juarez / Standard Apartment" at bounding box center [305, 27] width 335 height 15
copy small "Tara Juarez"
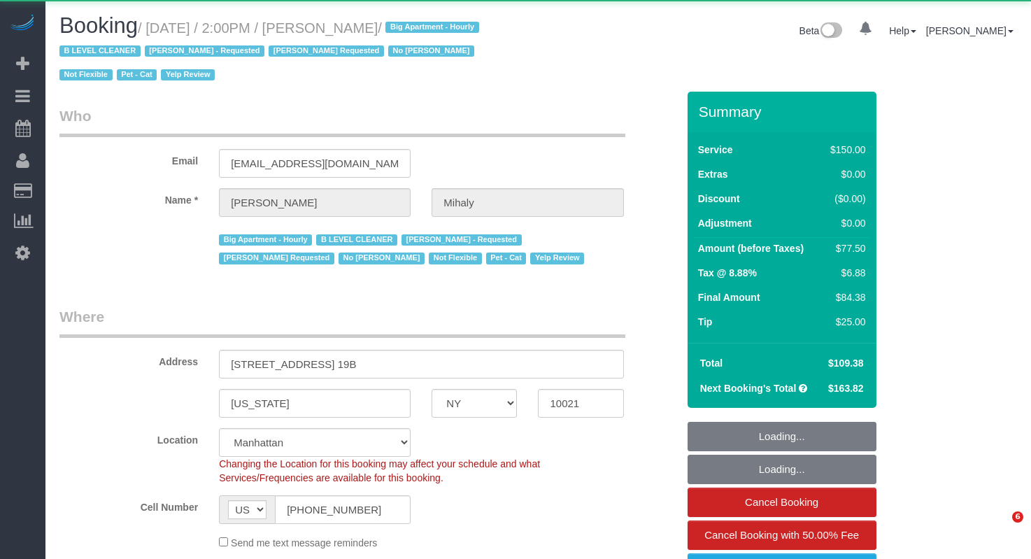
select select "NY"
select select "object:1021"
select select "string:stripe-pm_1H5GA44VGloSiKo7GvbfxayA"
select select "spot1"
select select "number:89"
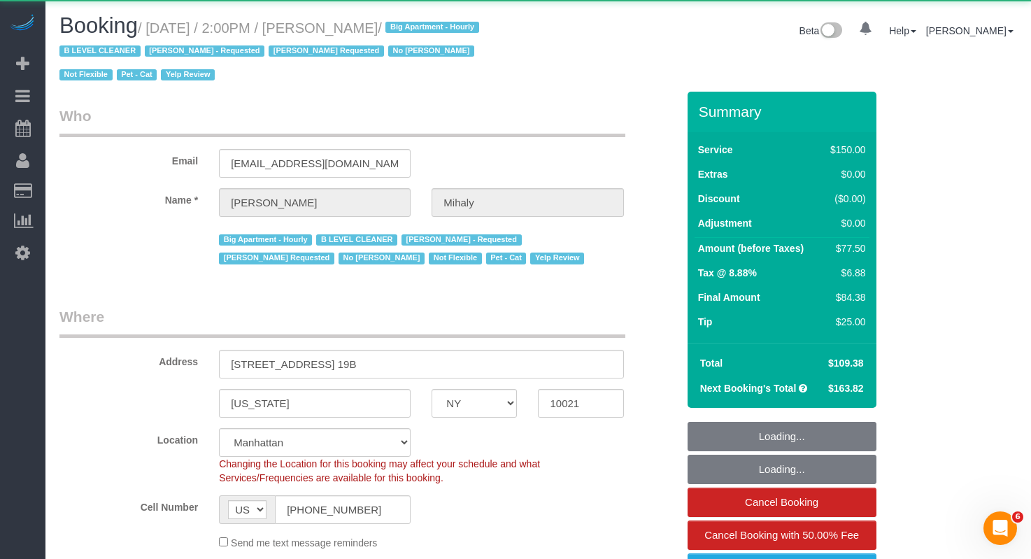
select select "number:90"
select select "number:15"
select select "number:5"
select select "number:21"
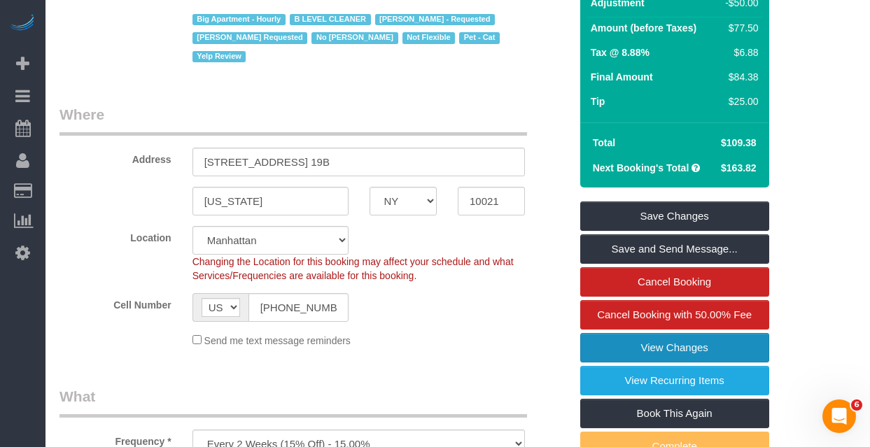
scroll to position [231, 0]
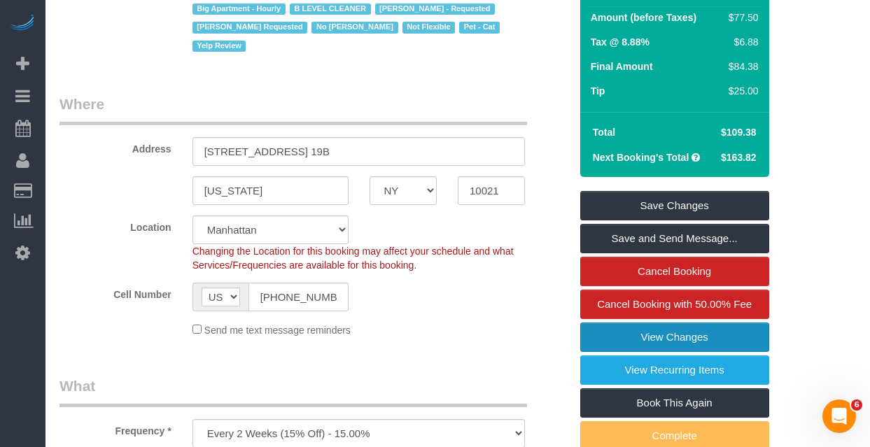
click at [619, 337] on link "View Changes" at bounding box center [674, 337] width 189 height 29
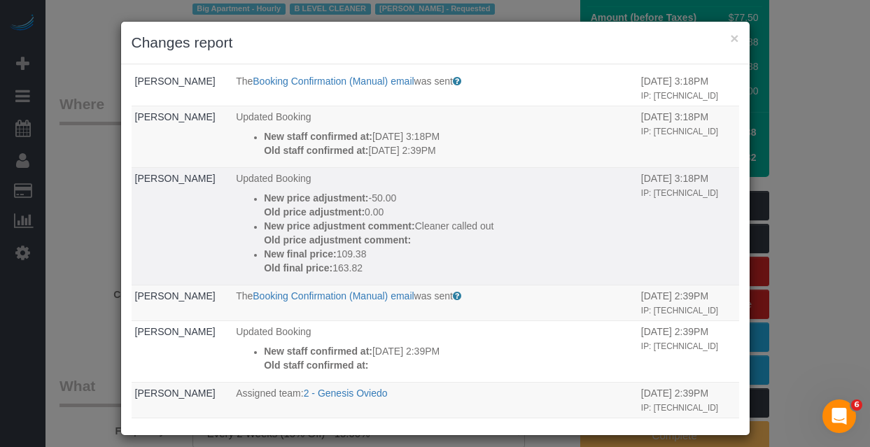
scroll to position [0, 0]
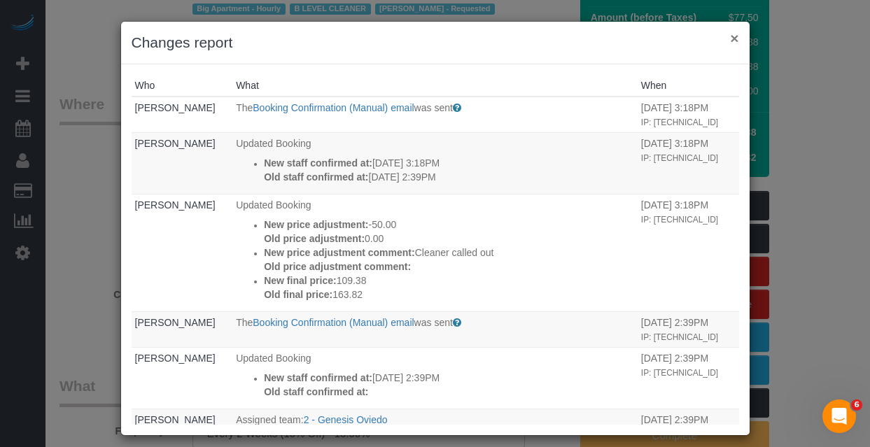
click at [737, 40] on button "×" at bounding box center [734, 38] width 8 height 15
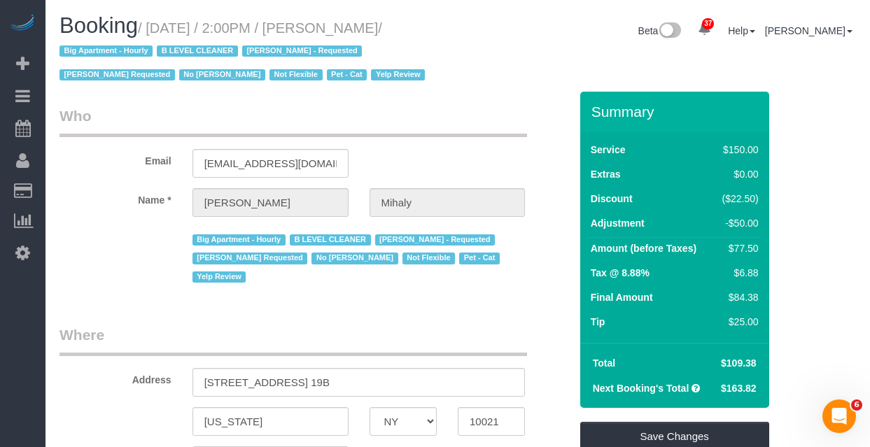
drag, startPoint x: 443, startPoint y: 24, endPoint x: 154, endPoint y: 31, distance: 289.1
click at [154, 31] on h1 "Booking / October 11, 2025 / 2:00PM / Amanda Mihaly / Big Apartment - Hourly B …" at bounding box center [253, 49] width 388 height 71
copy small "October 11, 2025 / 2:00PM / Amanda Mihaly"
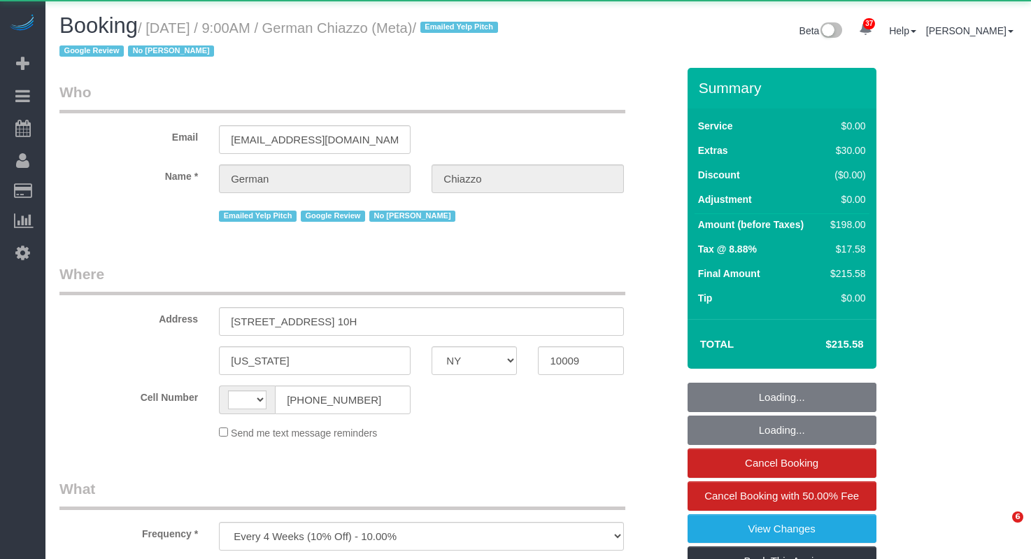
select select "NY"
select select "string:[GEOGRAPHIC_DATA]"
select select "2"
select select "number:89"
select select "number:90"
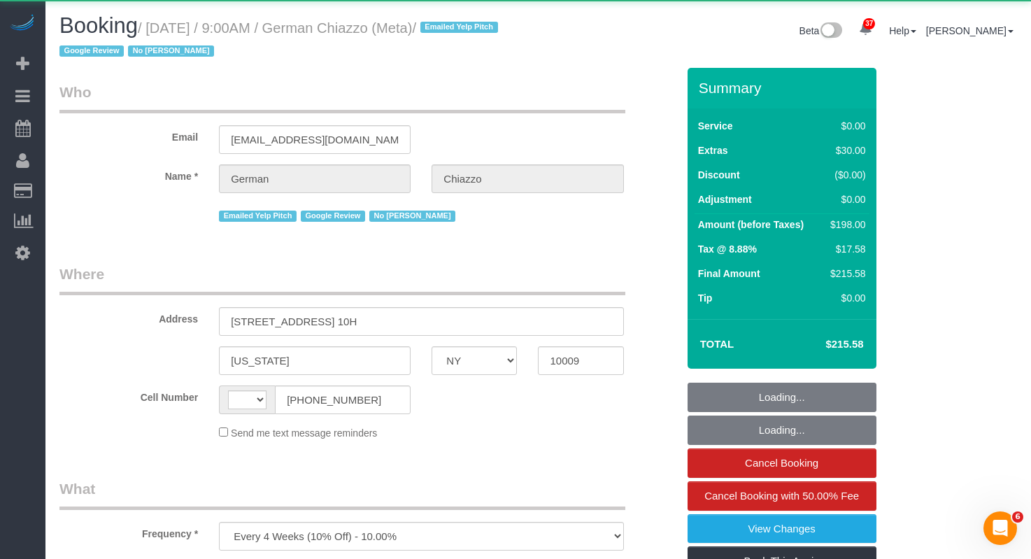
select select "number:15"
select select "number:5"
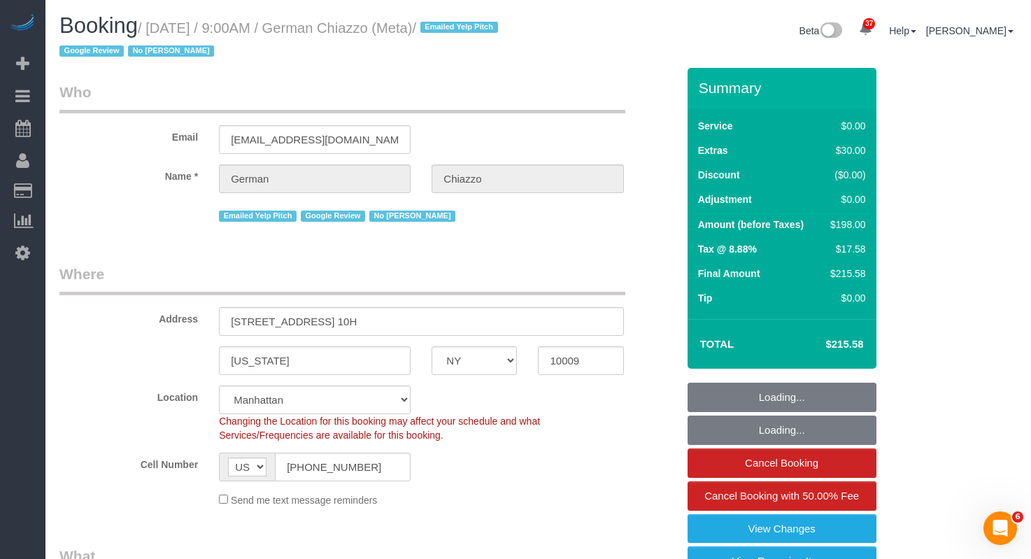
select select "object:1529"
select select "string:stripe-pm_1QEG7i4VGloSiKo7n9NBFfXQ"
select select "spot1"
select select "2"
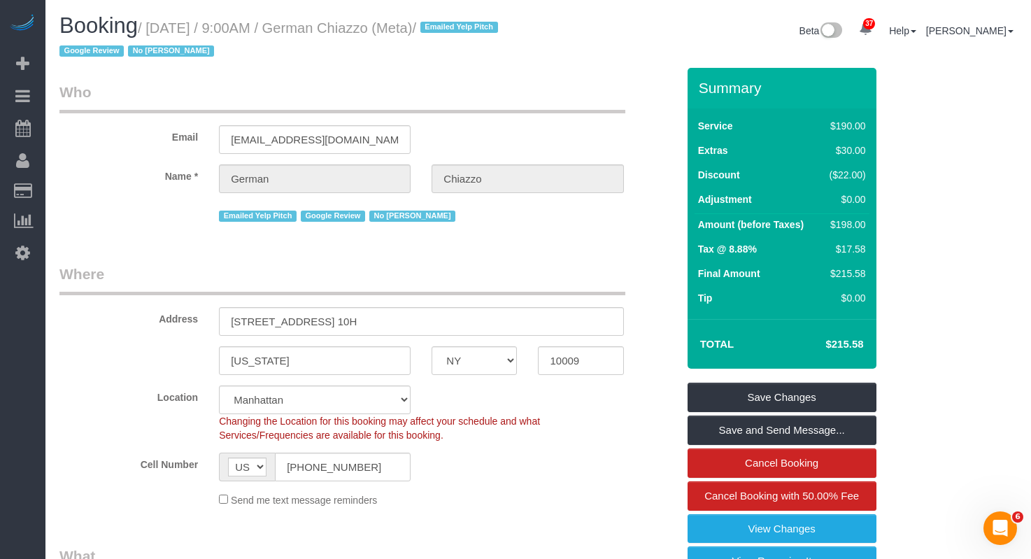
drag, startPoint x: 448, startPoint y: 30, endPoint x: 160, endPoint y: 28, distance: 287.6
click at [160, 28] on small "/ October 11, 2025 / 9:00AM / German Chiazzo (Meta) / Emailed Yelp Pitch Google…" at bounding box center [280, 39] width 443 height 39
copy small "October 11, 2025 / 9:00AM / German Chiazzo"
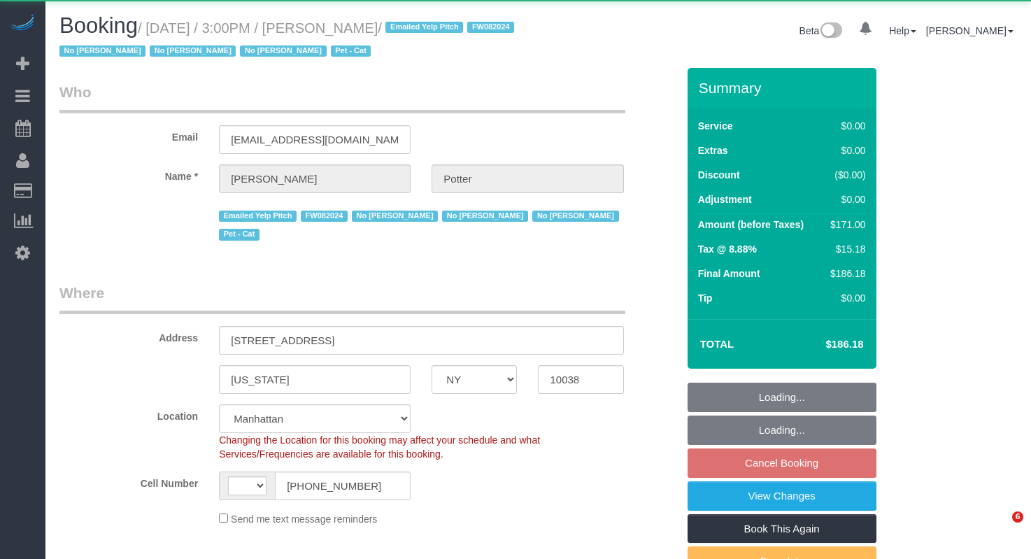
select select "NY"
select select "string:[GEOGRAPHIC_DATA]"
select select "2"
select select "number:62"
select select "number:75"
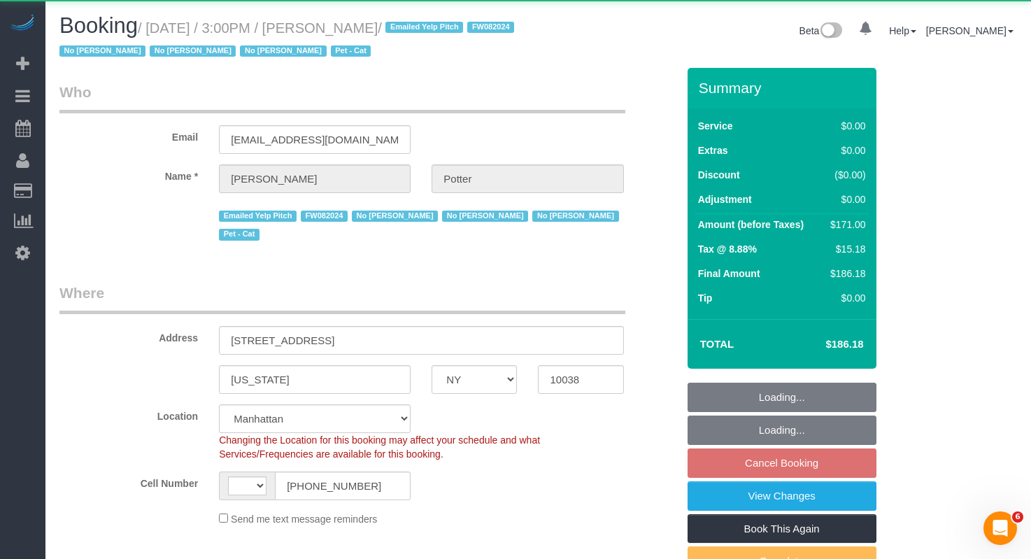
select select "number:14"
select select "number:5"
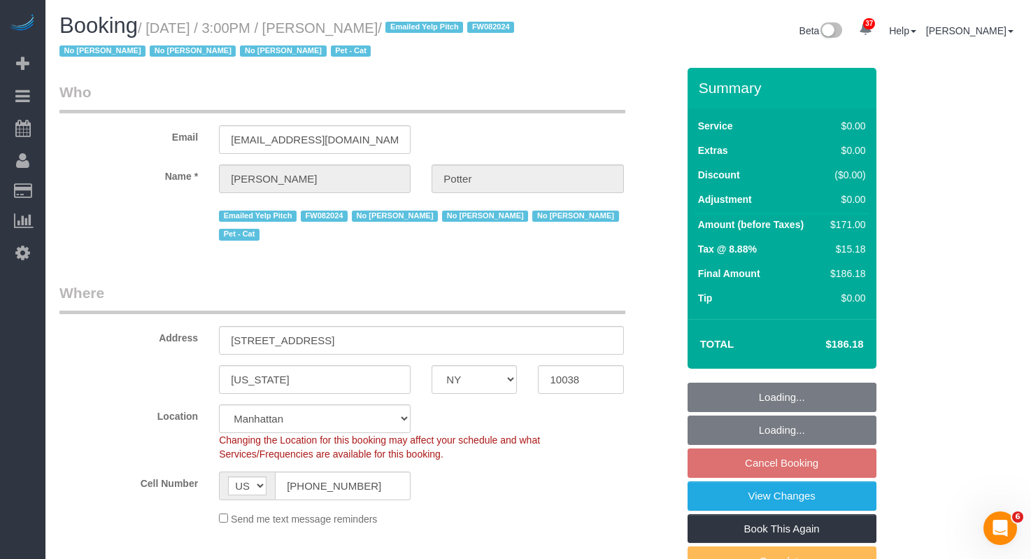
select select "string:stripe-pm_1M0pwl4VGloSiKo7e0pYCX8B"
select select "object:1527"
select select "spot8"
select select "2"
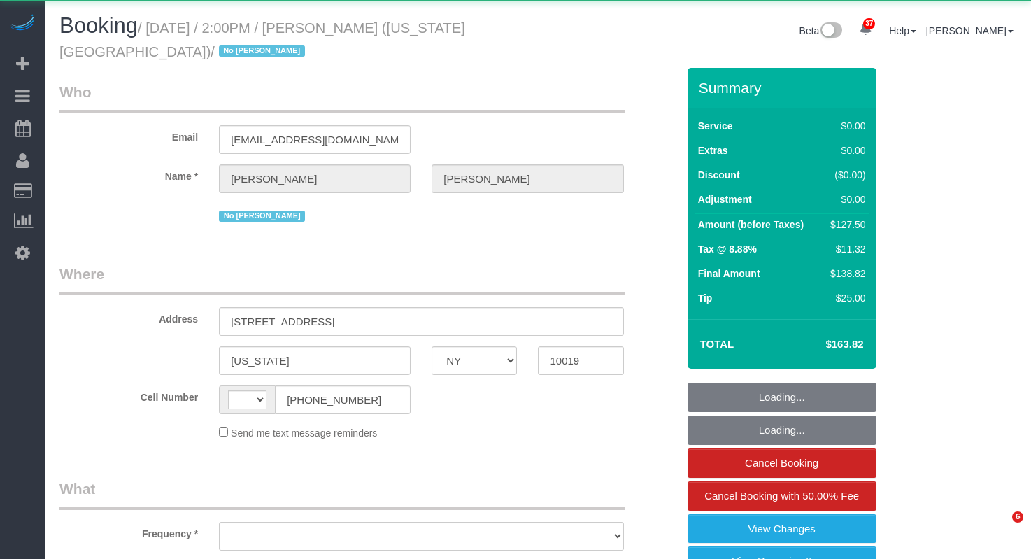
select select "NY"
select select "string:[GEOGRAPHIC_DATA]"
select select "object:821"
select select "string:stripe-pm_1P9Ud94VGloSiKo7LegAGyiK"
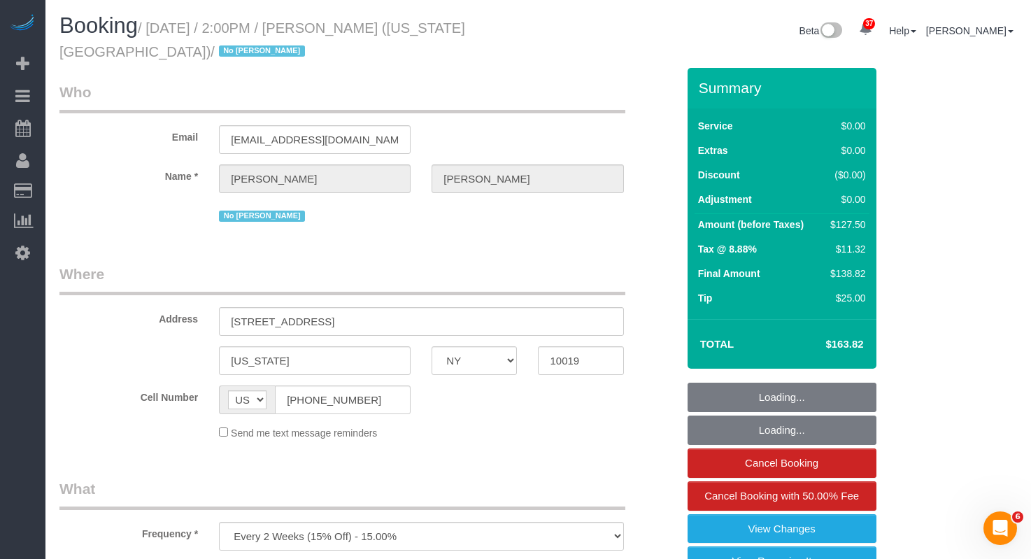
select select "1"
select select "number:89"
select select "number:90"
select select "number:15"
select select "number:5"
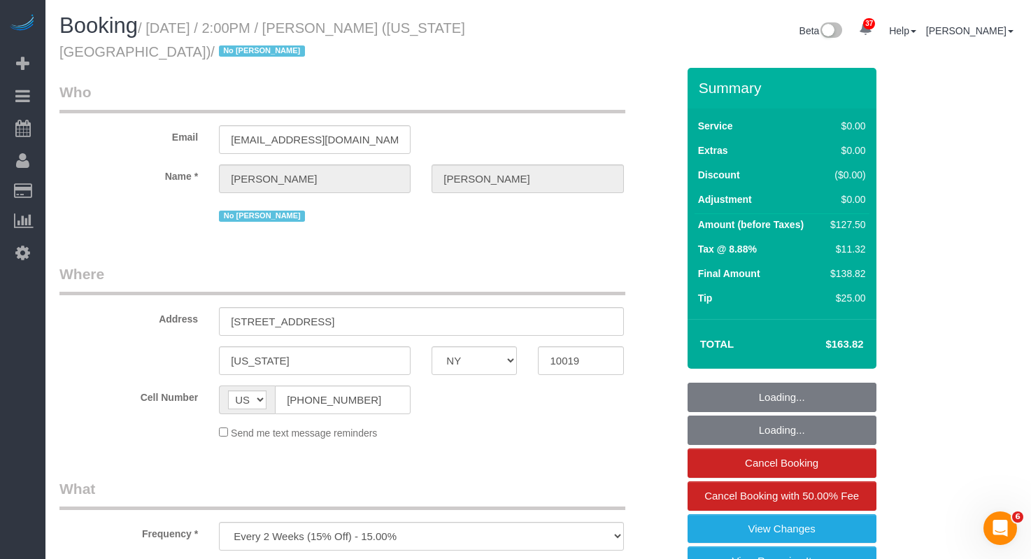
select select "number:21"
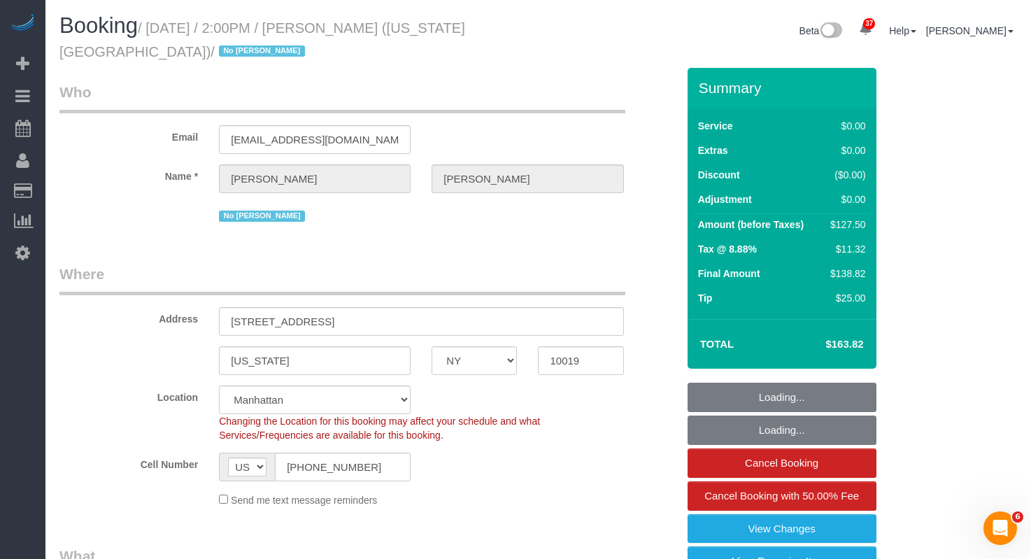
select select "spot1"
select select "object:1532"
select select "1"
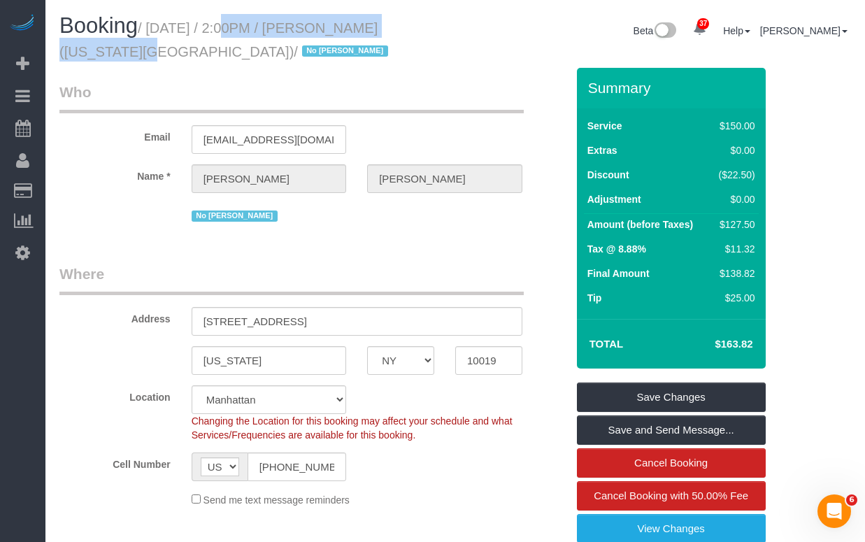
drag, startPoint x: 444, startPoint y: 29, endPoint x: 216, endPoint y: 28, distance: 227.4
click at [216, 28] on h1 "Booking / October 10, 2025 / 2:00PM / Taylor McCann (New York University) / No …" at bounding box center [252, 38] width 386 height 48
drag, startPoint x: 195, startPoint y: 50, endPoint x: 159, endPoint y: 31, distance: 41.3
click at [159, 31] on small "/ October 10, 2025 / 2:00PM / Taylor McCann (New York University) / No Elizabet…" at bounding box center [225, 39] width 333 height 39
copy small "October 10, 2025 / 2:00PM / Taylor McCann (New York University)"
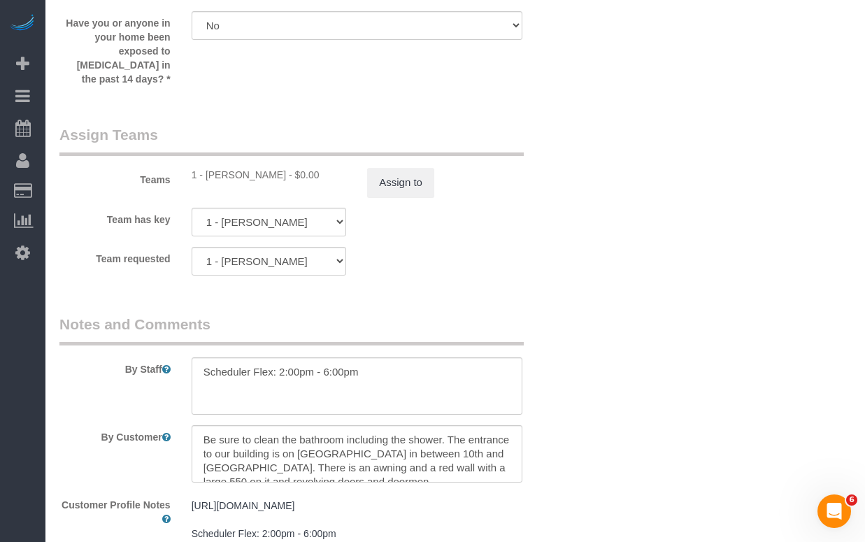
scroll to position [1752, 0]
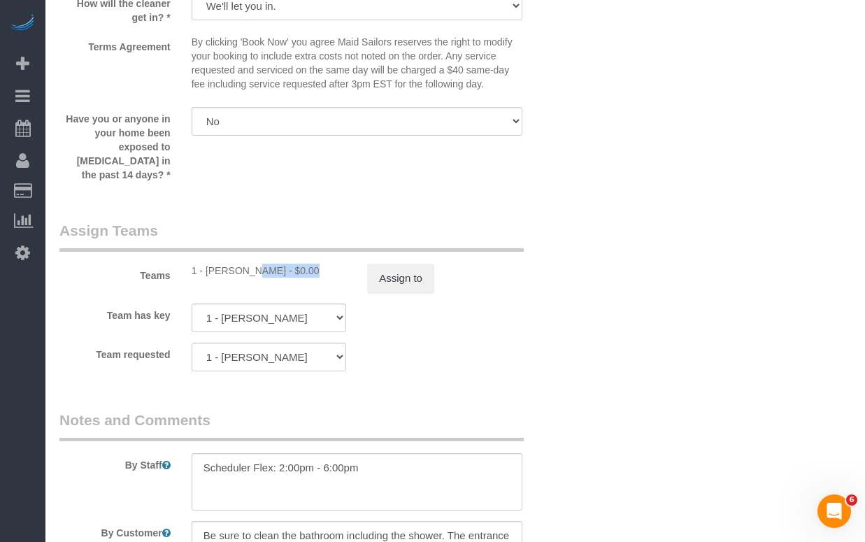
drag, startPoint x: 265, startPoint y: 260, endPoint x: 207, endPoint y: 259, distance: 58.1
click at [207, 264] on div "1 - Emily Desena - $0.00" at bounding box center [269, 271] width 155 height 14
copy div "Emily Desena"
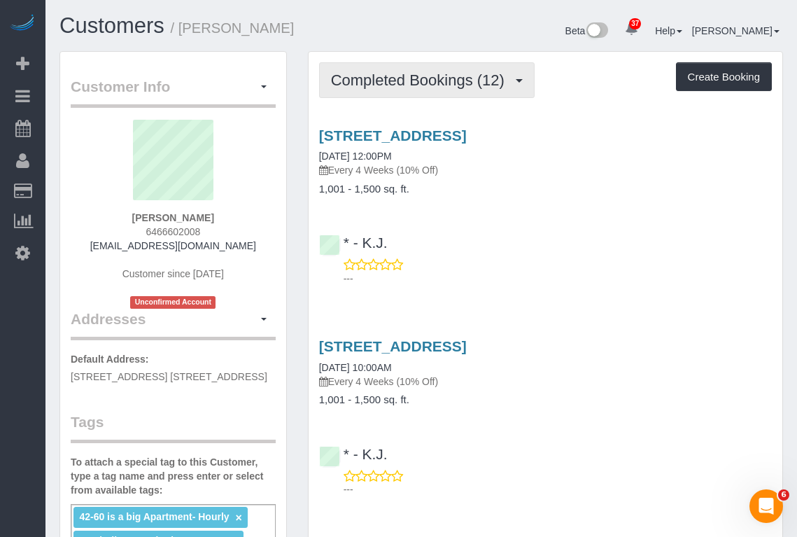
click at [389, 78] on span "Completed Bookings (12)" at bounding box center [421, 79] width 181 height 17
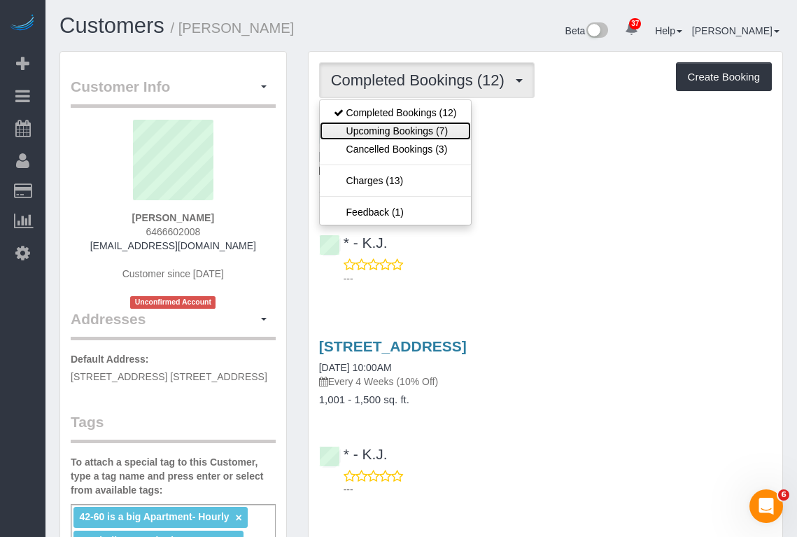
click at [385, 134] on link "Upcoming Bookings (7)" at bounding box center [395, 131] width 151 height 18
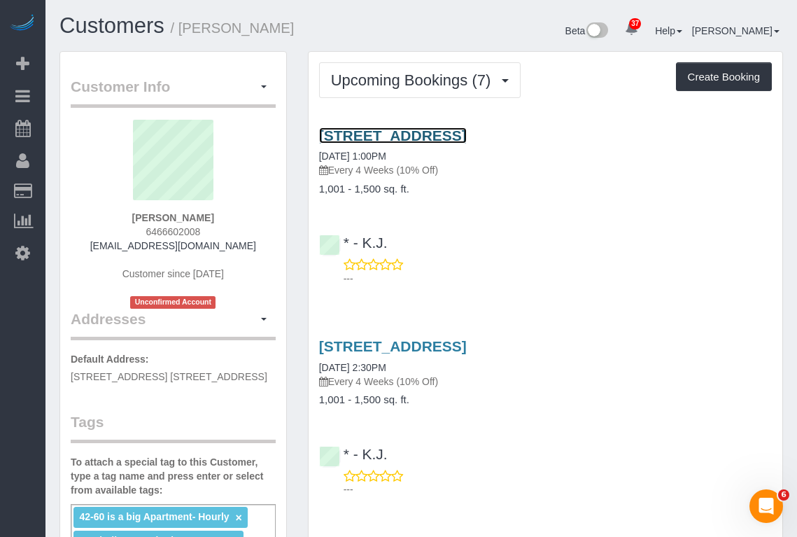
click at [467, 137] on link "42-60 Crescent Street, Apt 8d, Long Island City, NY 11101" at bounding box center [393, 135] width 148 height 16
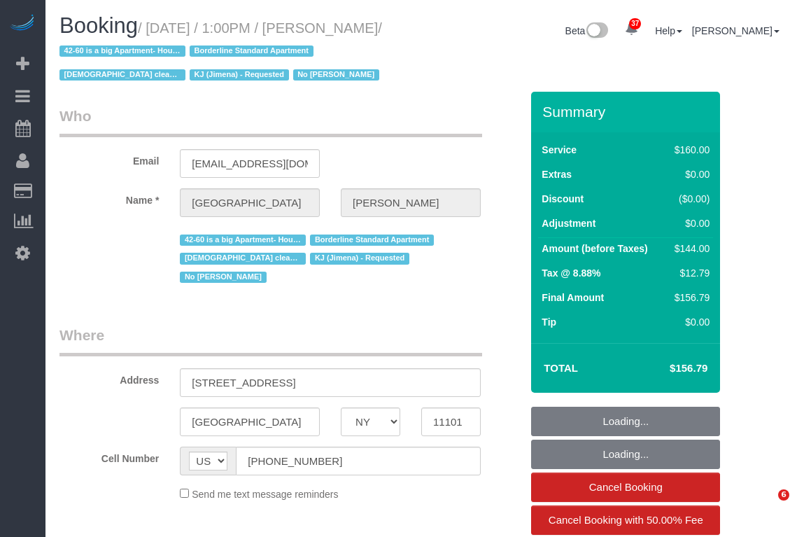
select select "NY"
select select "object:835"
select select "spot1"
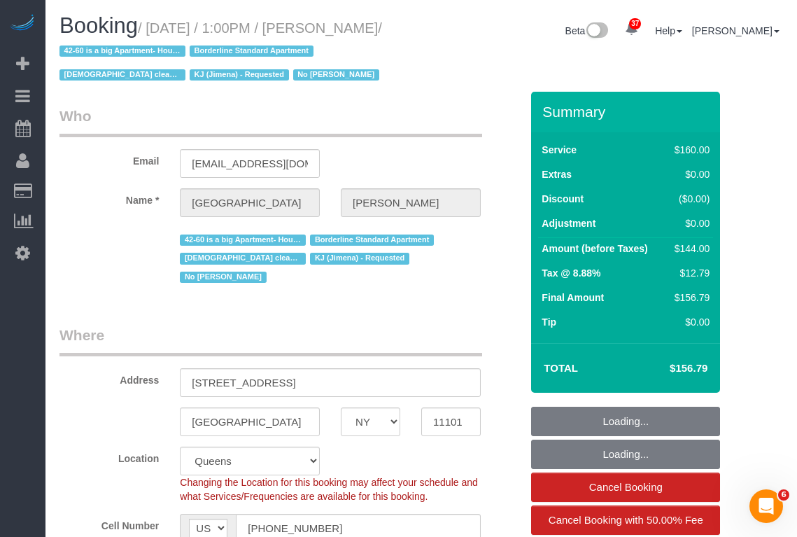
select select "object:1075"
select select "string:stripe-pm_1Pgapu4VGloSiKo7IXwbwPDU"
select select "number:89"
select select "number:90"
select select "number:15"
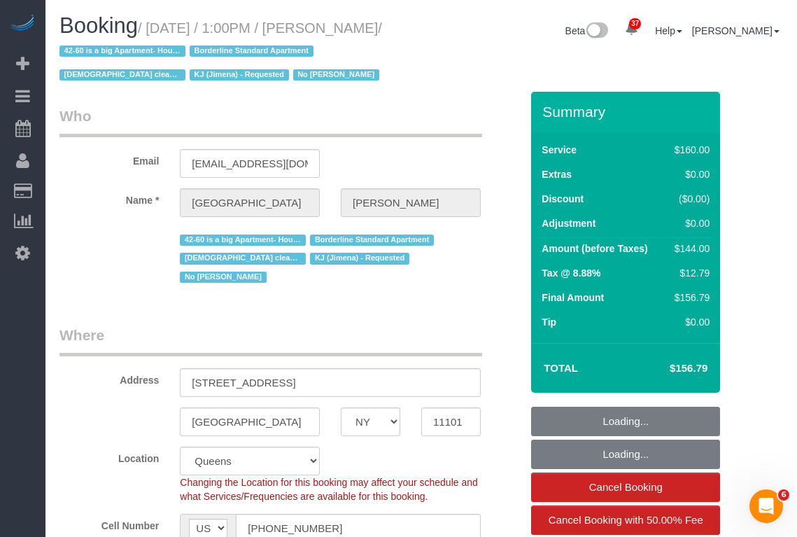
select select "number:7"
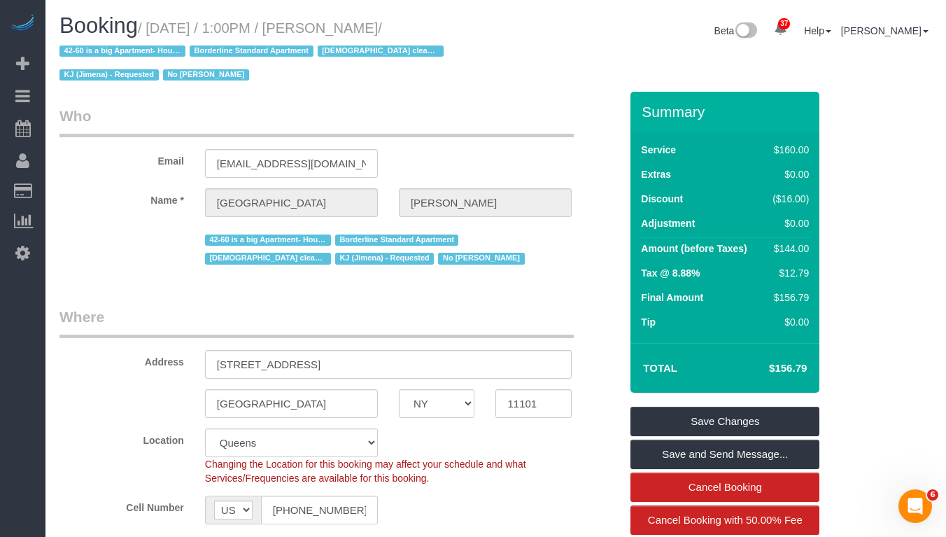
drag, startPoint x: 431, startPoint y: 28, endPoint x: 160, endPoint y: 24, distance: 270.8
click at [160, 24] on small "/ [DATE] / 1:00PM / [PERSON_NAME] / 42-60 is a big Apartment- Hourly Borderline…" at bounding box center [253, 51] width 388 height 63
copy small "[DATE] / 1:00PM / [PERSON_NAME]"
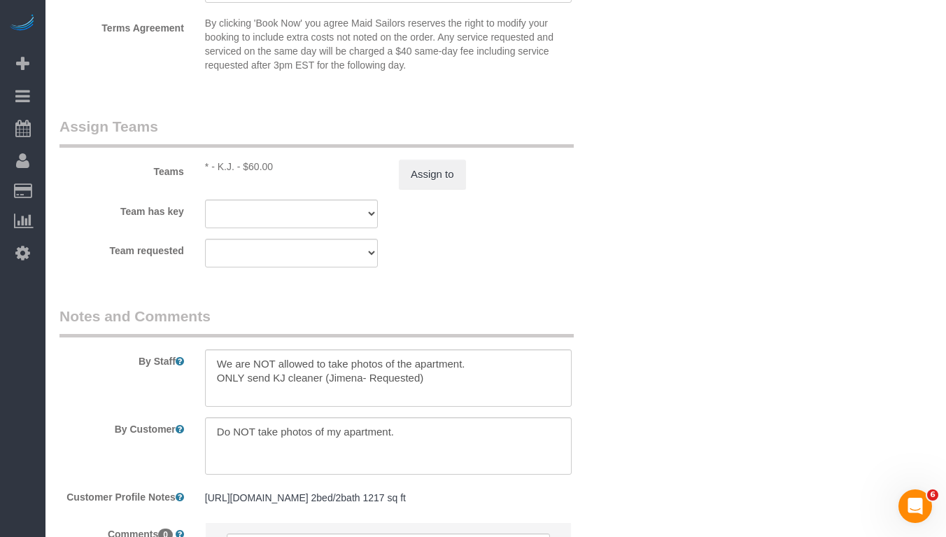
scroll to position [1611, 0]
click at [220, 169] on div "* - K.J. - $60.00" at bounding box center [291, 168] width 173 height 14
drag, startPoint x: 219, startPoint y: 169, endPoint x: 234, endPoint y: 169, distance: 14.7
click at [233, 169] on div "* - K.J. - $60.00" at bounding box center [291, 168] width 173 height 14
copy div "K.J"
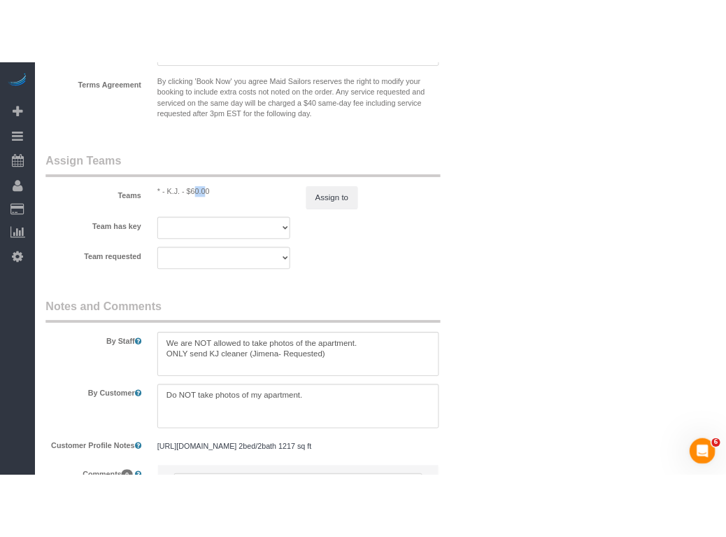
scroll to position [1671, 0]
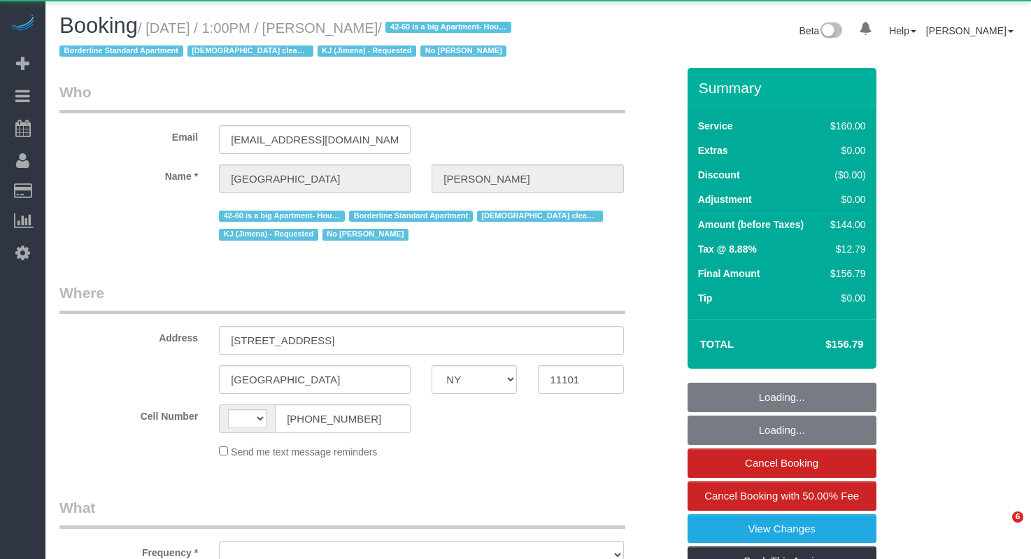
select select "NY"
select select "string:[GEOGRAPHIC_DATA]"
select select "object:923"
select select "spot1"
select select "number:89"
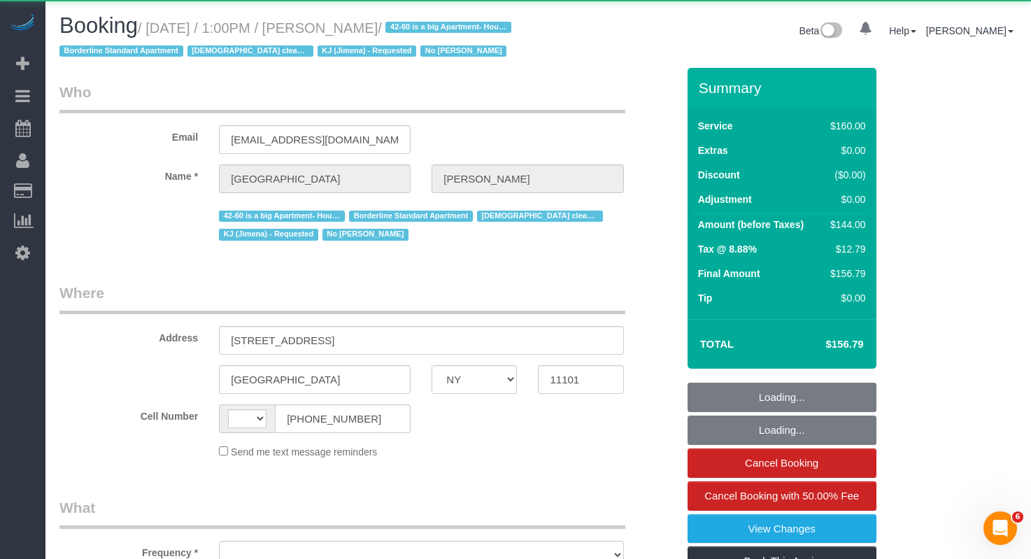
select select "number:90"
select select "number:15"
select select "number:7"
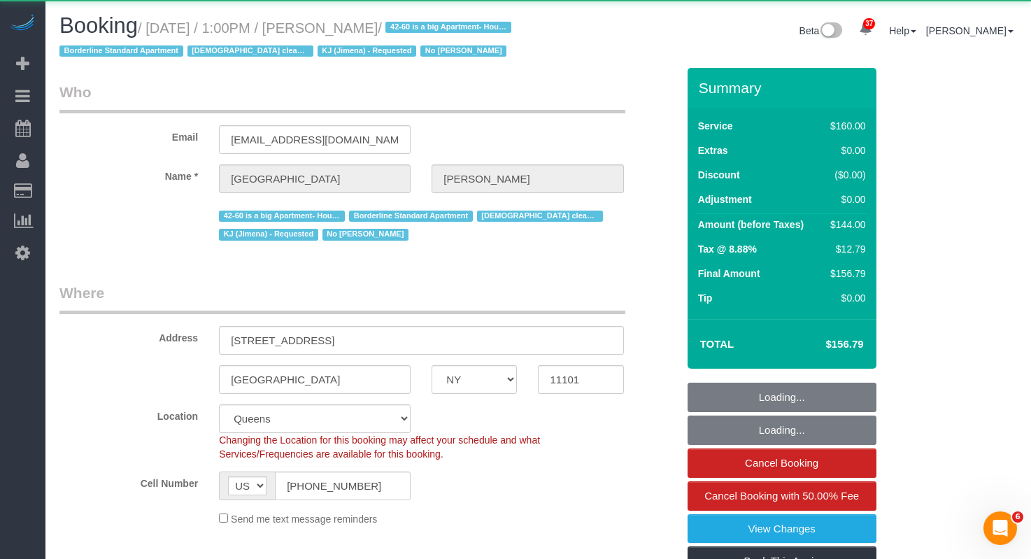
select select "spot37"
select select "object:1425"
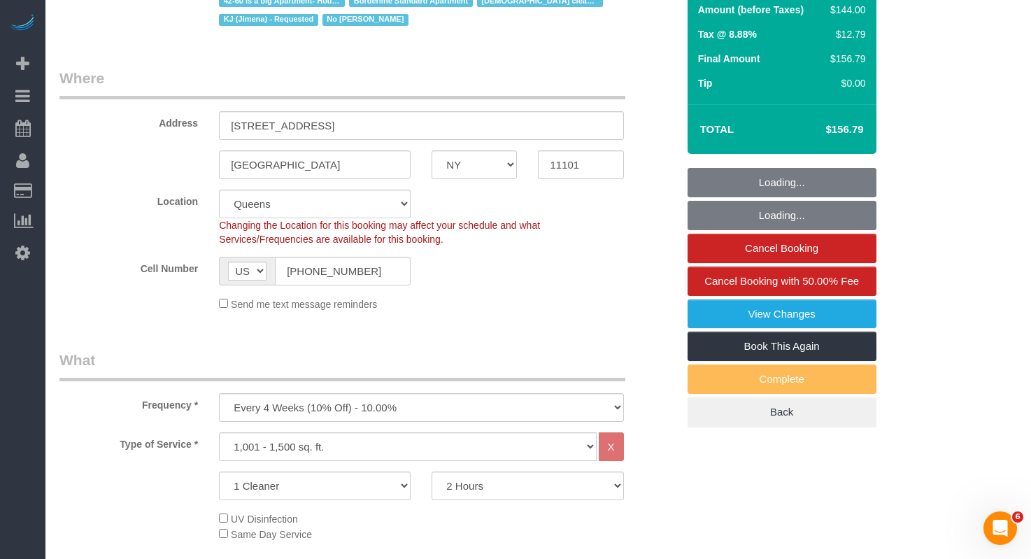
select select "string:stripe-pm_1Pgapu4VGloSiKo7IXwbwPDU"
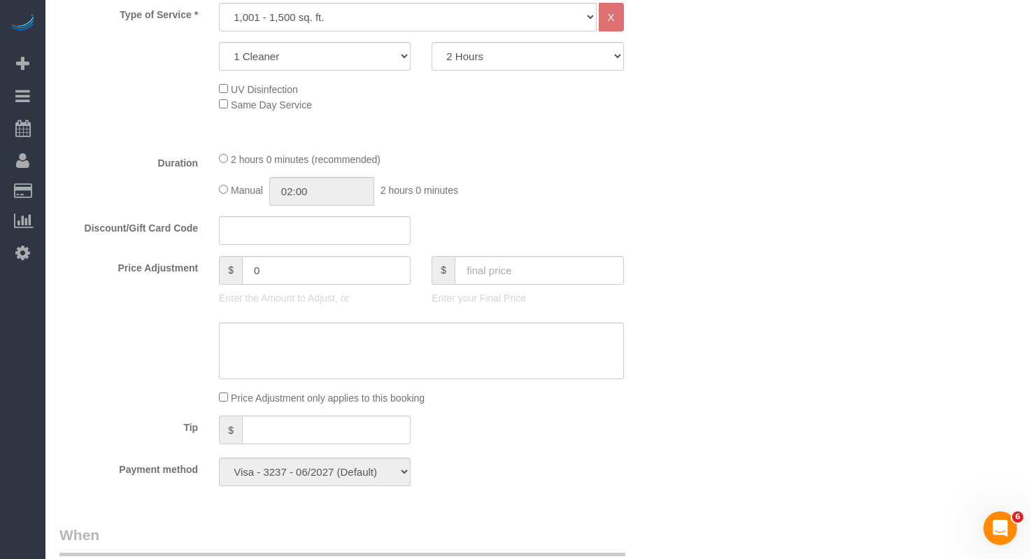
scroll to position [624, 0]
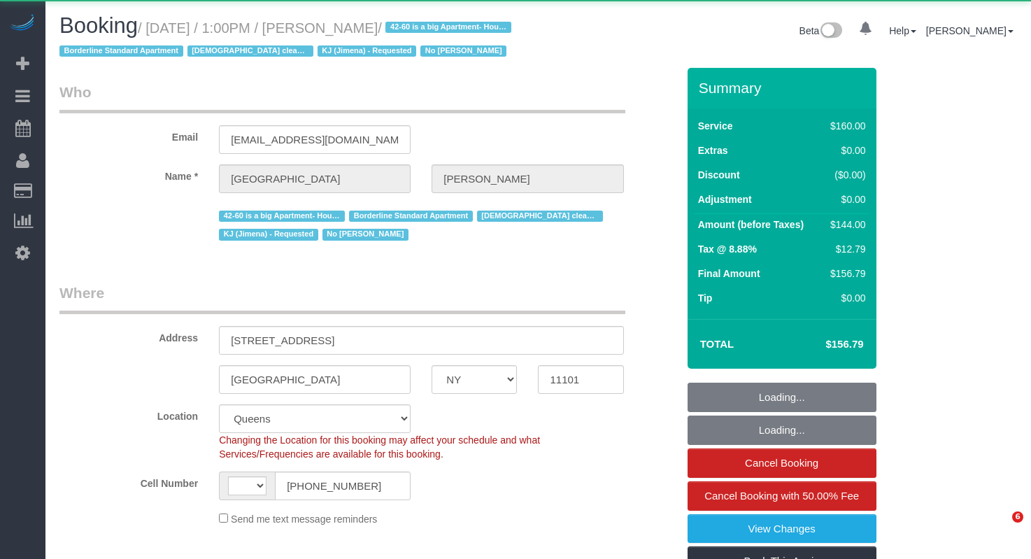
select select "NY"
select select "spot1"
select select "string:[GEOGRAPHIC_DATA]"
select select "object:1195"
select select "string:stripe-pm_1Pgapu4VGloSiKo7IXwbwPDU"
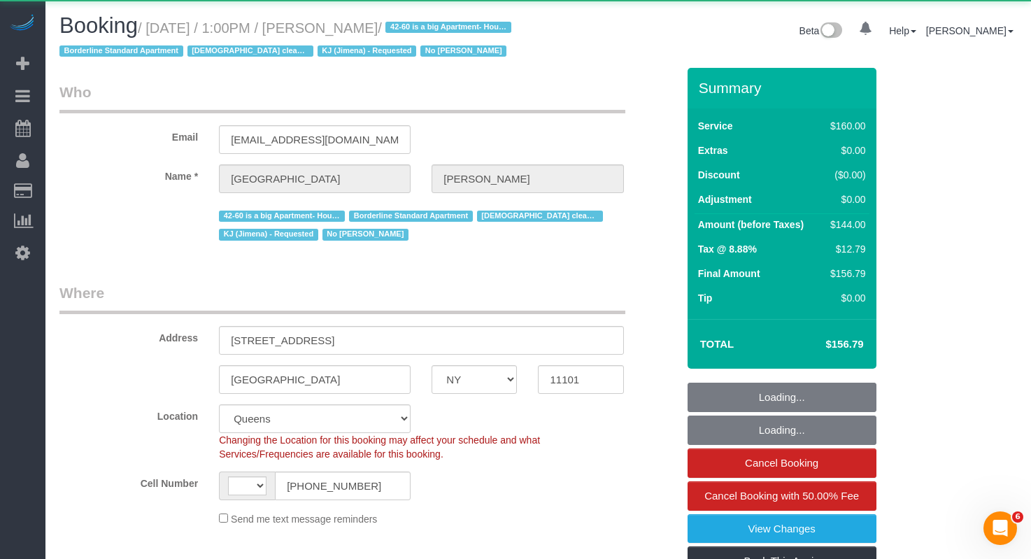
select select "number:89"
select select "number:90"
select select "number:15"
select select "number:7"
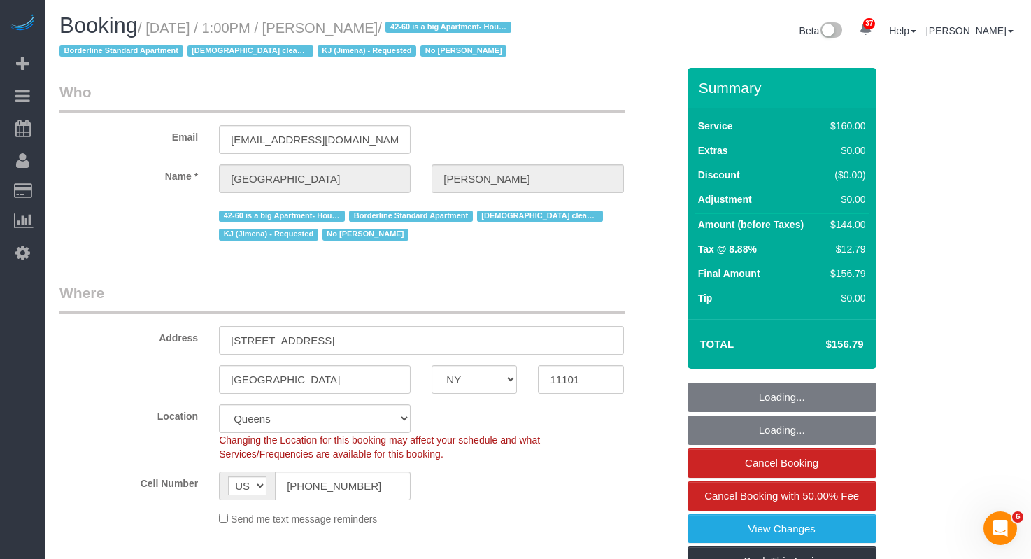
select select "object:1425"
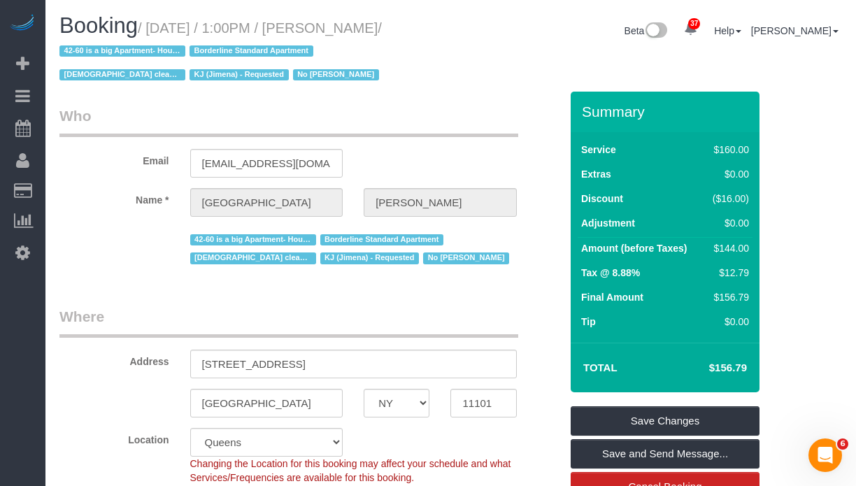
drag, startPoint x: 434, startPoint y: 31, endPoint x: 160, endPoint y: 34, distance: 273.6
click at [160, 34] on small "/ [DATE] / 1:00PM / [PERSON_NAME] / 42-60 is a big Apartment- Hourly Borderline…" at bounding box center [221, 51] width 324 height 63
copy small "[DATE] / 1:00PM / [PERSON_NAME]"
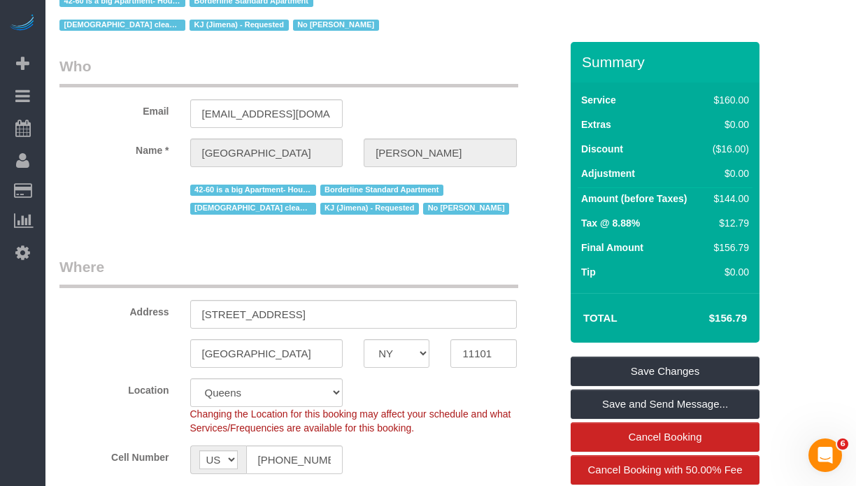
scroll to position [53, 0]
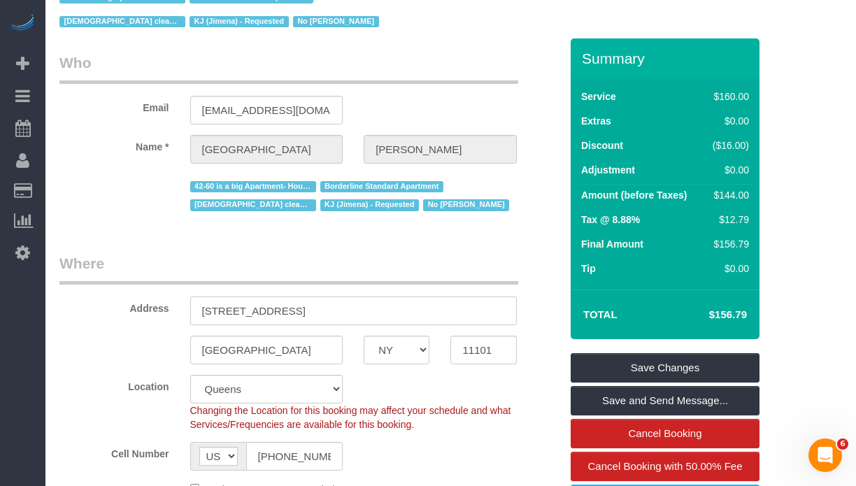
drag, startPoint x: 361, startPoint y: 309, endPoint x: 133, endPoint y: 311, distance: 228.1
click at [133, 311] on div "Address 42-60 Crescent Street, Apt 8D" at bounding box center [310, 289] width 522 height 72
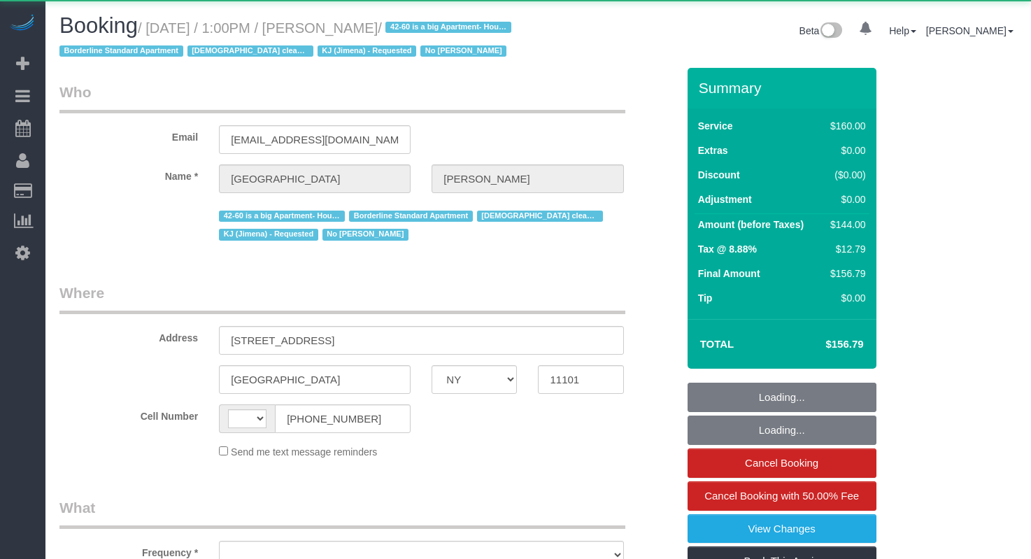
select select "NY"
select select "string:[GEOGRAPHIC_DATA]"
select select "spot1"
select select "number:89"
select select "number:90"
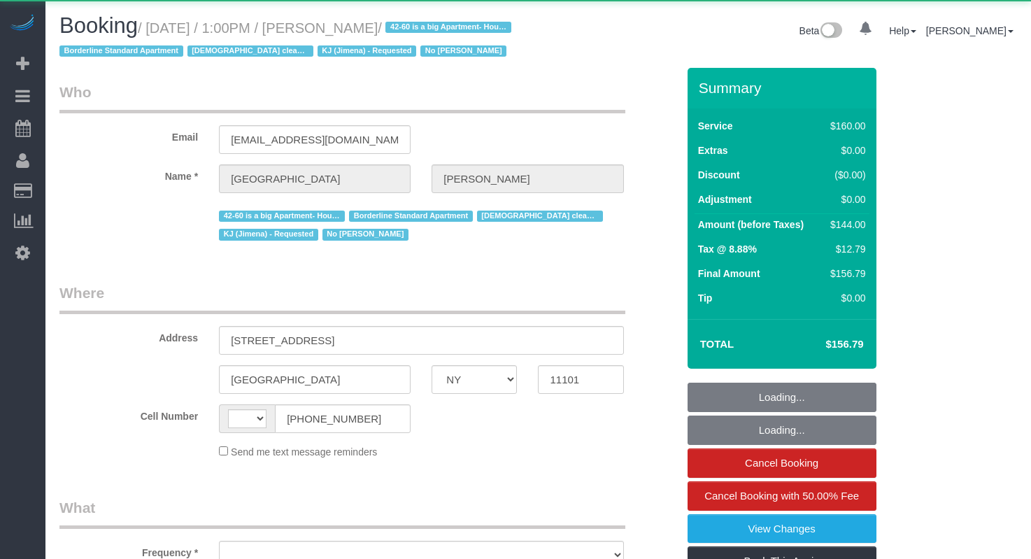
select select "number:15"
select select "number:7"
select select "object:987"
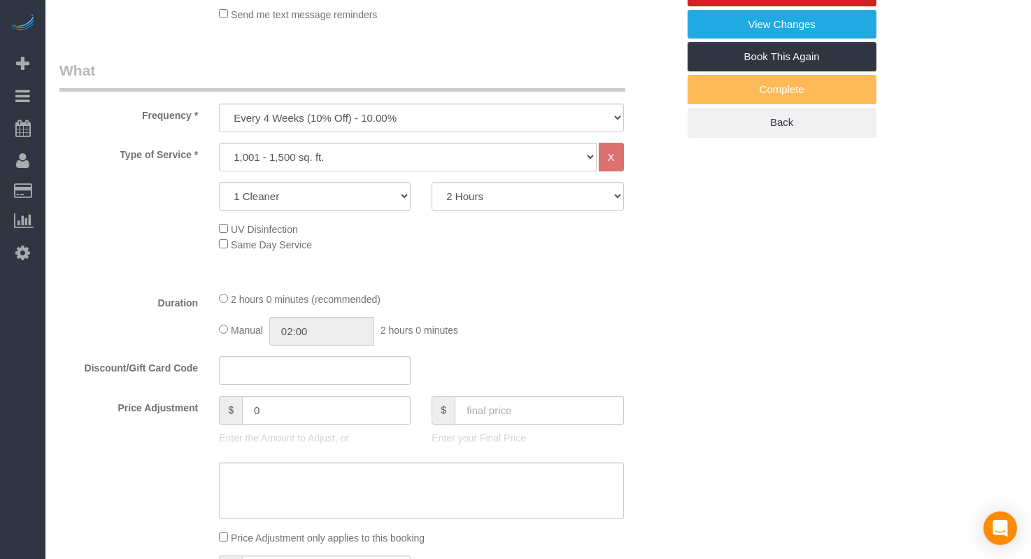
select select "spot36"
select select "string:stripe-pm_1Pgapu4VGloSiKo7IXwbwPDU"
select select "object:1428"
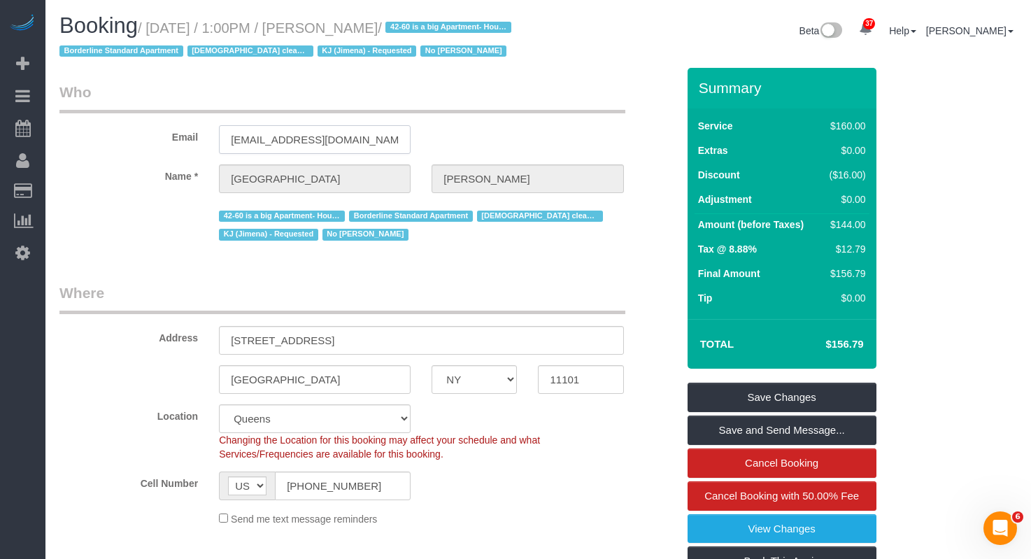
click at [297, 154] on input "int197@yahoo.com" at bounding box center [315, 139] width 192 height 29
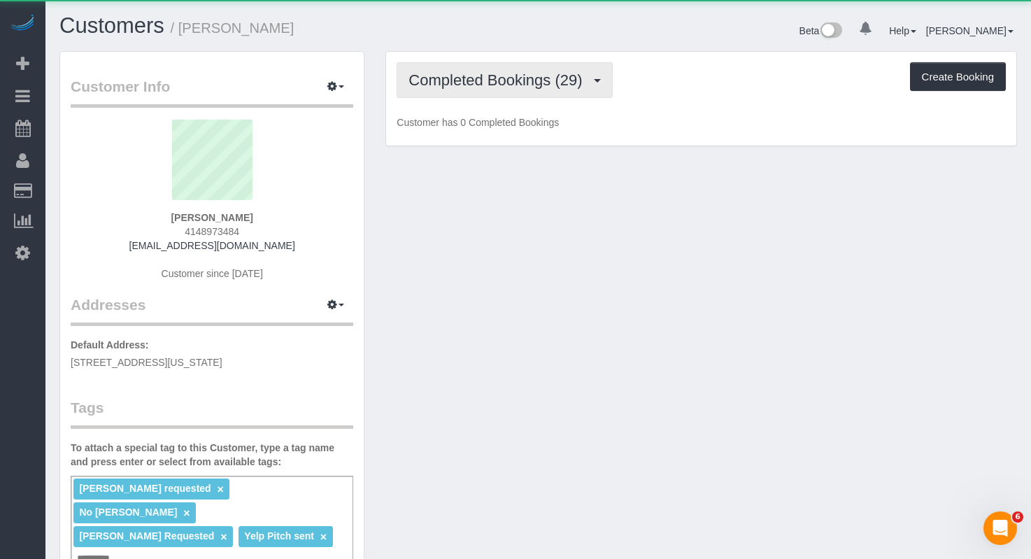
click at [477, 90] on button "Completed Bookings (29)" at bounding box center [504, 80] width 215 height 36
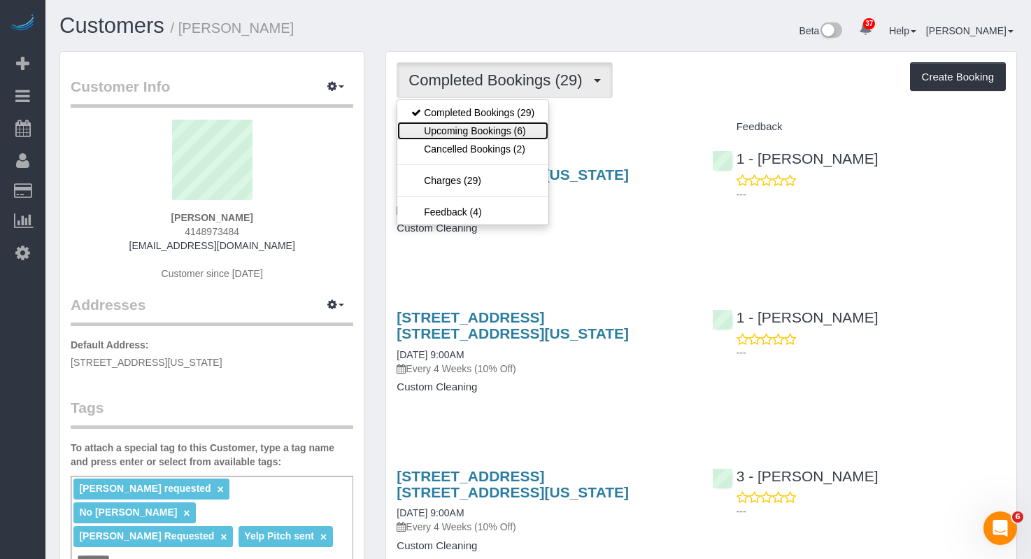
click at [486, 127] on link "Upcoming Bookings (6)" at bounding box center [472, 131] width 151 height 18
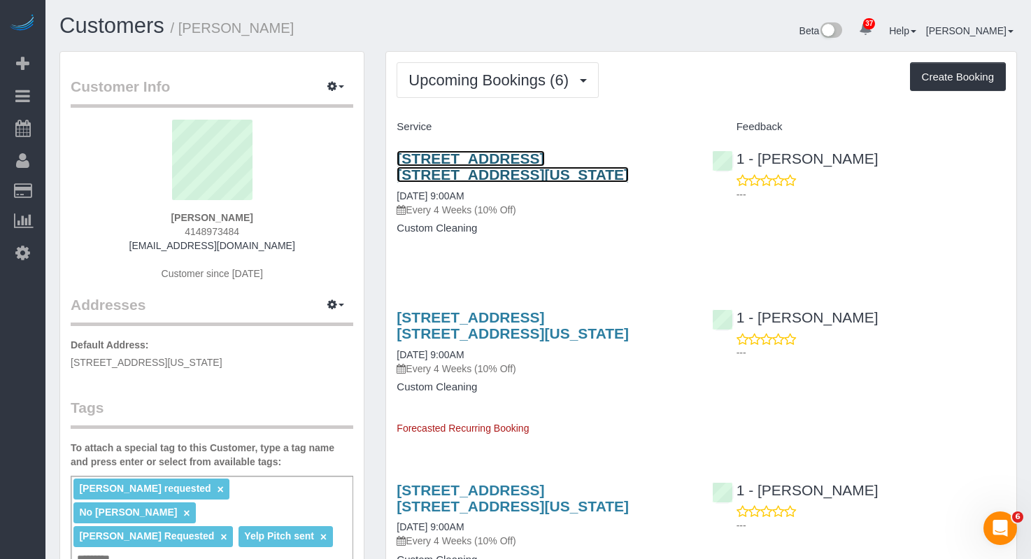
click at [430, 161] on link "340 West 55th Street, Apt. 7b, New York, NY 10019" at bounding box center [513, 166] width 232 height 32
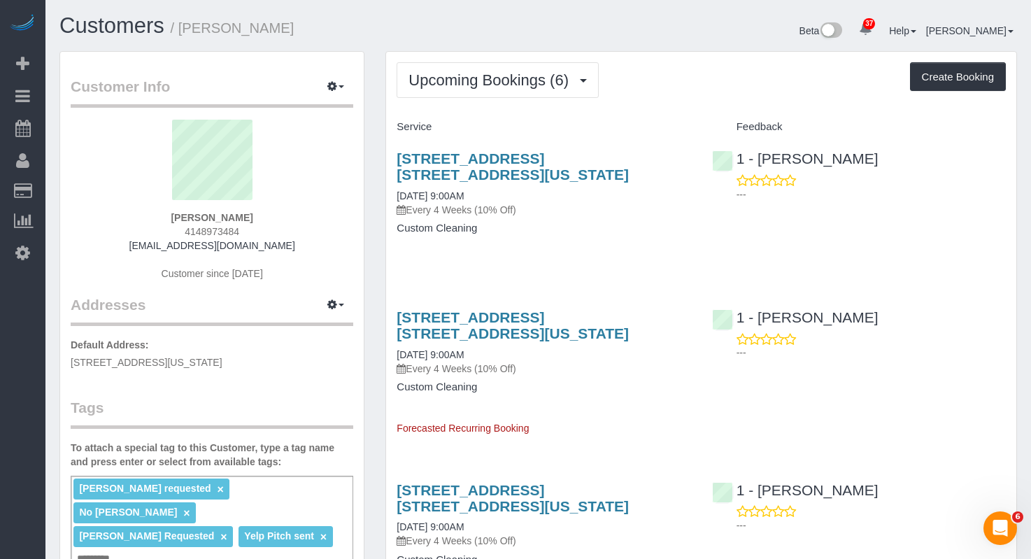
drag, startPoint x: 495, startPoint y: 174, endPoint x: 395, endPoint y: 158, distance: 101.3
click at [395, 158] on div "340 West 55th Street, Apt. 7b, New York, NY 10019 10/13/2025 9:00AM Every 4 Wee…" at bounding box center [543, 201] width 315 height 124
copy link "340 West 55th Street, Apt. 7b, New York, NY 10019"
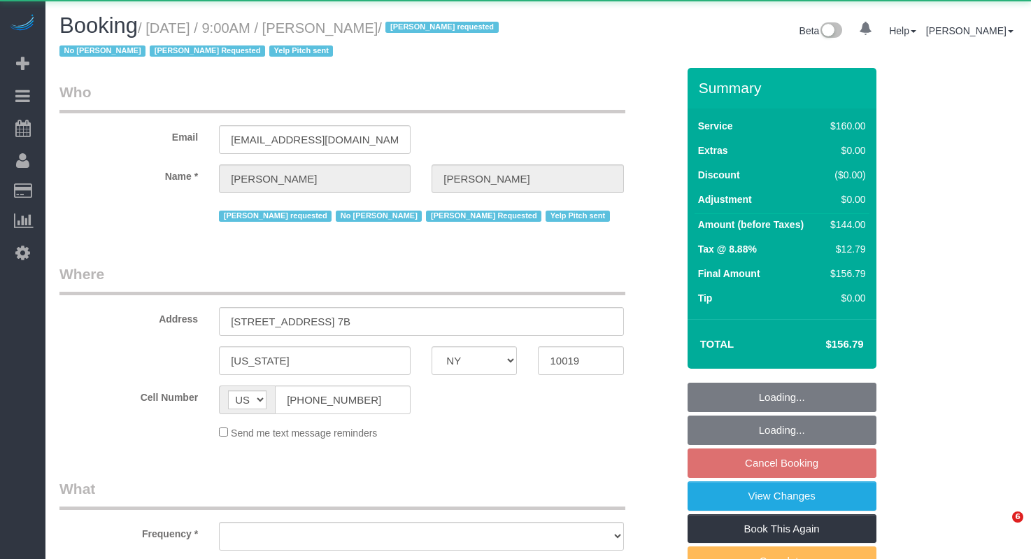
select select "NY"
select select "object:979"
select select "spot2"
select select "number:89"
select select "number:90"
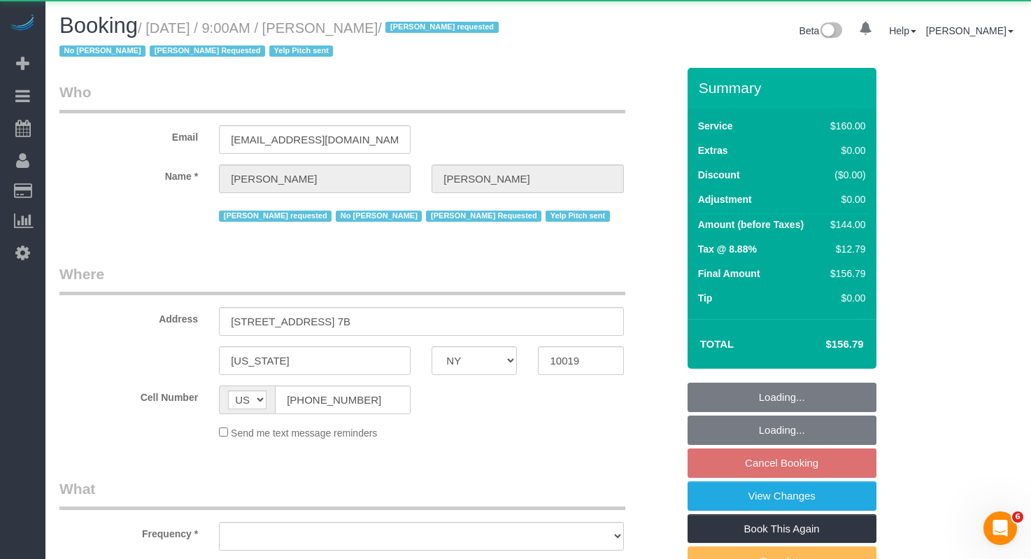
select select "number:15"
select select "number:6"
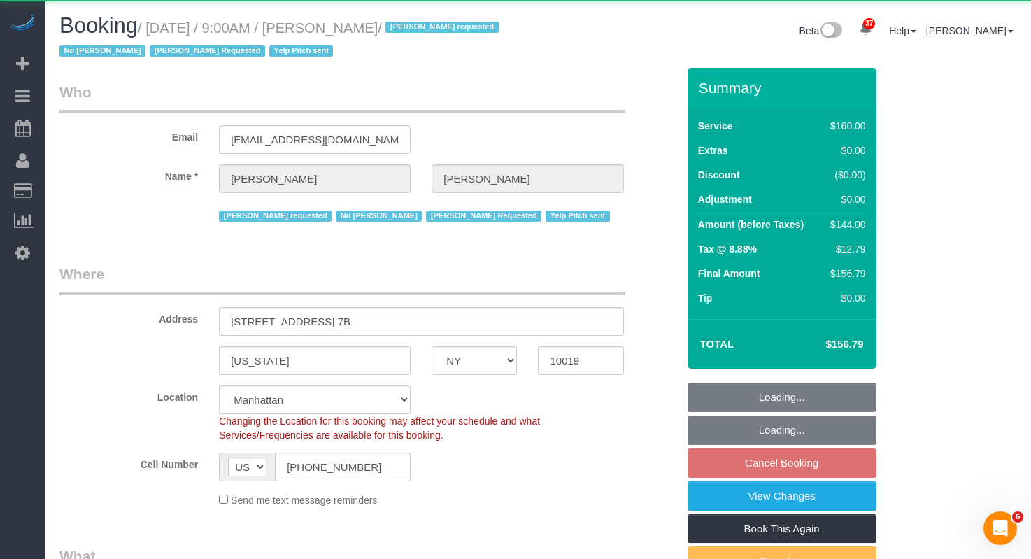
select select "object:1112"
click at [406, 28] on small "/ October 13, 2025 / 9:00AM / Karen Shapiro / Amalia requested No Porchee Musle…" at bounding box center [281, 39] width 444 height 39
select select "string:stripe-pm_1P3OL74VGloSiKo7fYcvMtmd"
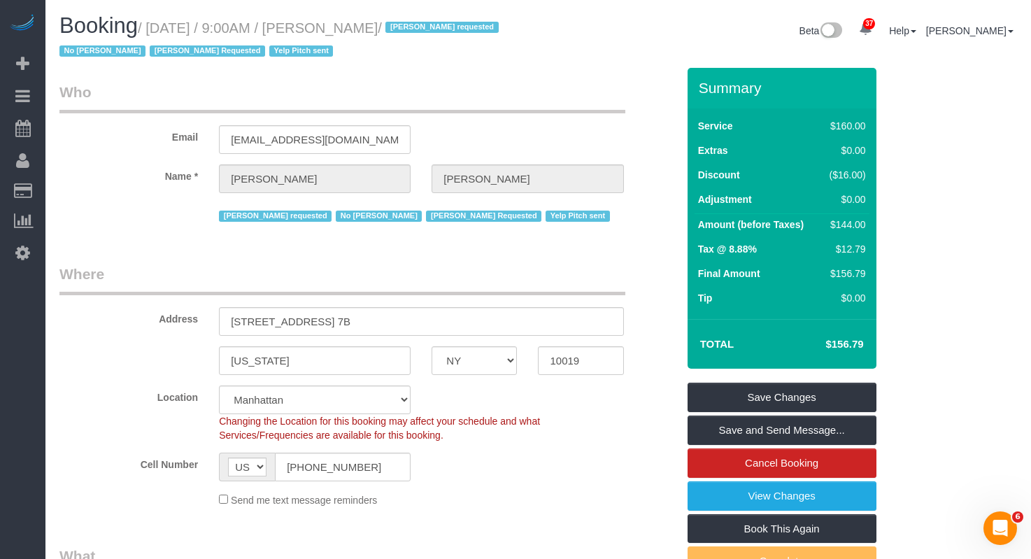
drag, startPoint x: 436, startPoint y: 27, endPoint x: 159, endPoint y: 34, distance: 277.1
click at [159, 34] on small "/ October 13, 2025 / 9:00AM / Karen Shapiro / Amalia requested No Porchee Musle…" at bounding box center [281, 39] width 444 height 39
copy small "October 13, 2025 / 9:00AM / Karen Shapiro"
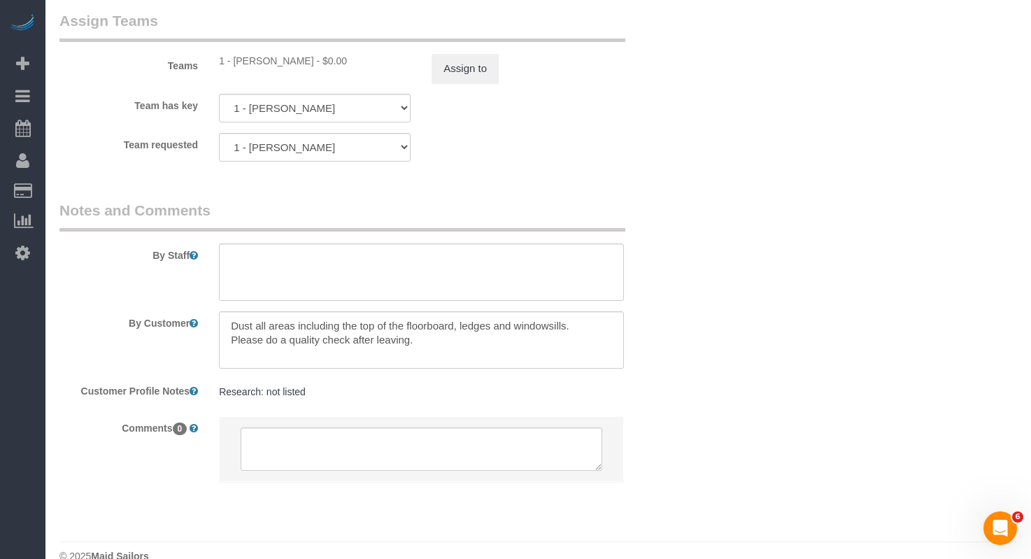
scroll to position [1619, 0]
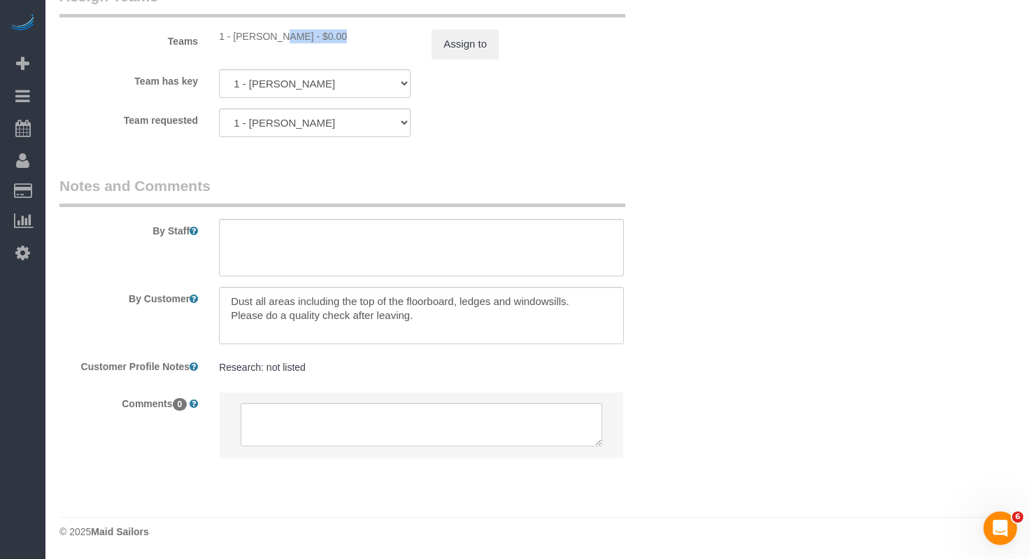
drag, startPoint x: 285, startPoint y: 39, endPoint x: 233, endPoint y: 37, distance: 51.8
click at [233, 37] on div "1 - Paula Avila - $0.00" at bounding box center [315, 36] width 192 height 14
copy div "Paula Avila"
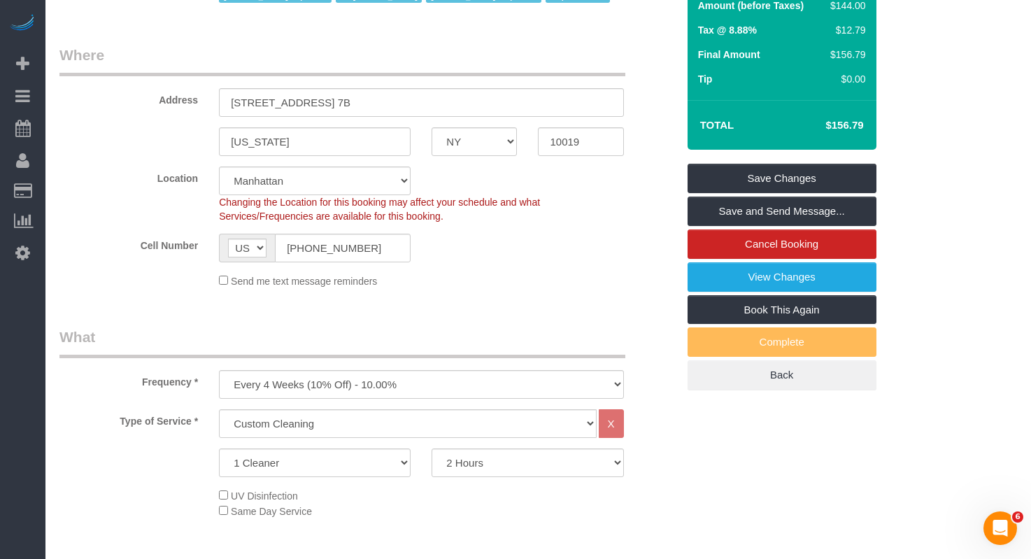
scroll to position [187, 0]
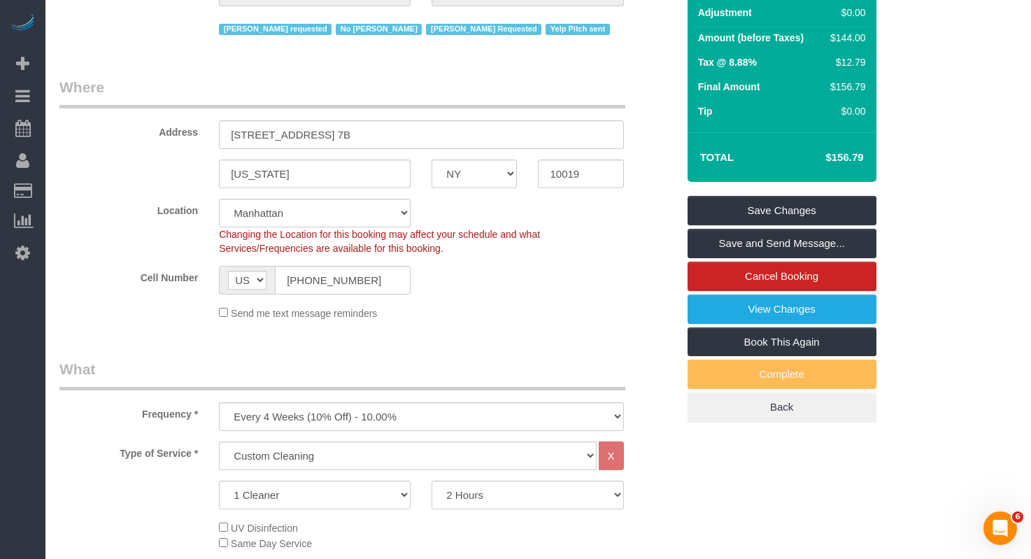
click at [141, 109] on div "Address 340 West 55th Street, Apt. 7B" at bounding box center [368, 113] width 639 height 72
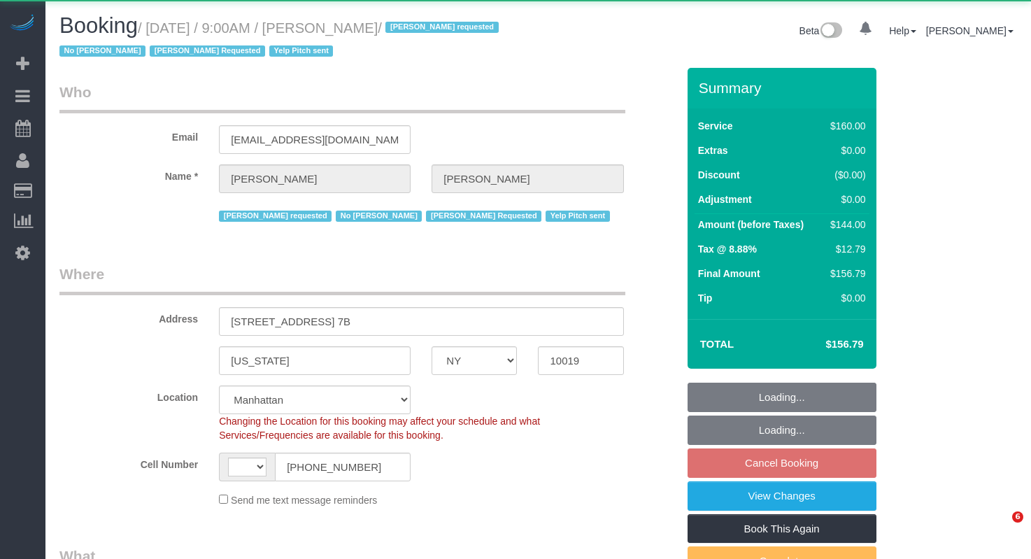
select select "NY"
select select "string:[GEOGRAPHIC_DATA]"
select select "object:834"
select select "string:stripe-pm_1P3OL74VGloSiKo7fYcvMtmd"
select select "spot2"
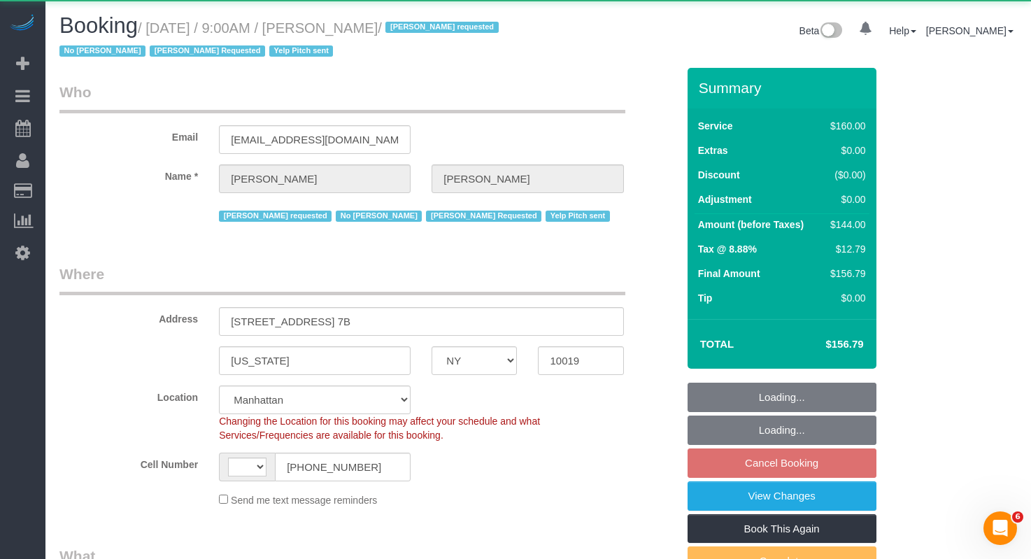
select select "number:89"
select select "number:90"
select select "number:15"
select select "number:6"
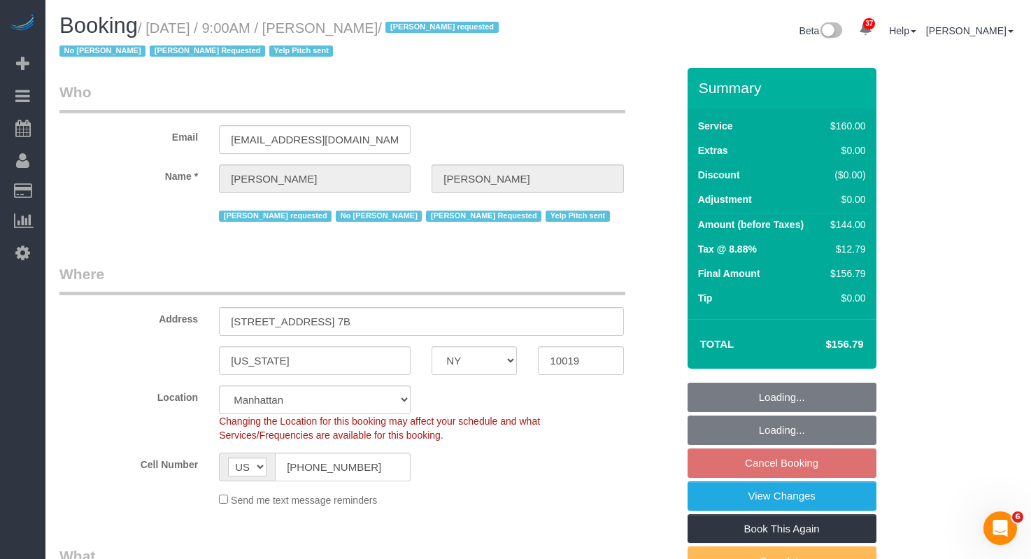
select select "object:1550"
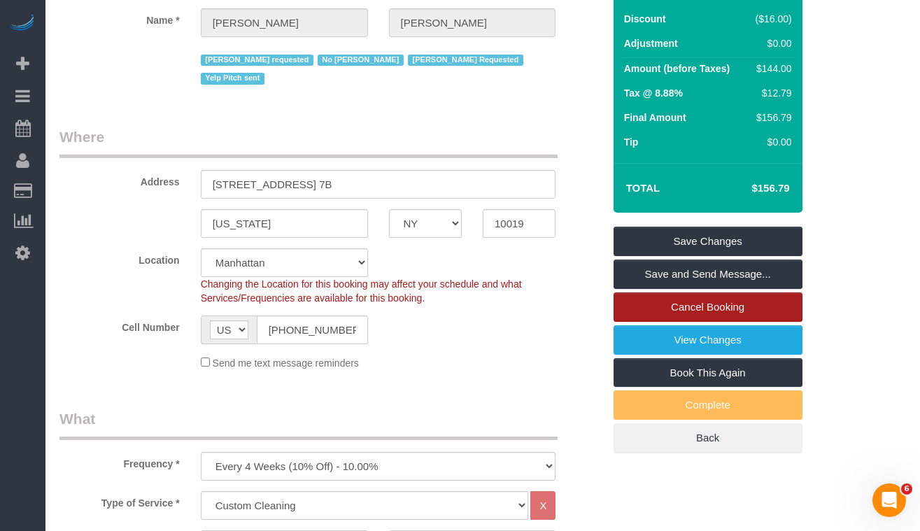
scroll to position [157, 0]
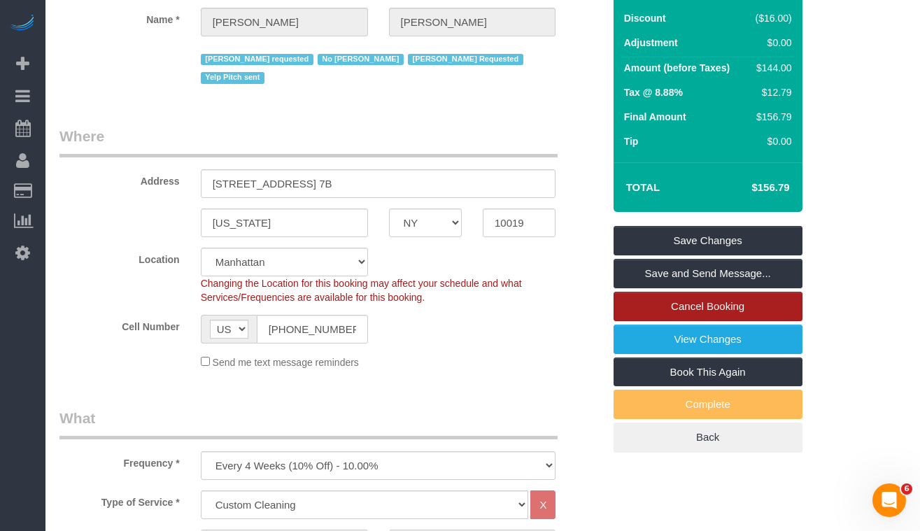
click at [652, 309] on link "Cancel Booking" at bounding box center [708, 306] width 189 height 29
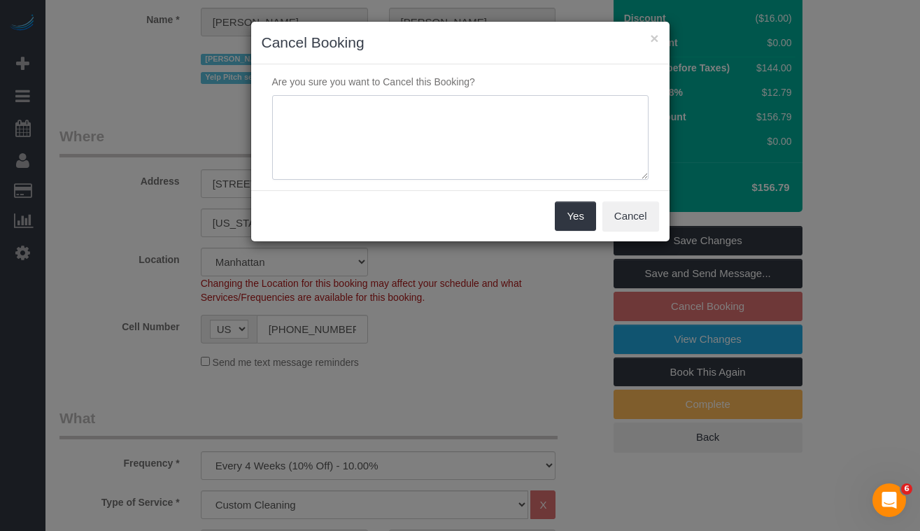
click at [358, 137] on textarea at bounding box center [460, 137] width 376 height 85
type textarea "Customer's selling the apartment"
click at [572, 211] on button "Yes" at bounding box center [575, 215] width 41 height 29
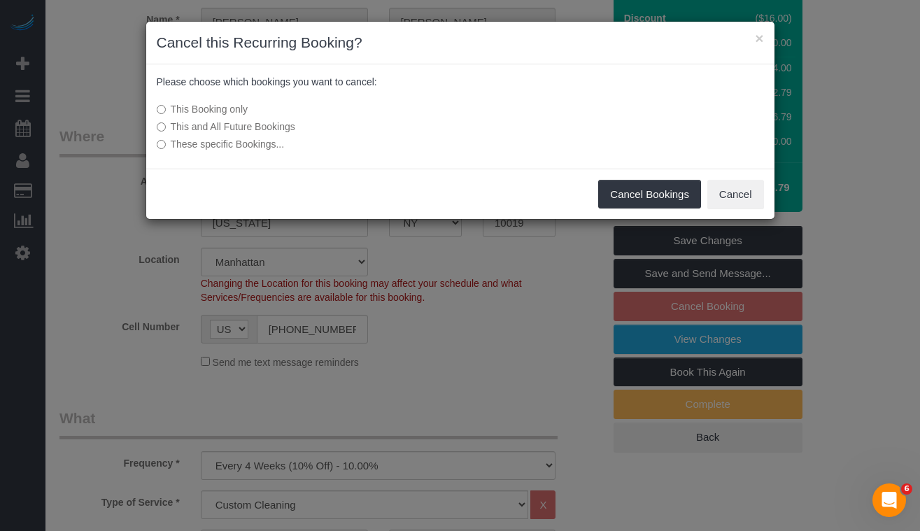
click at [173, 125] on label "This and All Future Bookings" at bounding box center [356, 127] width 398 height 14
click at [609, 186] on button "Cancel Bookings" at bounding box center [649, 194] width 103 height 29
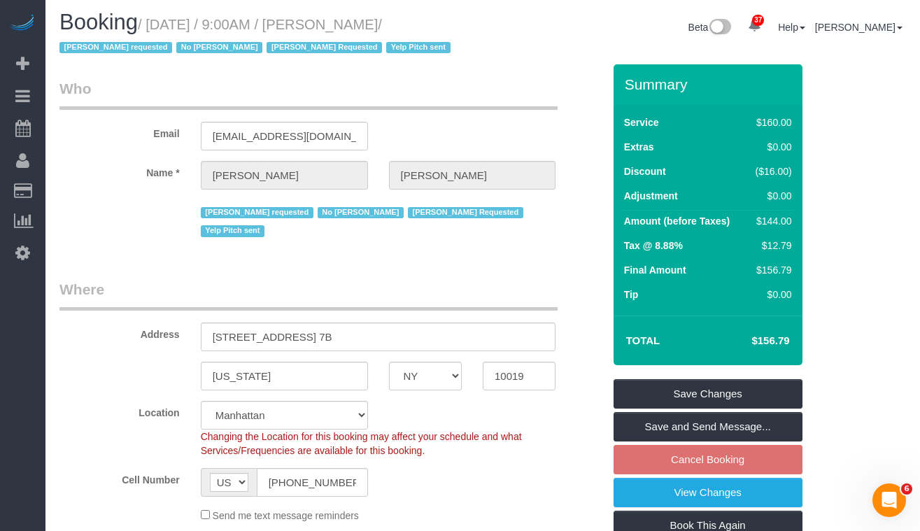
scroll to position [0, 0]
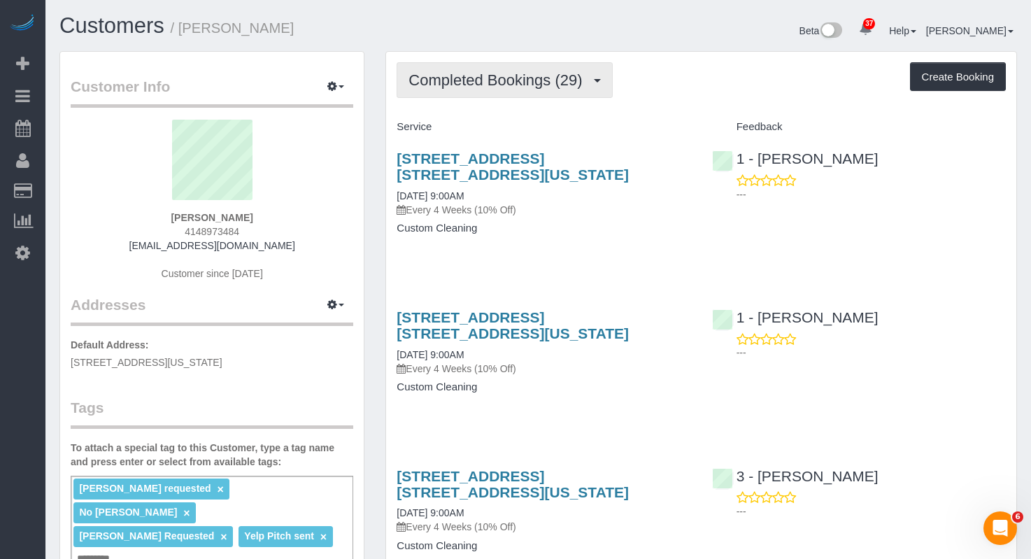
click at [535, 85] on span "Completed Bookings (29)" at bounding box center [499, 79] width 181 height 17
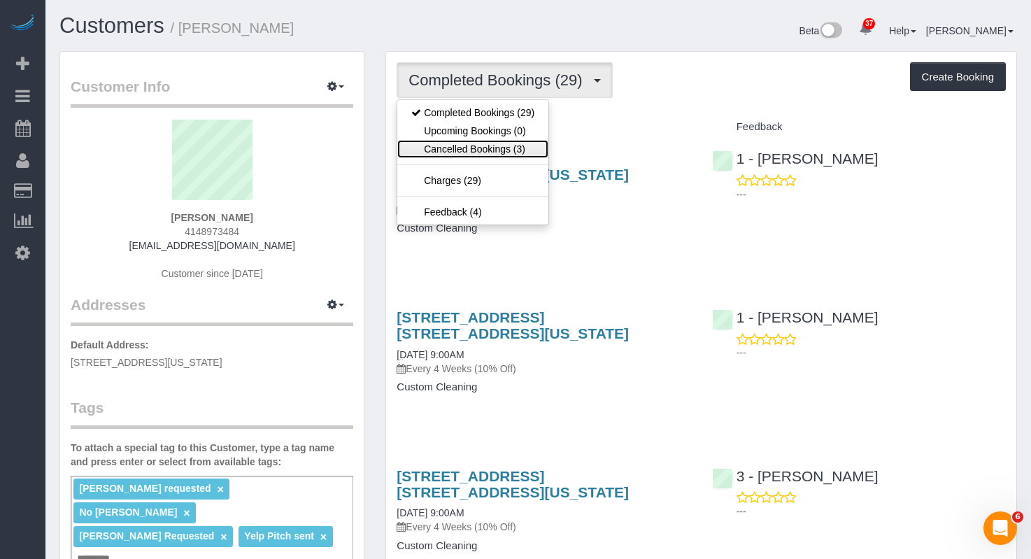
click at [468, 143] on link "Cancelled Bookings (3)" at bounding box center [472, 149] width 151 height 18
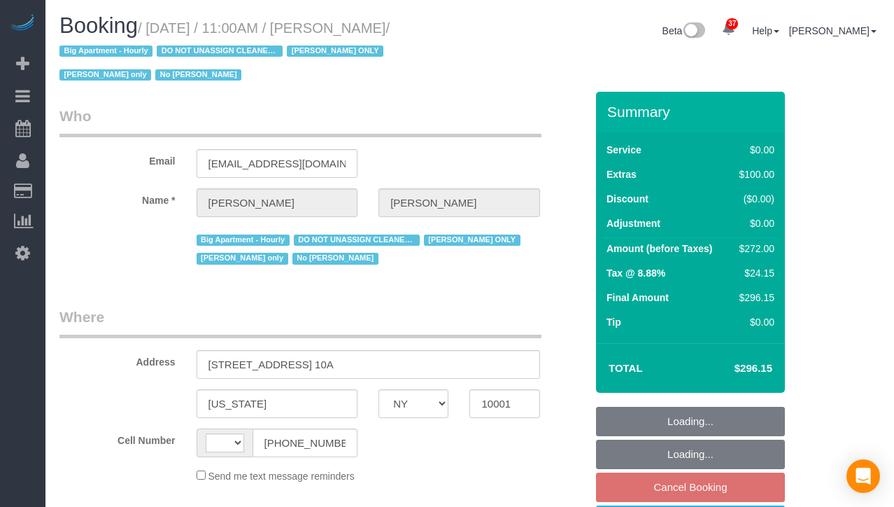
select select "NY"
select select "string:[GEOGRAPHIC_DATA]"
select select "object:831"
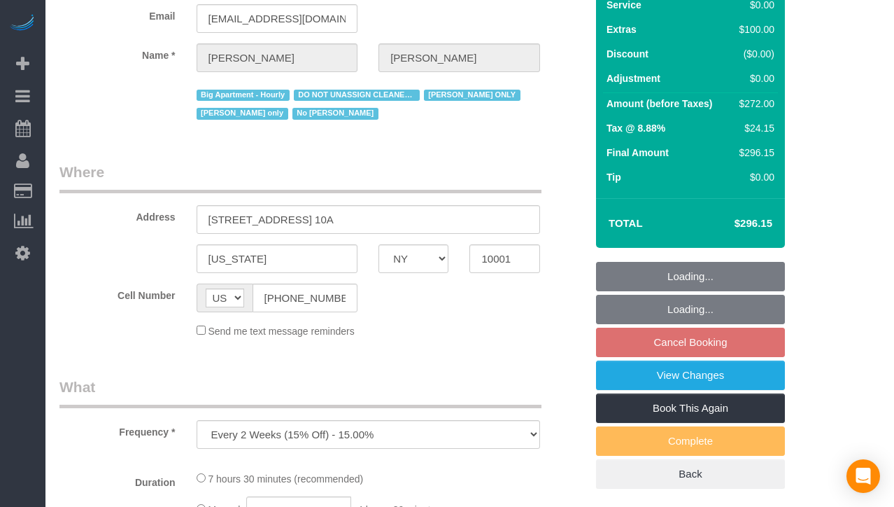
select select "2"
select select "spot4"
select select "number:89"
select select "number:73"
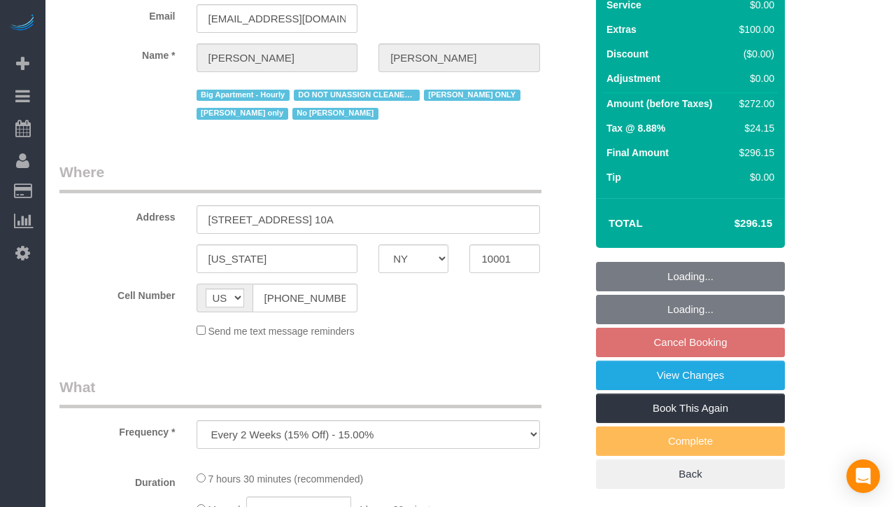
select select "number:15"
select select "number:5"
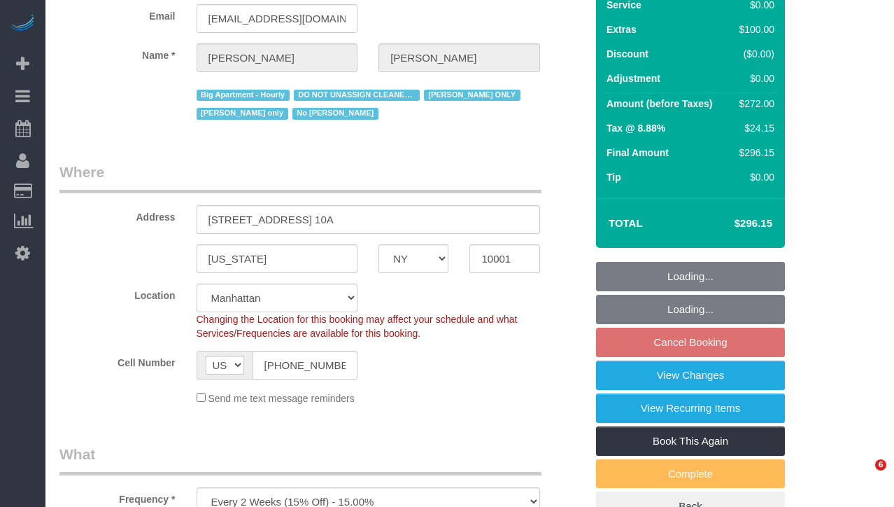
select select "object:1092"
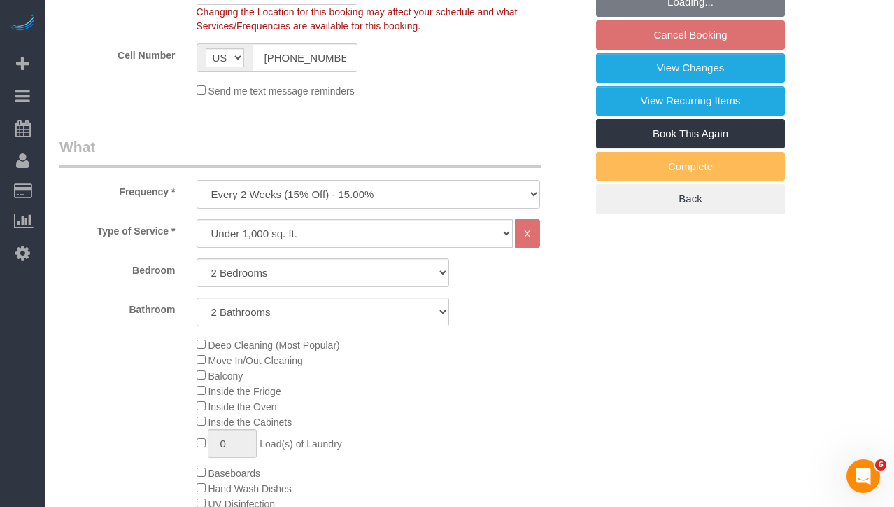
select select "string:stripe-pm_1RRmor4VGloSiKo75q03orw4"
select select "2"
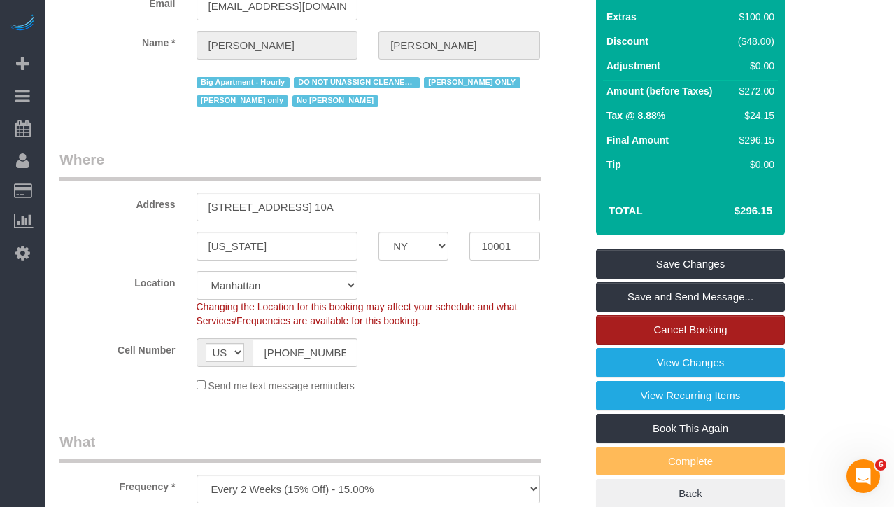
scroll to position [162, 0]
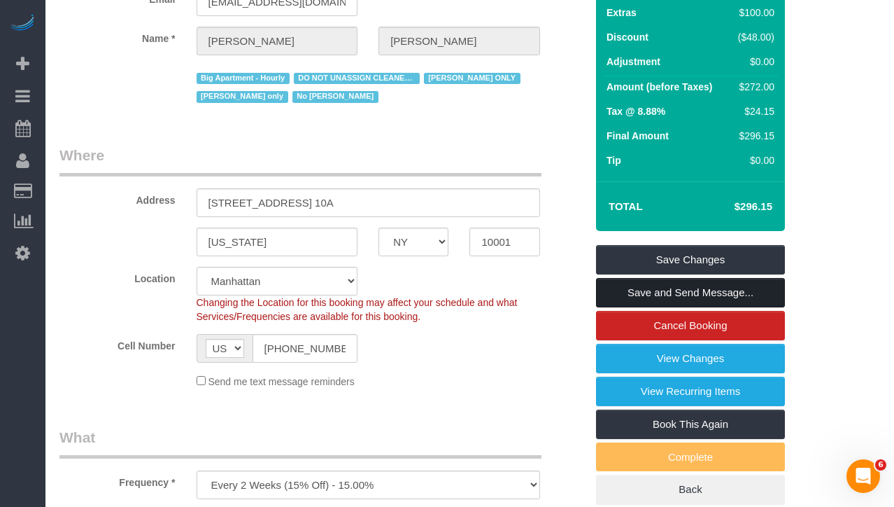
click at [611, 291] on link "Save and Send Message..." at bounding box center [690, 292] width 189 height 29
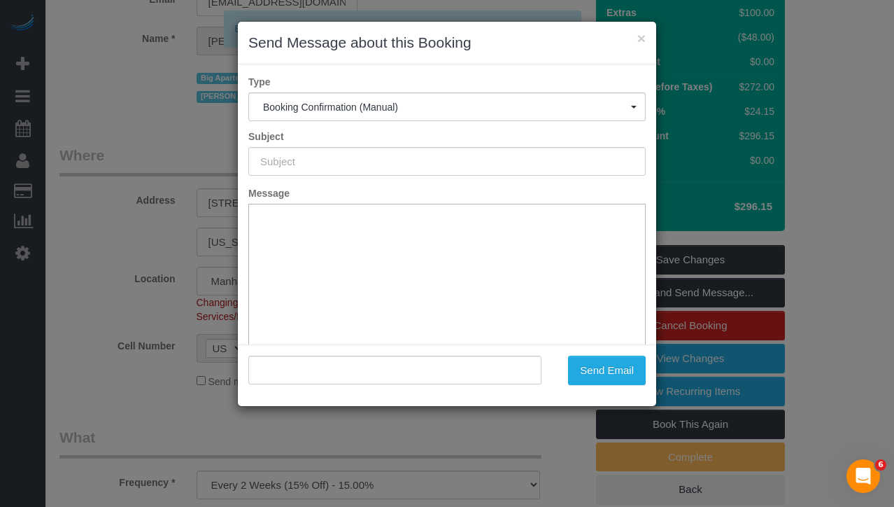
scroll to position [0, 0]
type input "Cleaning Confirmed for 10/15/2025 at 11:00am"
type input ""Cheryl-Rose Cruz" <cheruntalan@gmail.com>"
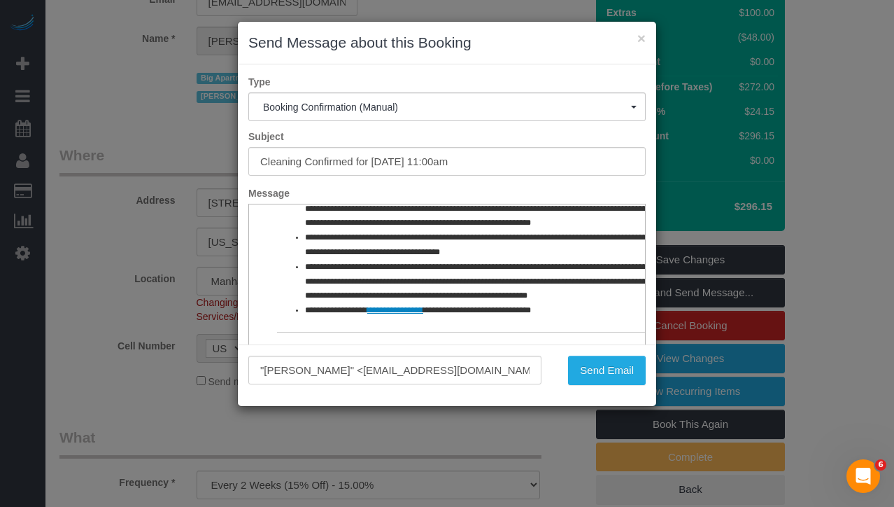
scroll to position [103, 0]
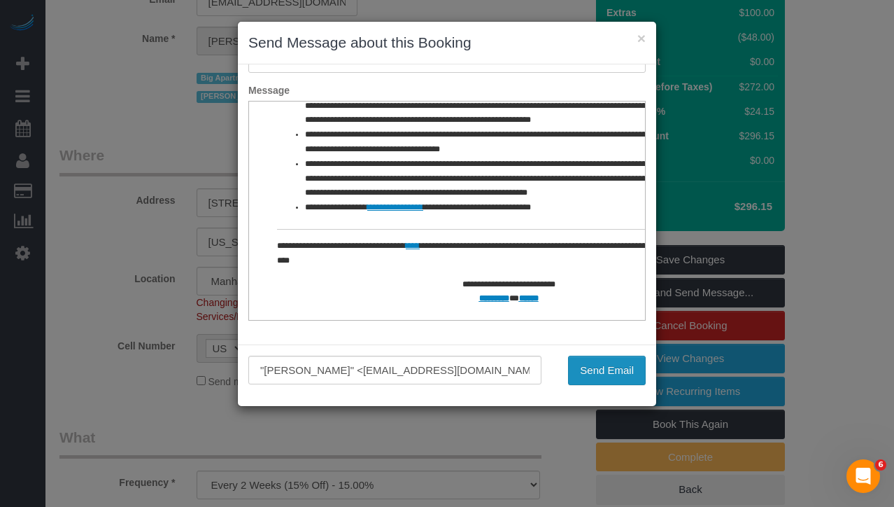
click at [596, 369] on button "Send Email" at bounding box center [607, 369] width 78 height 29
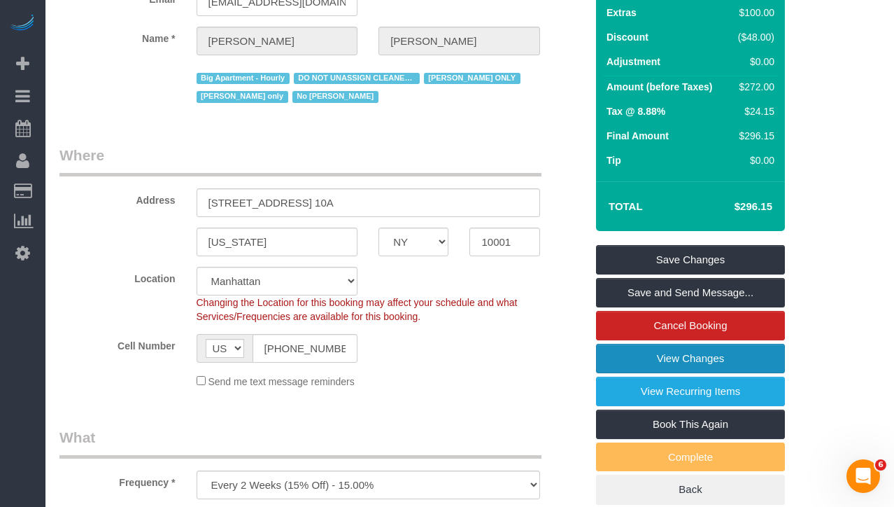
click at [647, 360] on link "View Changes" at bounding box center [690, 358] width 189 height 29
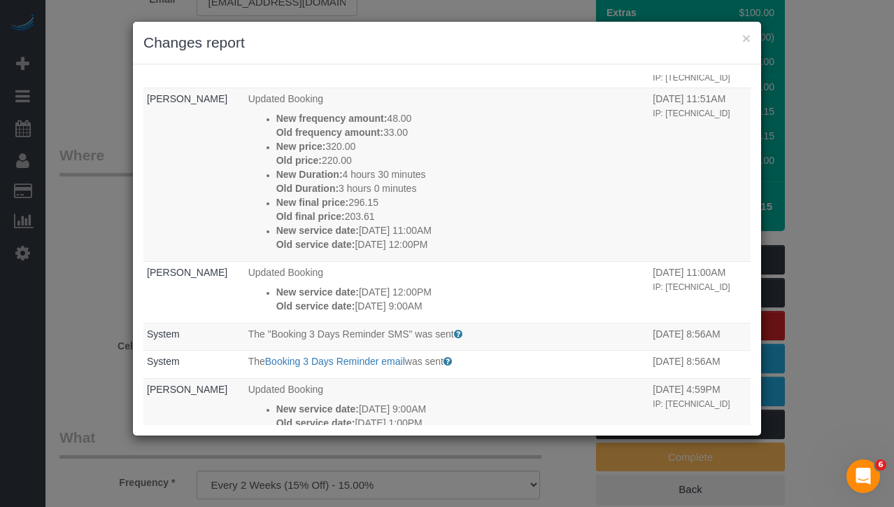
scroll to position [163, 0]
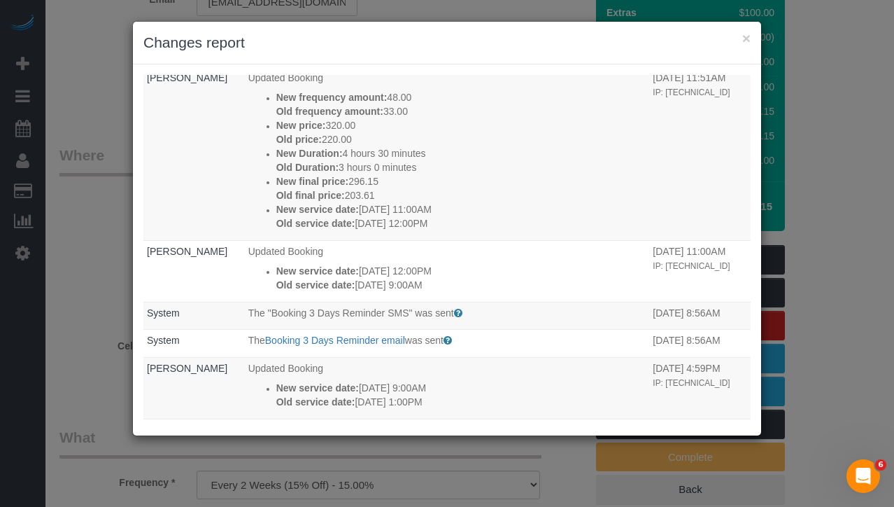
click at [97, 213] on div "× Changes report Who What When Nikko Gutierrez The Booking Confirmation (Manual…" at bounding box center [447, 253] width 894 height 507
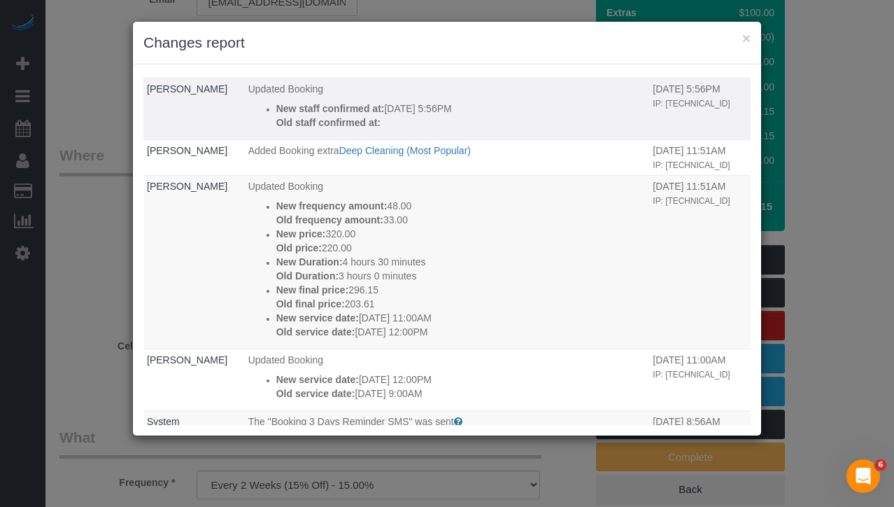
scroll to position [0, 0]
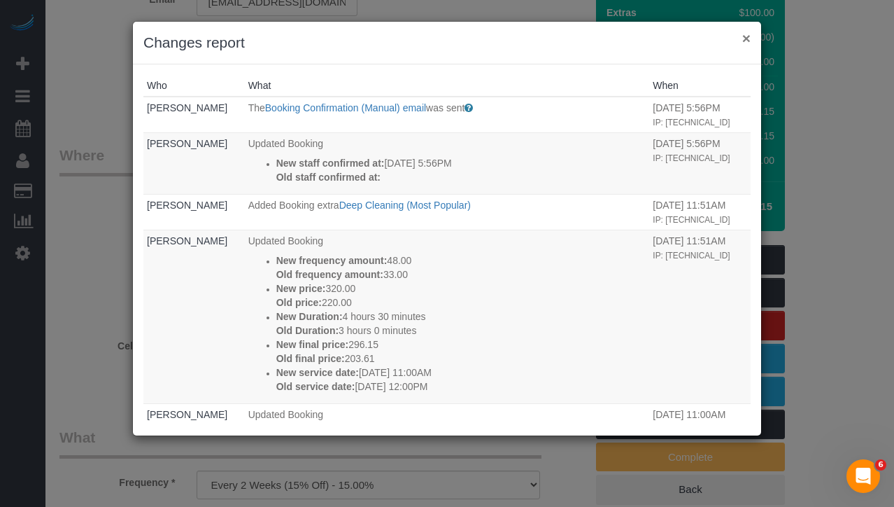
click at [748, 36] on button "×" at bounding box center [746, 38] width 8 height 15
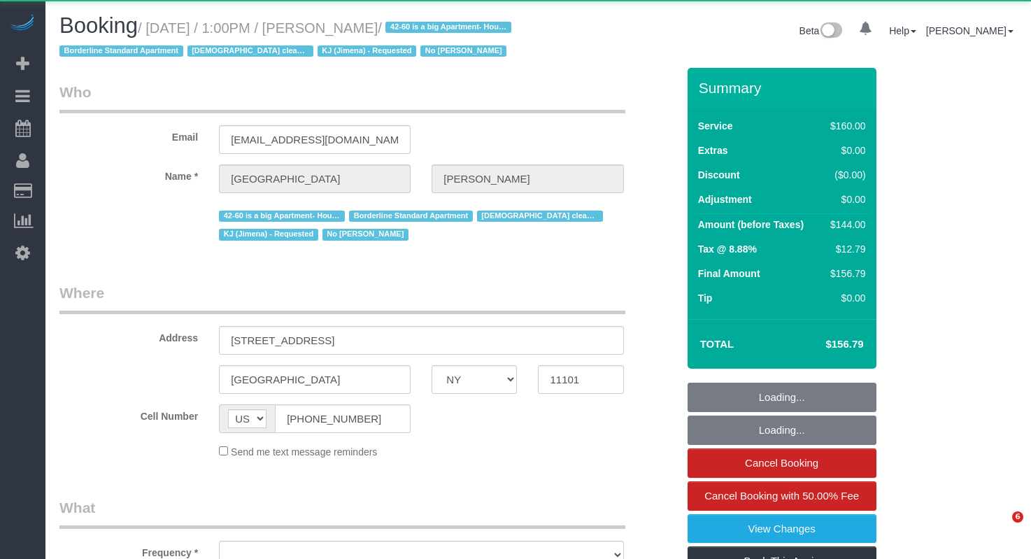
select select "NY"
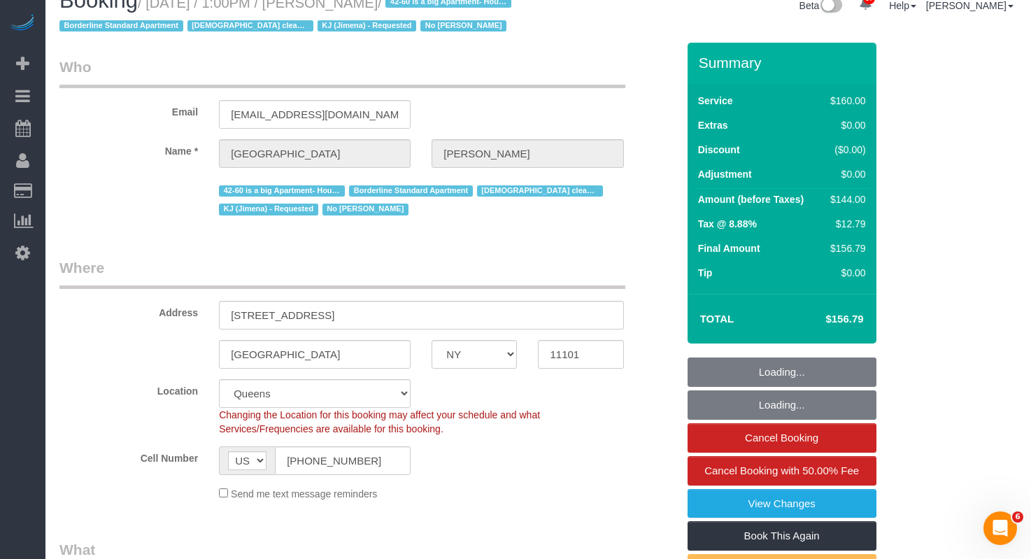
select select "spot1"
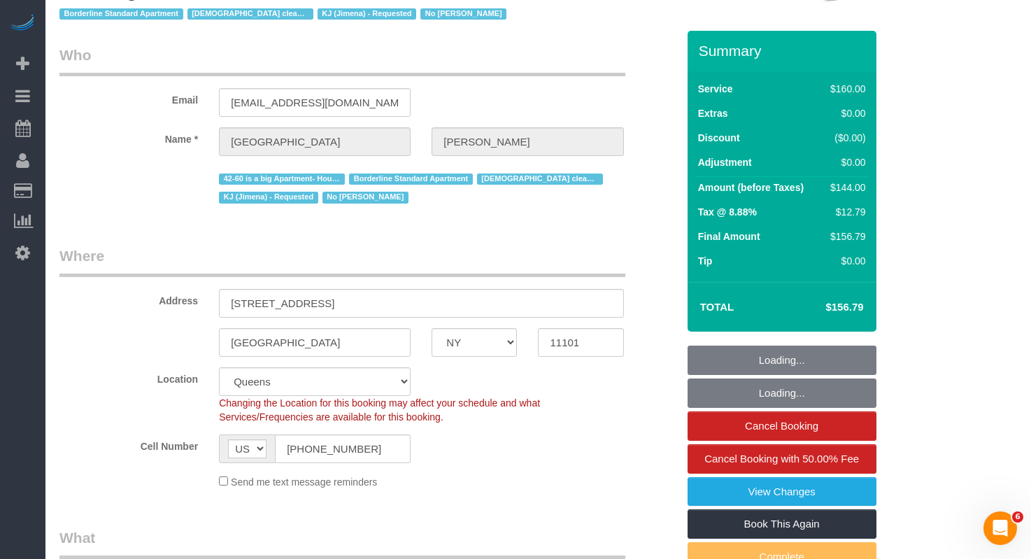
select select "object:926"
select select "number:89"
select select "number:90"
select select "number:15"
select select "number:7"
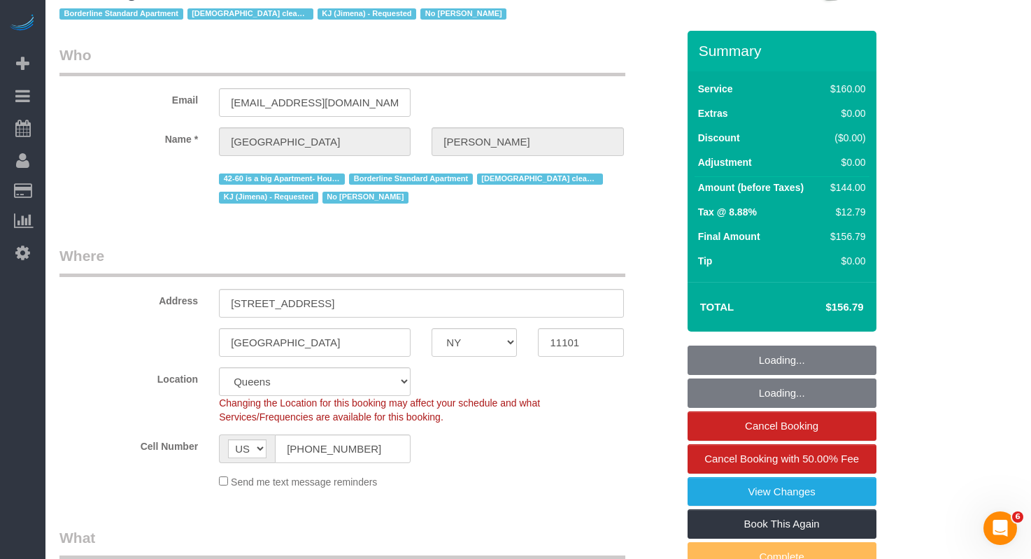
select select "string:stripe-pm_1Pgapu4VGloSiKo7IXwbwPDU"
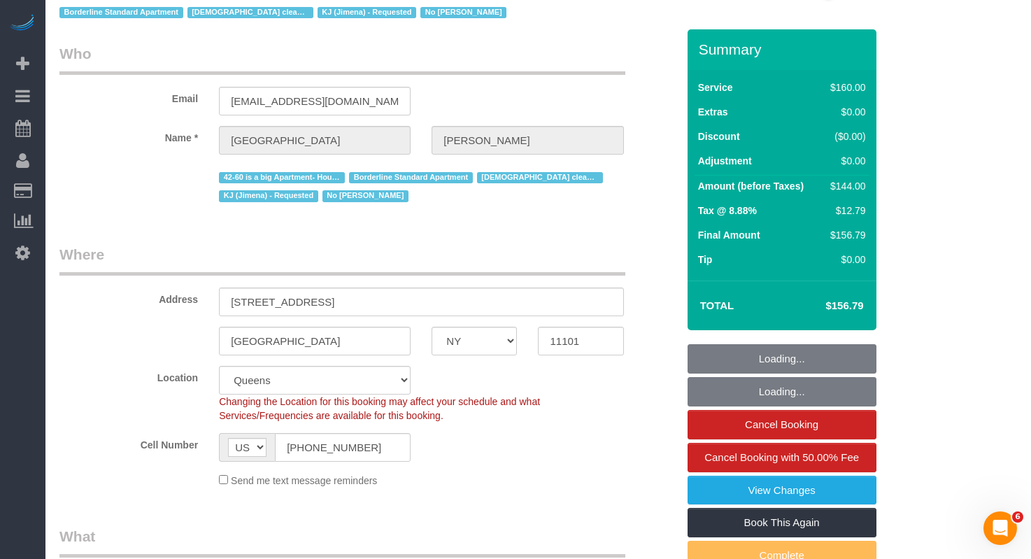
select select "object:1428"
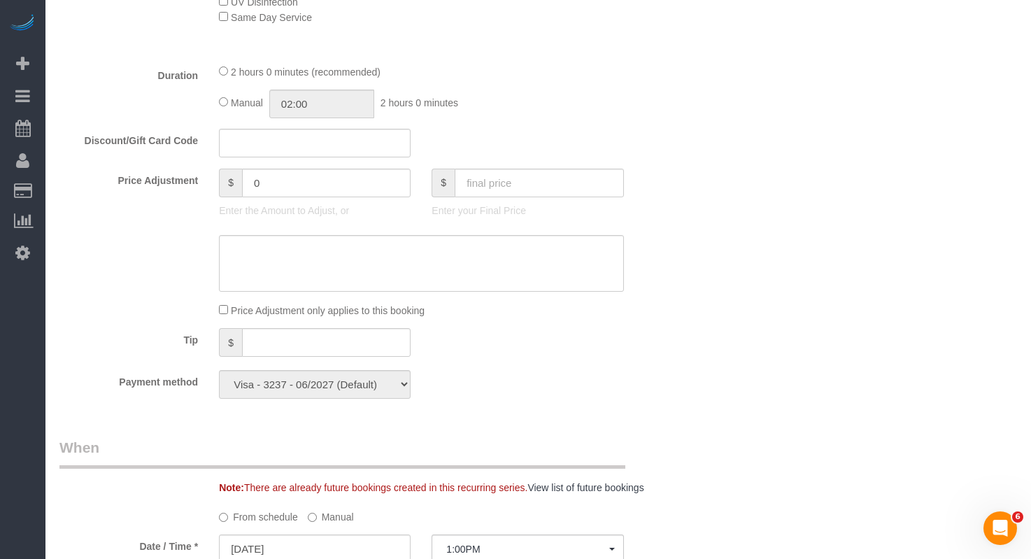
scroll to position [734, 0]
drag, startPoint x: 309, startPoint y: 206, endPoint x: 202, endPoint y: 208, distance: 107.1
click at [202, 208] on div "Price Adjustment $ 0 Enter the Amount to Adjust, or $ Enter your Final Price" at bounding box center [368, 195] width 639 height 56
type input "-50"
click at [156, 275] on div at bounding box center [368, 261] width 639 height 57
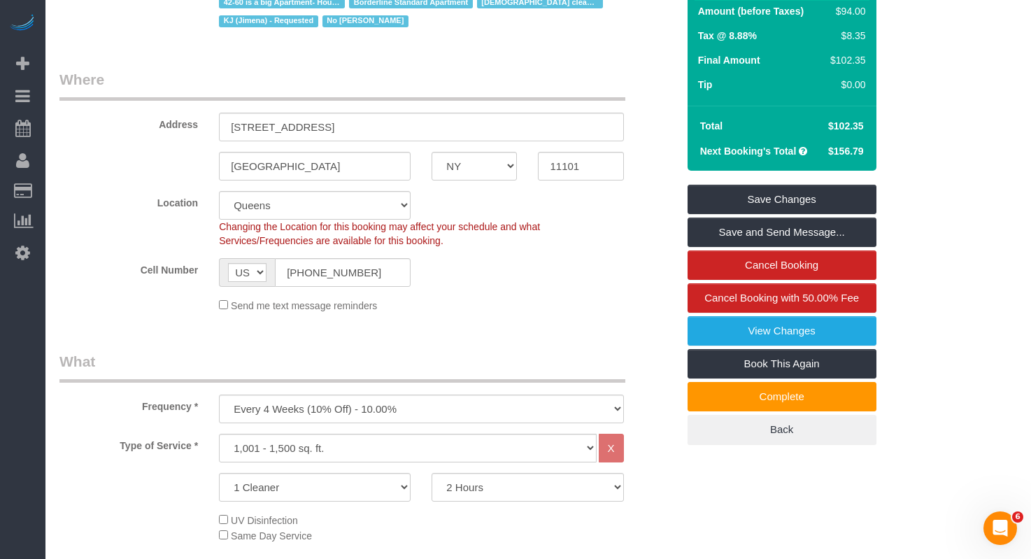
scroll to position [248, 0]
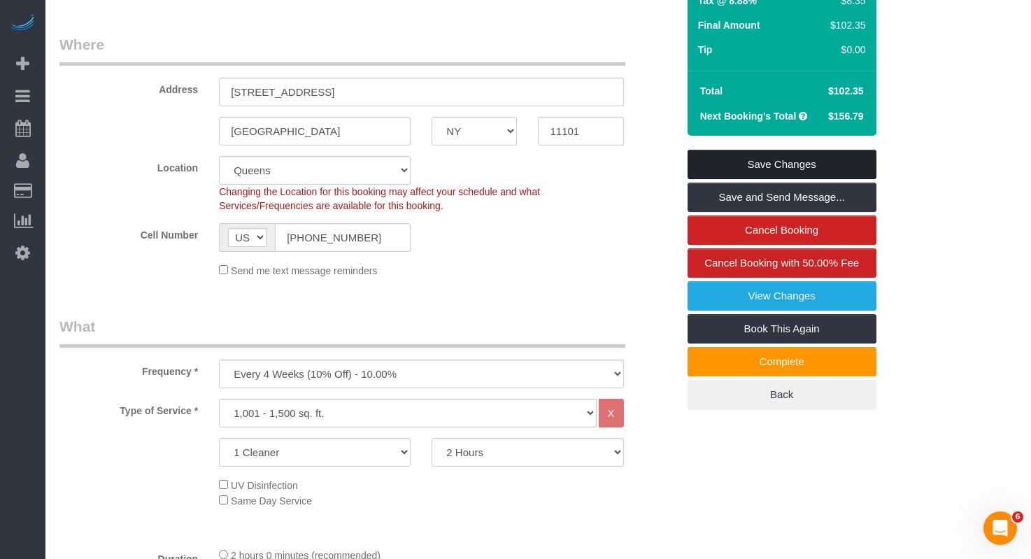
click at [717, 179] on link "Save Changes" at bounding box center [782, 164] width 189 height 29
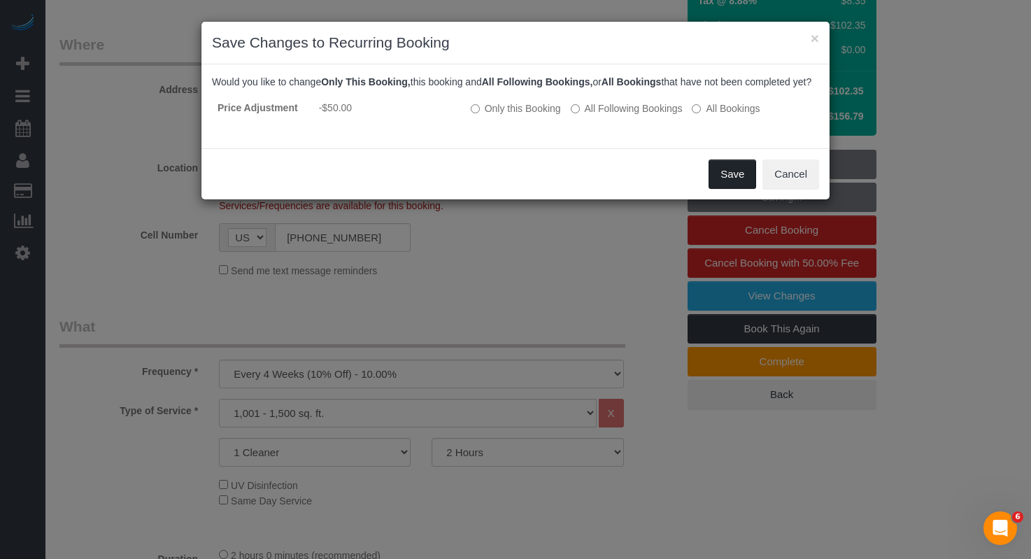
click at [719, 185] on button "Save" at bounding box center [733, 174] width 48 height 29
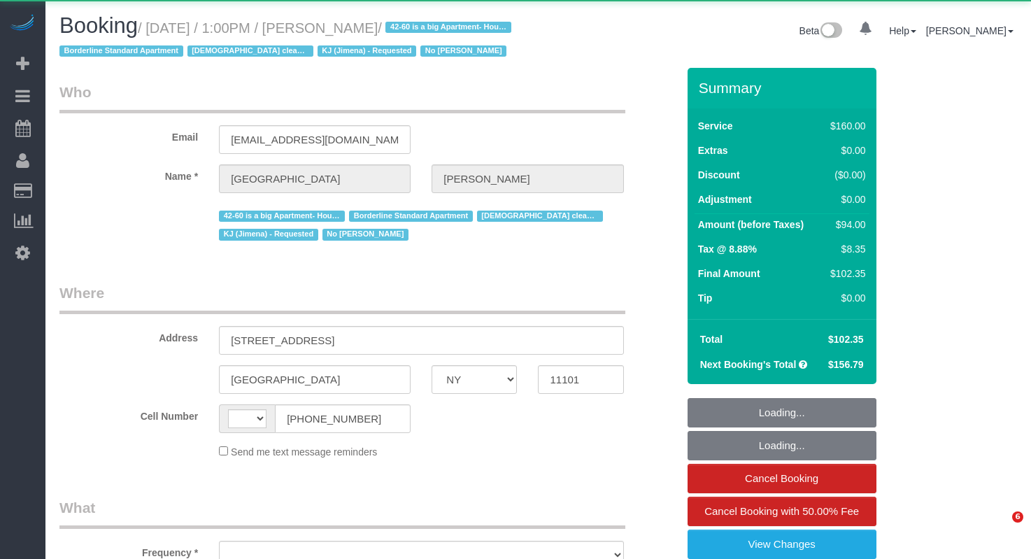
select select "NY"
select select "string:[GEOGRAPHIC_DATA]"
select select "object:845"
select select "spot1"
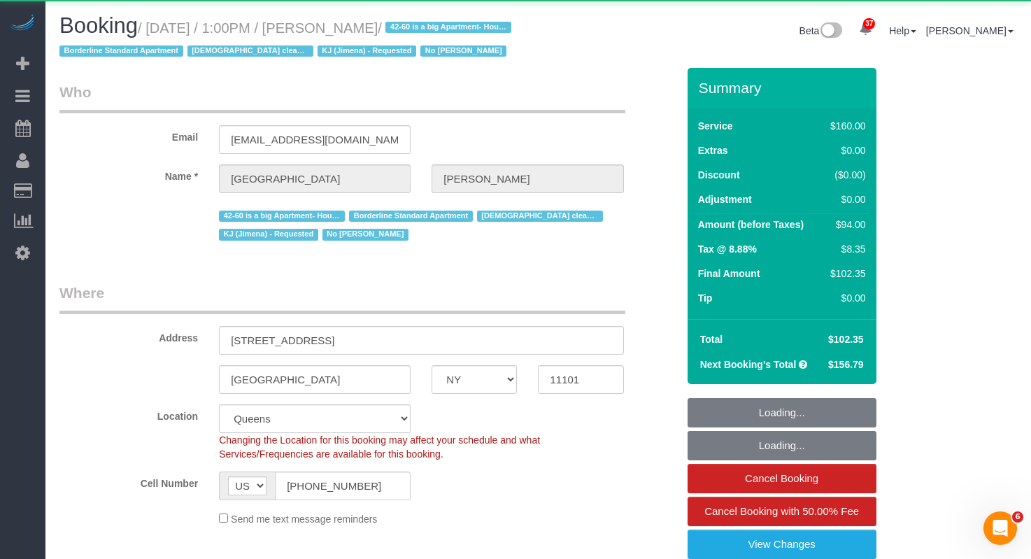
select select "object:1431"
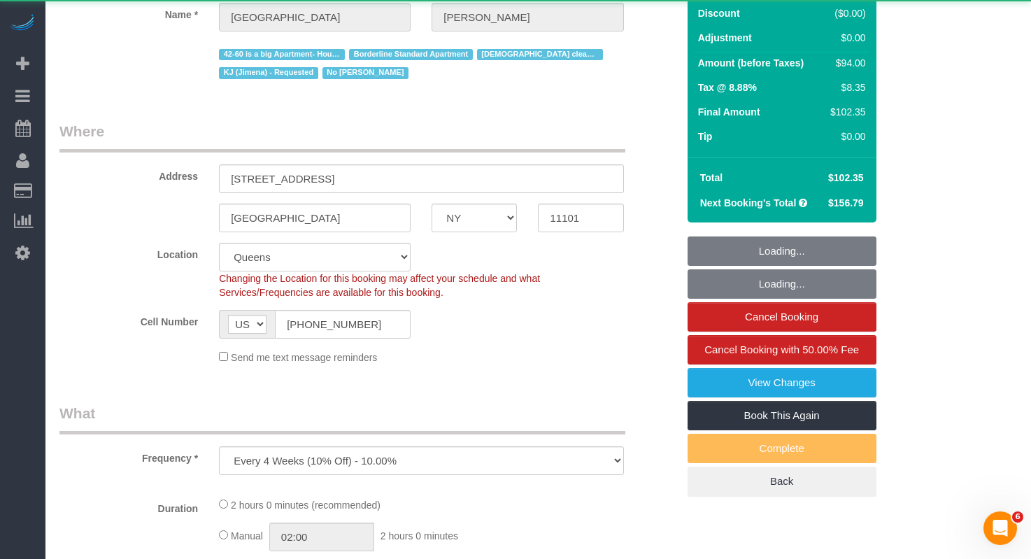
select select "string:stripe-pm_1Pgapu4VGloSiKo7IXwbwPDU"
select select "number:89"
select select "number:90"
select select "number:15"
select select "number:7"
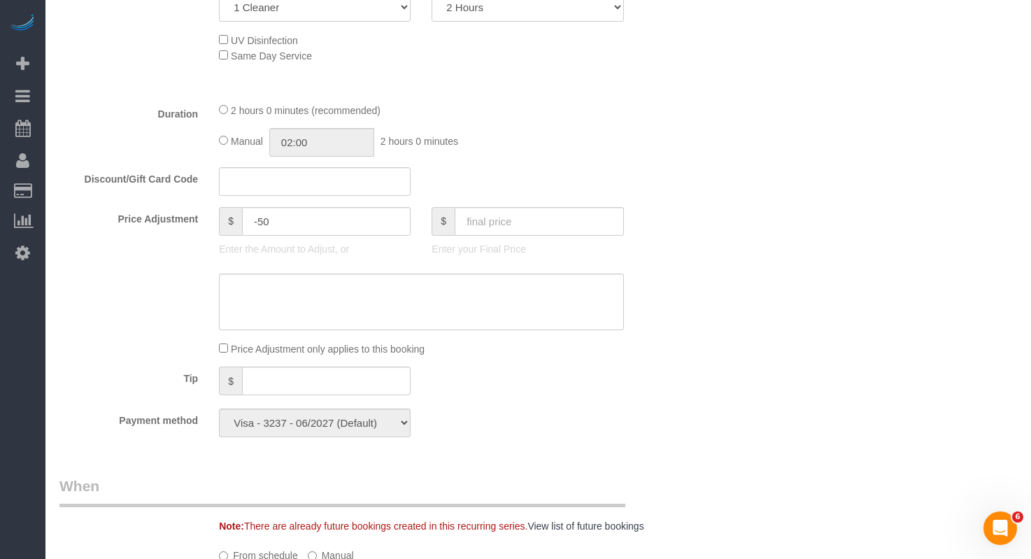
scroll to position [675, 0]
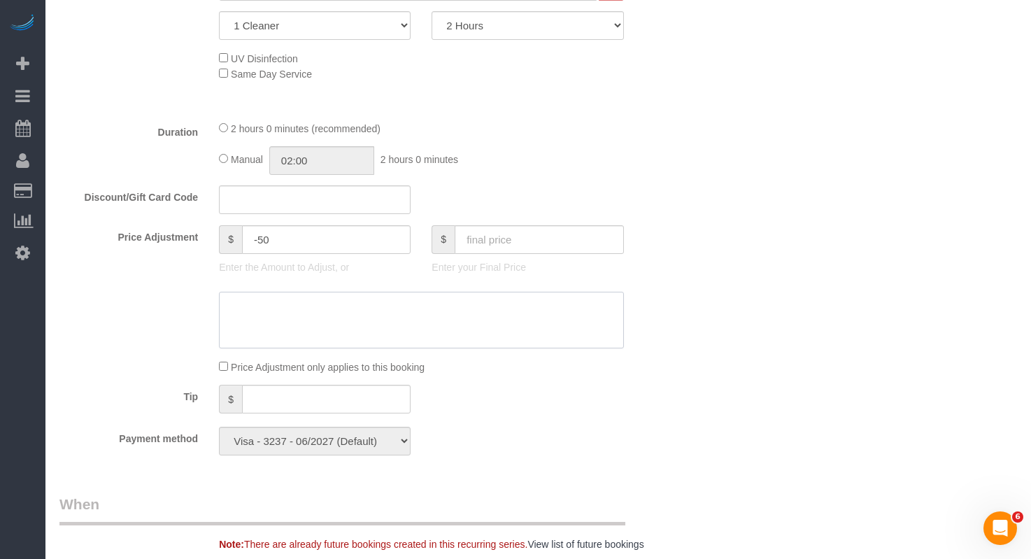
click at [306, 344] on textarea at bounding box center [421, 320] width 404 height 57
paste textarea "Yes that's fine"
click at [278, 329] on textarea at bounding box center [421, 320] width 404 height 57
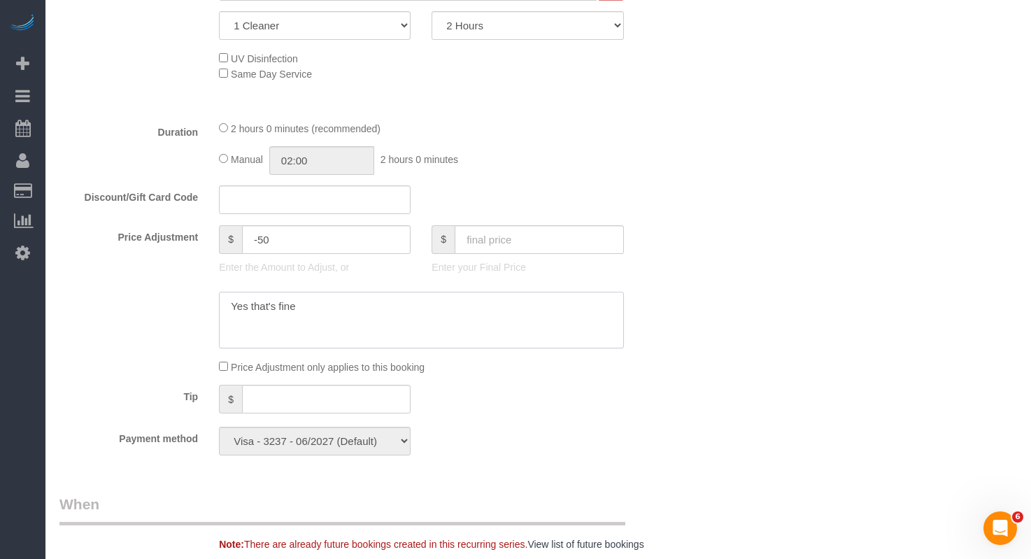
paste textarea "https://maidsailors.slack.com/archives/C25P9N42E/p1760129709712879"
click at [231, 330] on textarea at bounding box center [421, 320] width 404 height 57
type textarea "Refund issued for complaint [URL][DOMAIN_NAME]"
click at [698, 279] on div "Who Email int197@yahoo.com Name * Roma Hassan 42-60 is a big Apartment- Hourly …" at bounding box center [538, 466] width 958 height 2147
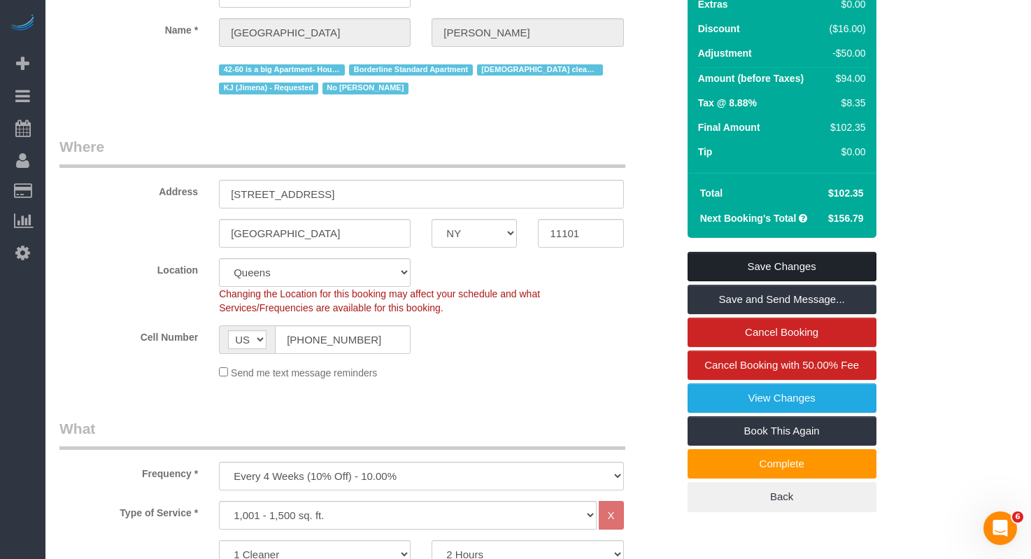
scroll to position [144, 0]
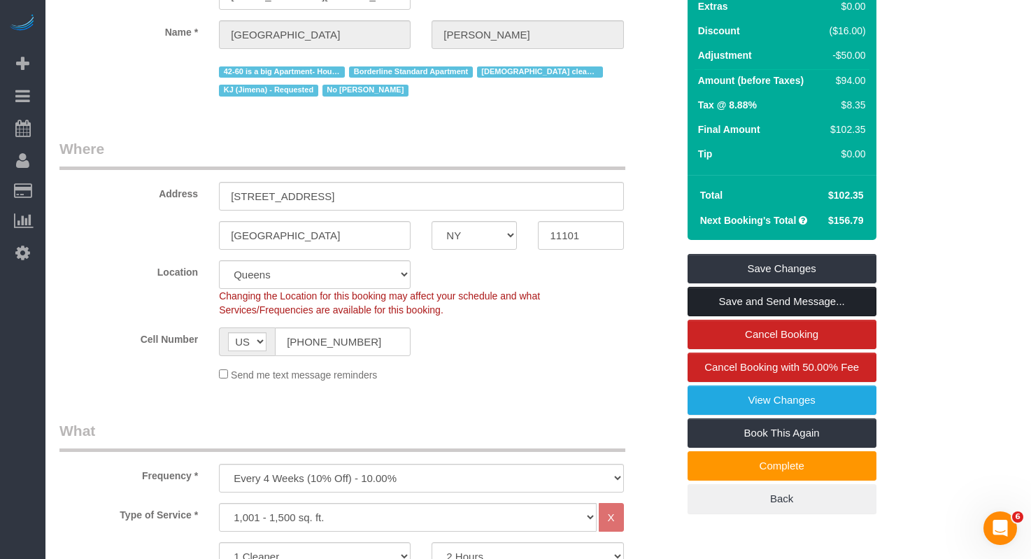
click at [705, 316] on link "Save and Send Message..." at bounding box center [782, 301] width 189 height 29
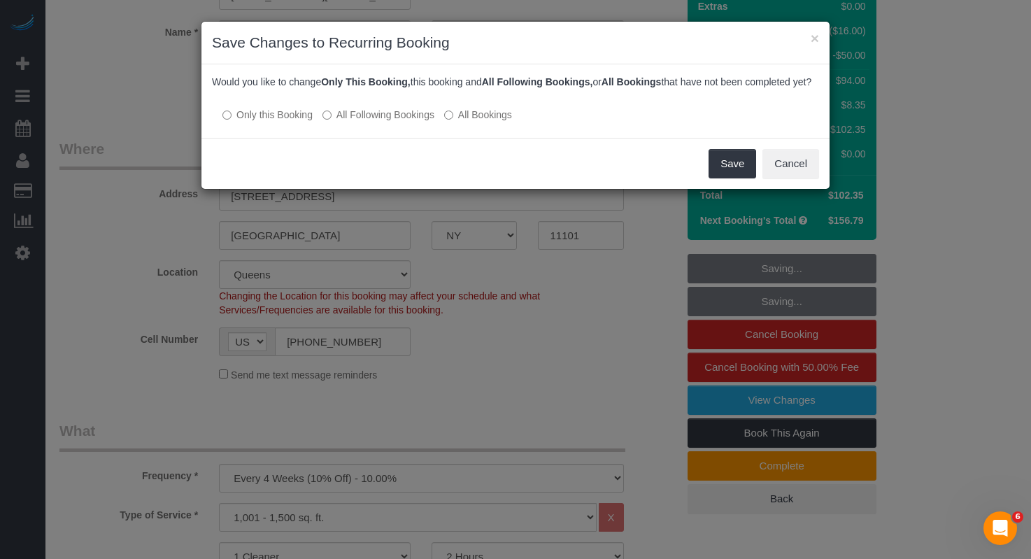
click at [232, 122] on label "Only this Booking" at bounding box center [267, 115] width 90 height 14
click at [715, 178] on button "Save" at bounding box center [733, 163] width 48 height 29
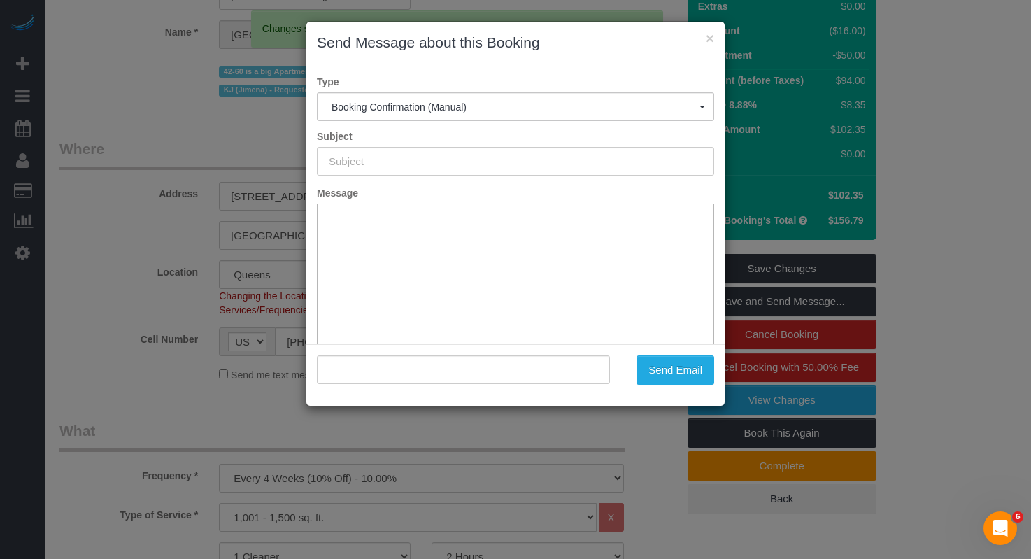
type input "Cleaning Confirmed for 10/10/2025 at 1:00pm"
type input ""Roma Hassan" <int197@yahoo.com>"
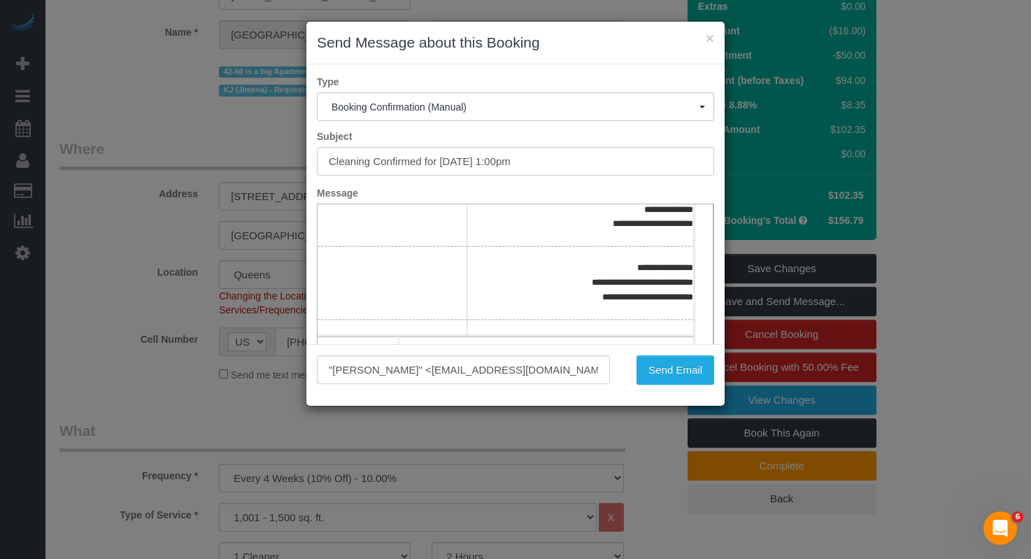
scroll to position [139, 111]
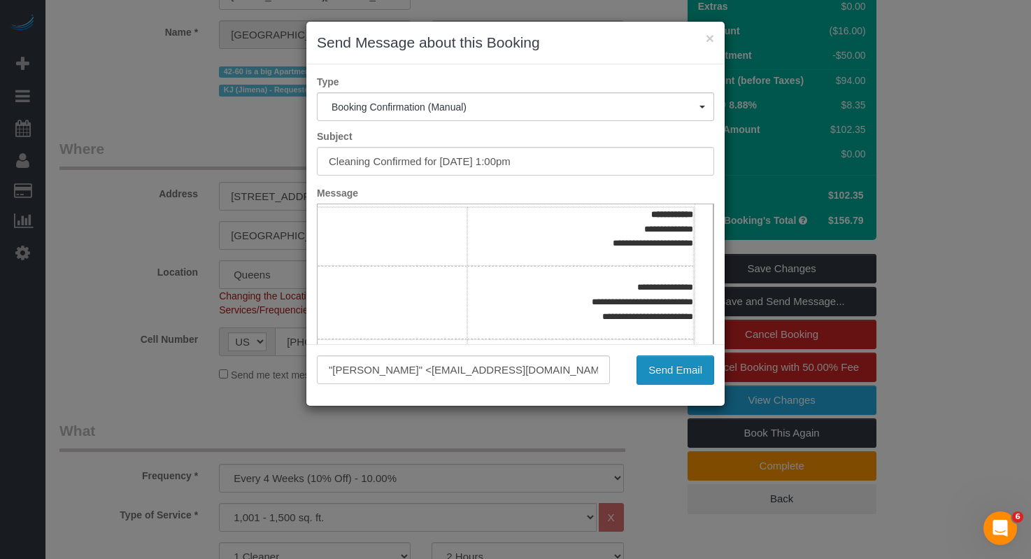
click at [652, 372] on button "Send Email" at bounding box center [676, 369] width 78 height 29
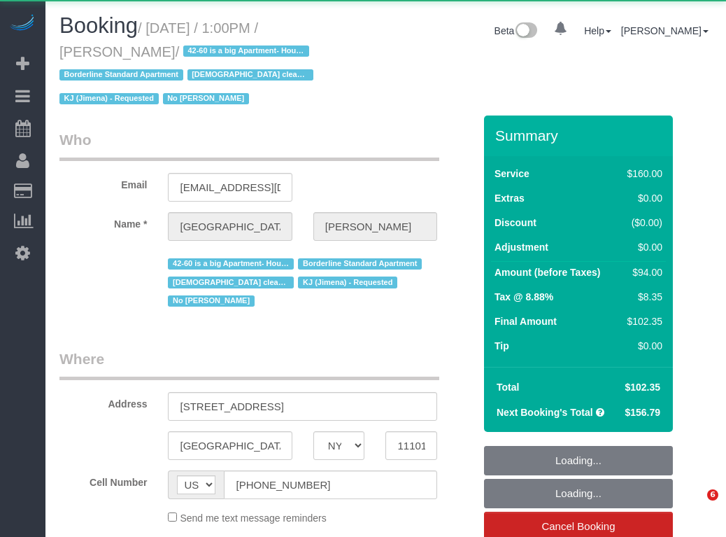
select select "NY"
select select "spot1"
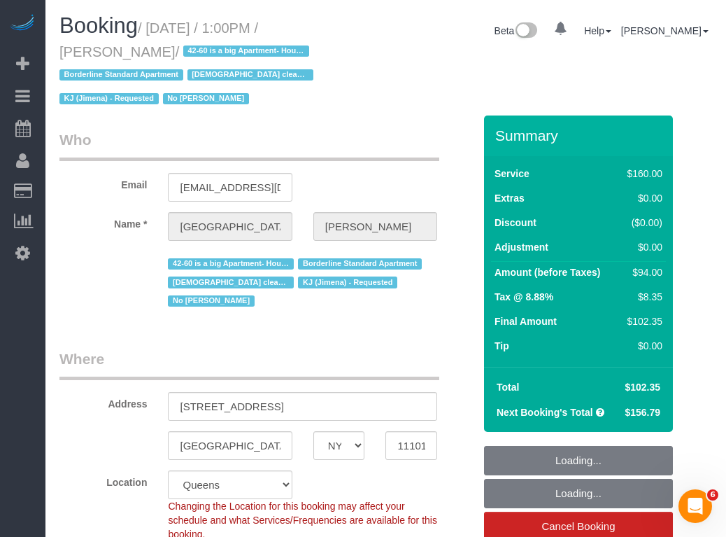
select select "object:1431"
select select "string:stripe-pm_1Pgapu4VGloSiKo7IXwbwPDU"
select select "number:89"
select select "number:90"
select select "number:15"
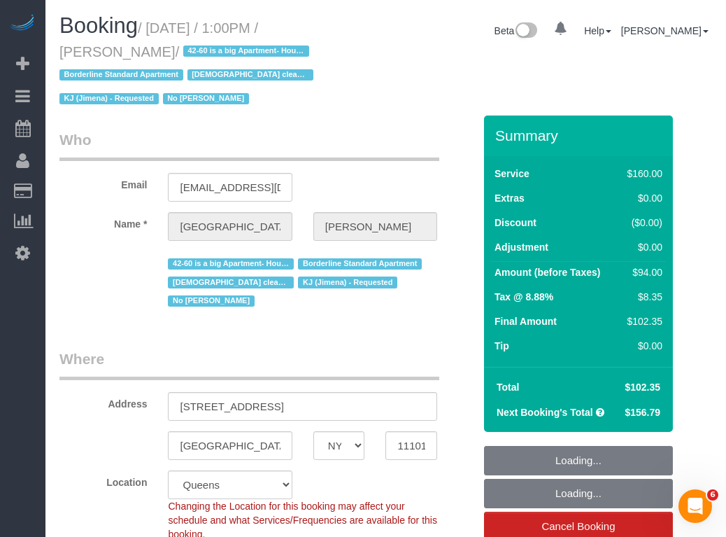
select select "number:7"
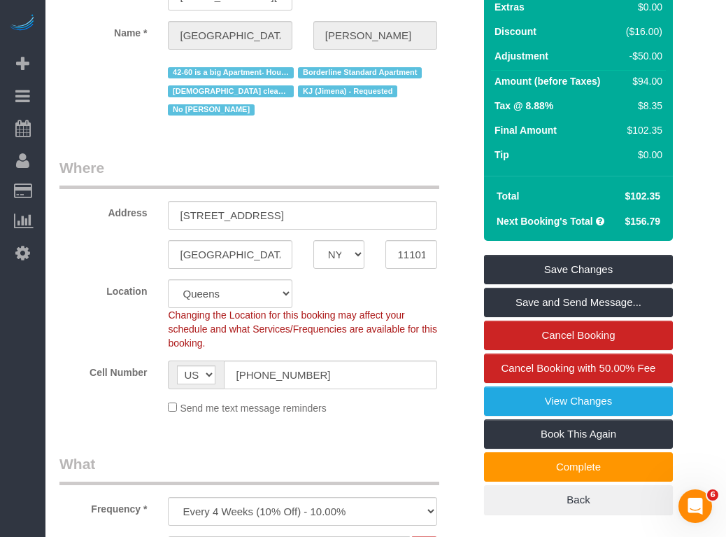
scroll to position [214, 0]
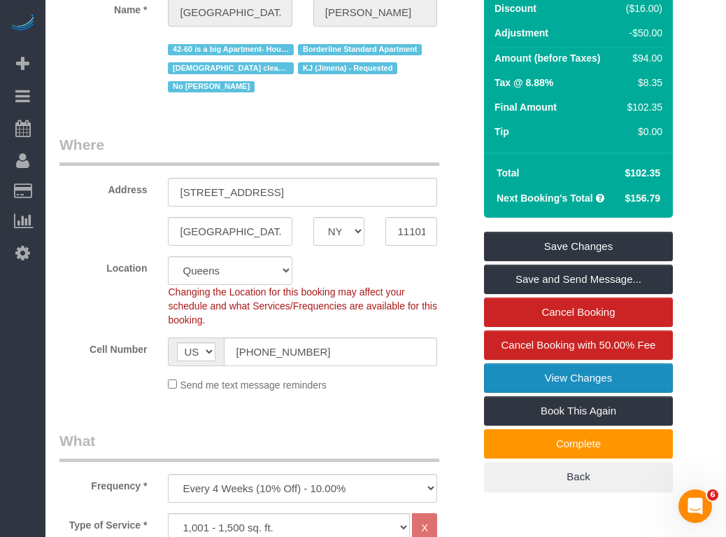
click at [528, 384] on link "View Changes" at bounding box center [578, 377] width 189 height 29
